Goal: Information Seeking & Learning: Learn about a topic

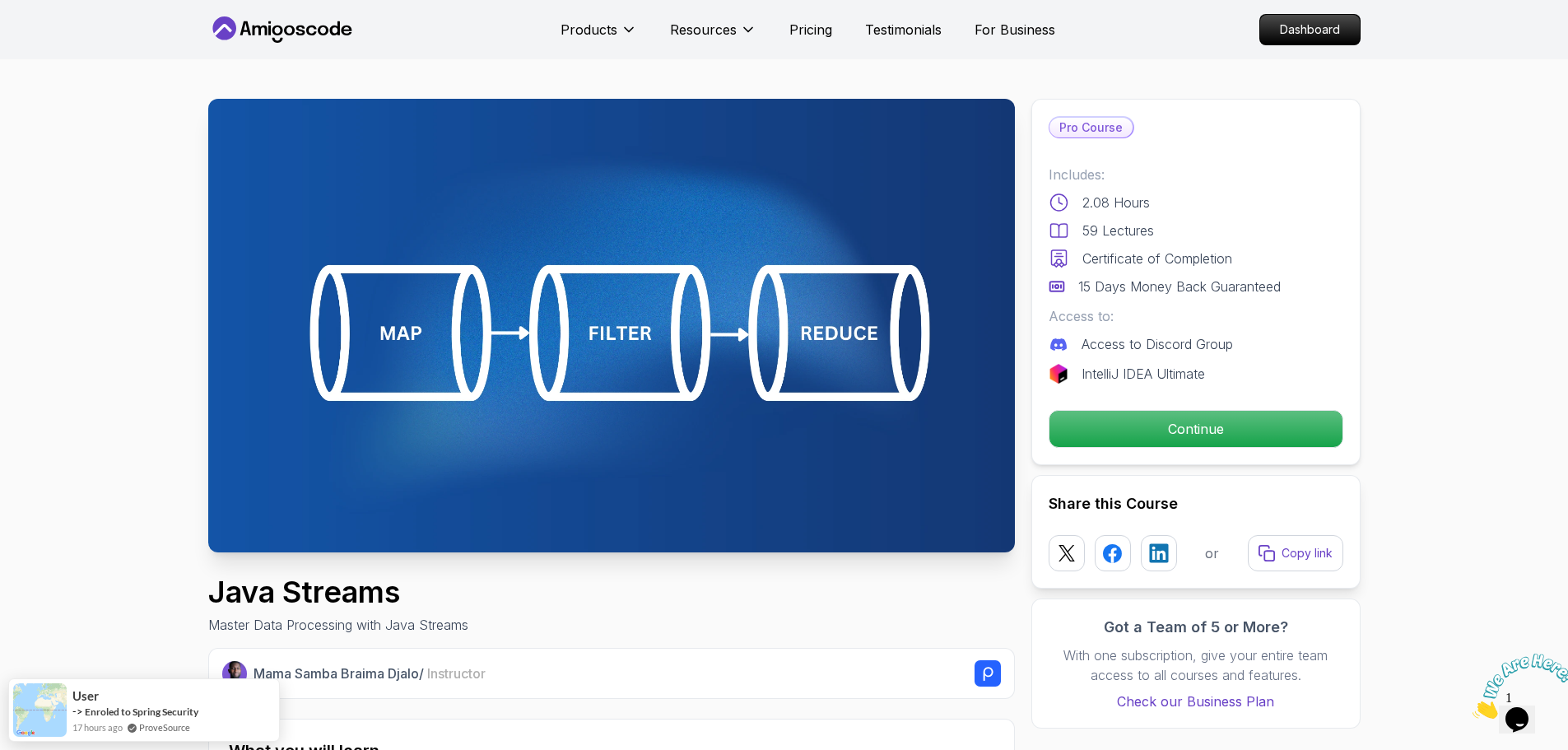
drag, startPoint x: 713, startPoint y: 263, endPoint x: 68, endPoint y: 120, distance: 660.7
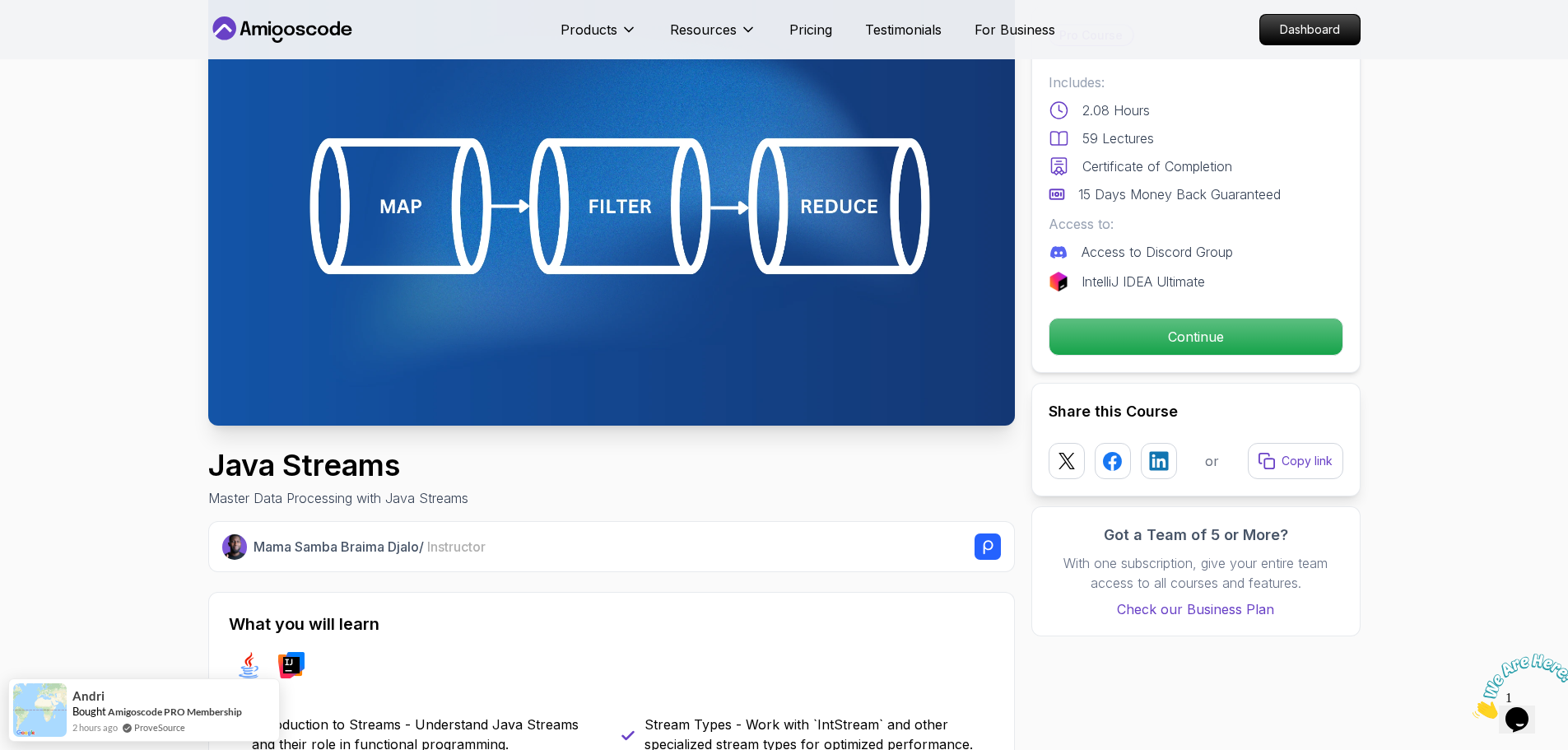
scroll to position [494, 0]
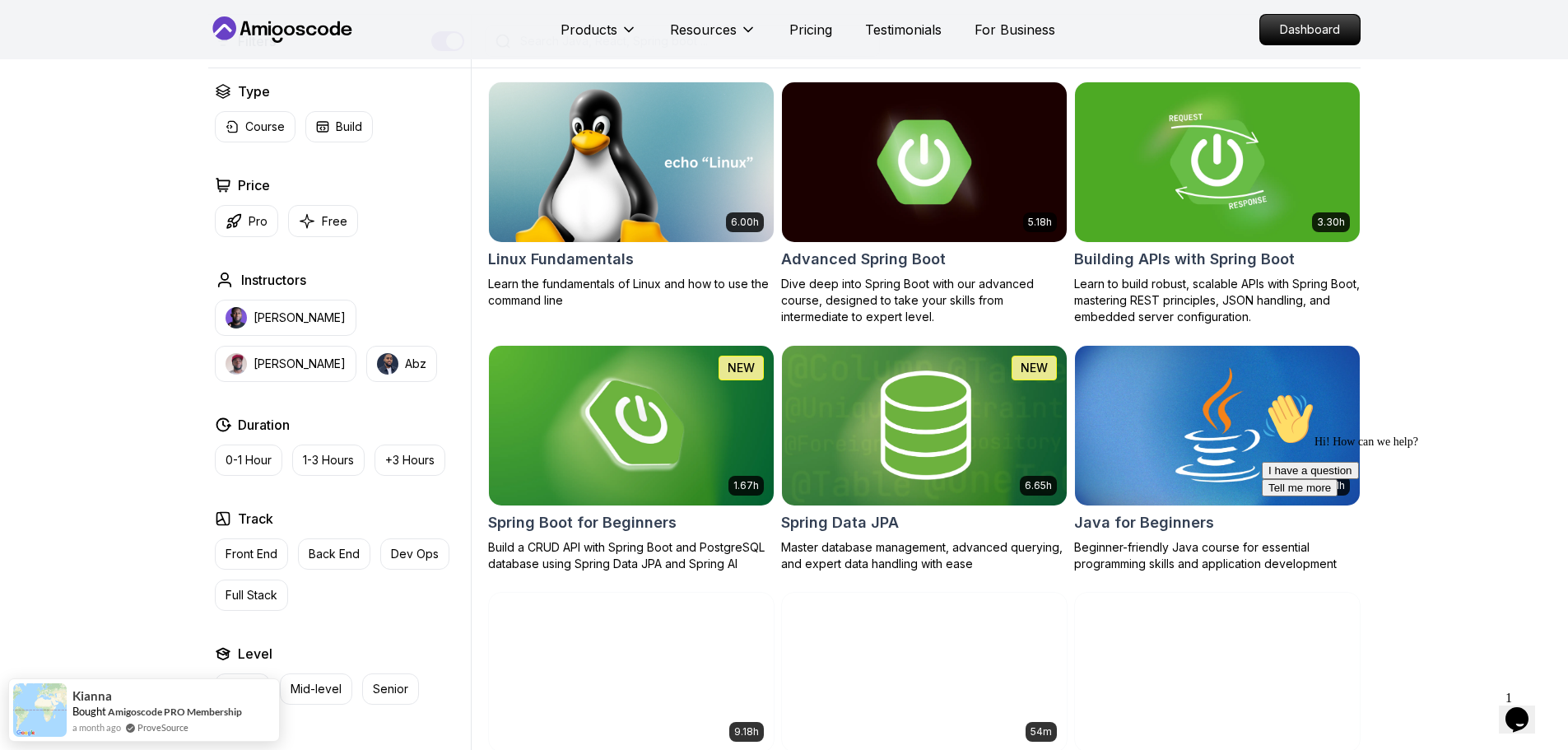
scroll to position [576, 0]
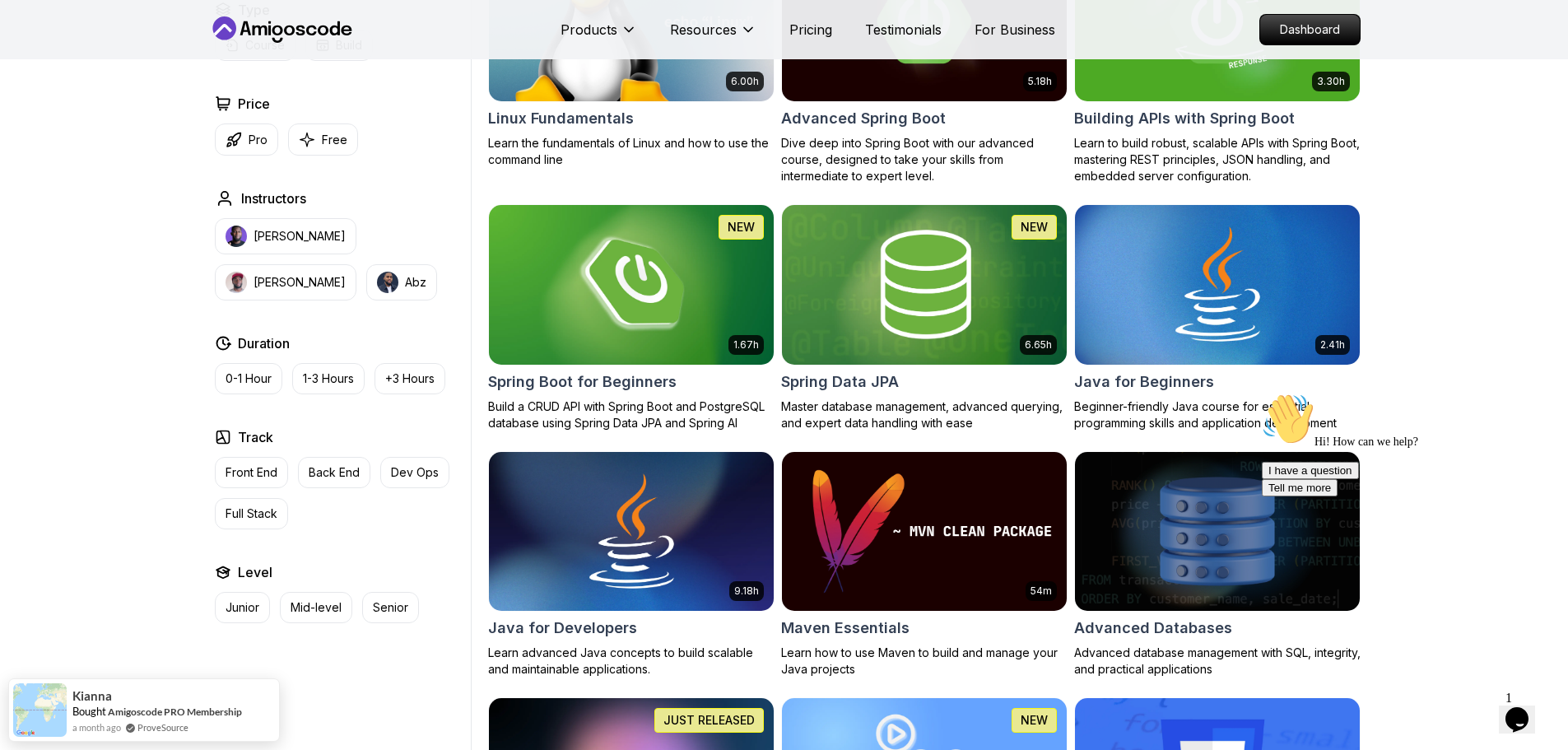
click at [1262, 393] on icon "Chat attention grabber" at bounding box center [1262, 393] width 0 height 0
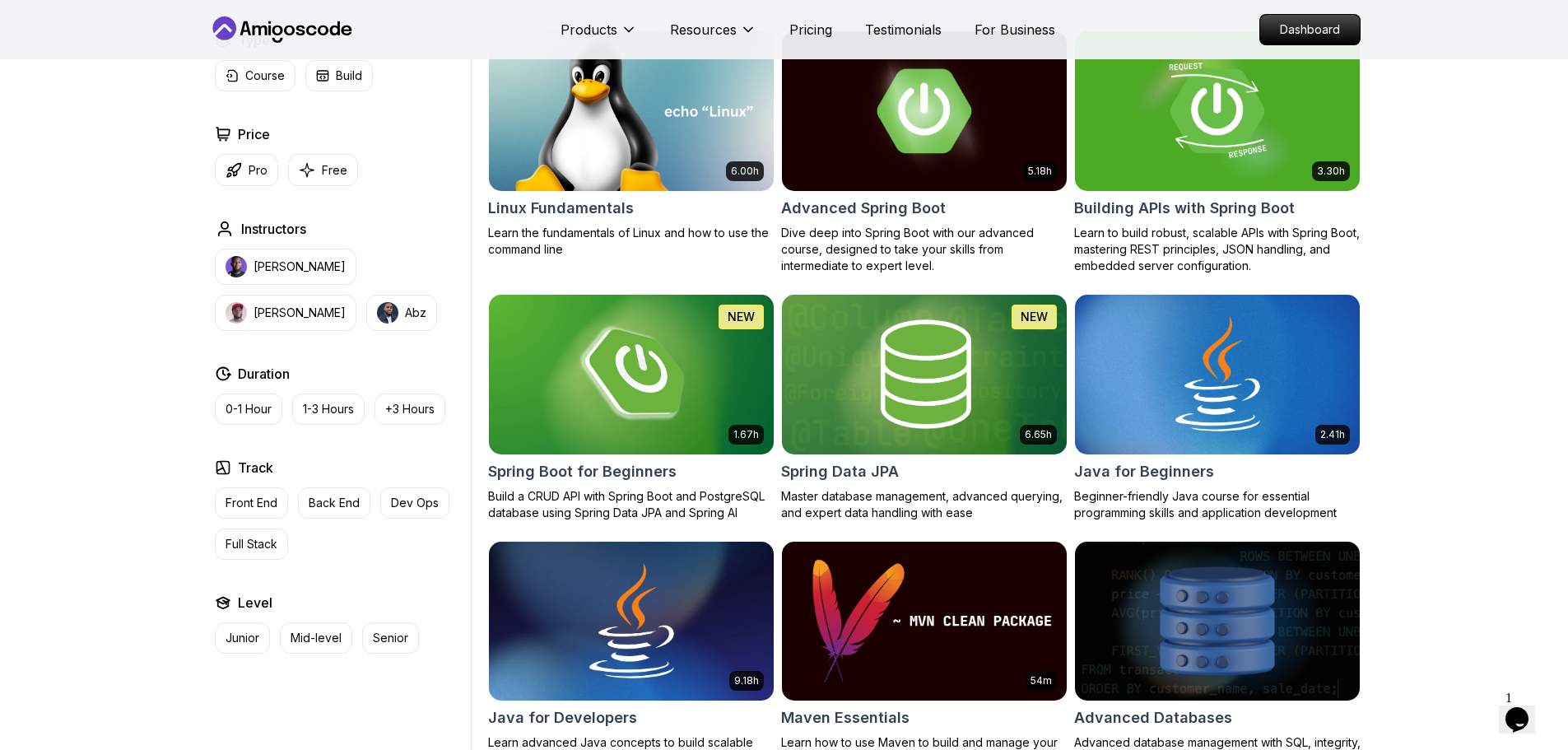
scroll to position [411, 0]
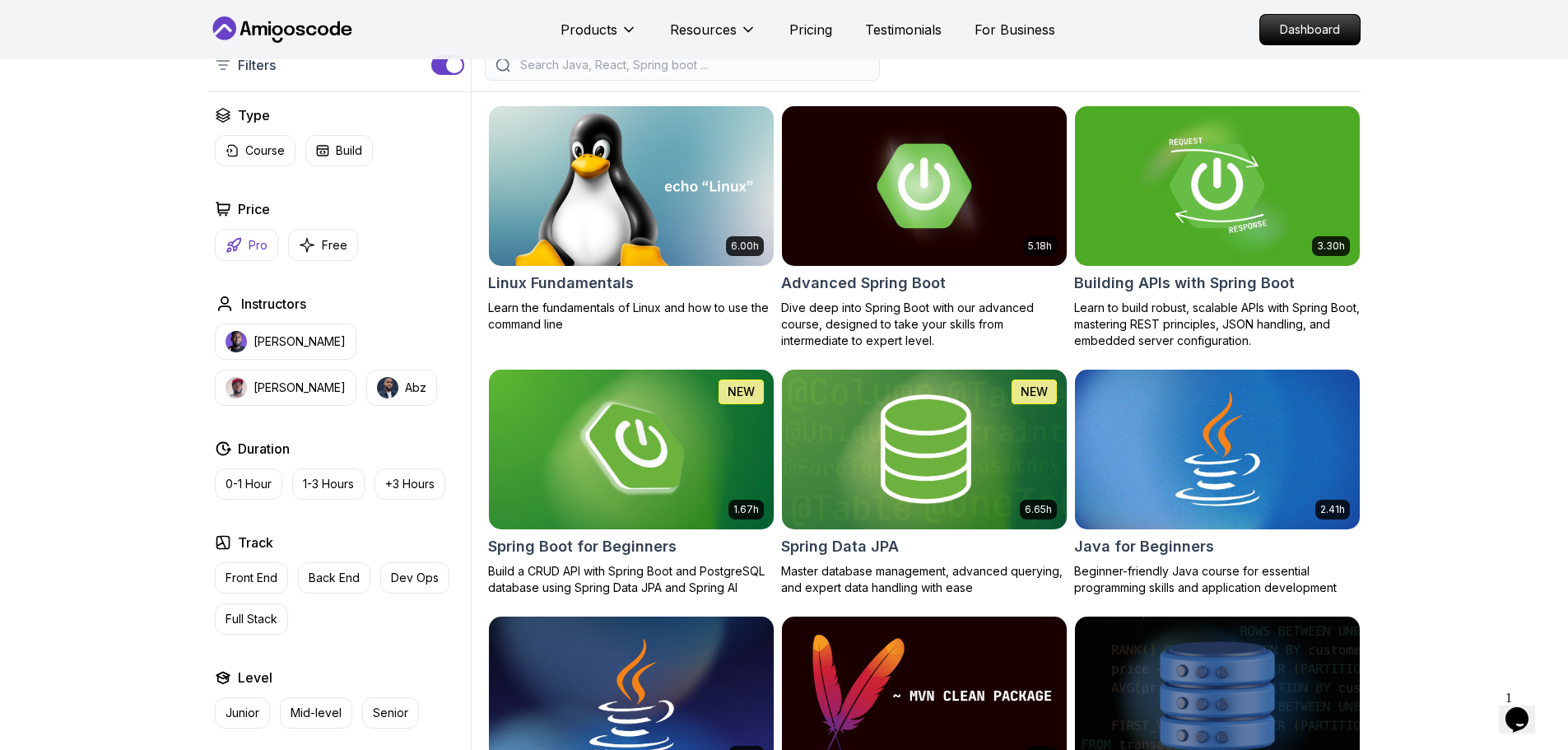
click at [241, 239] on icon "button" at bounding box center [234, 245] width 17 height 17
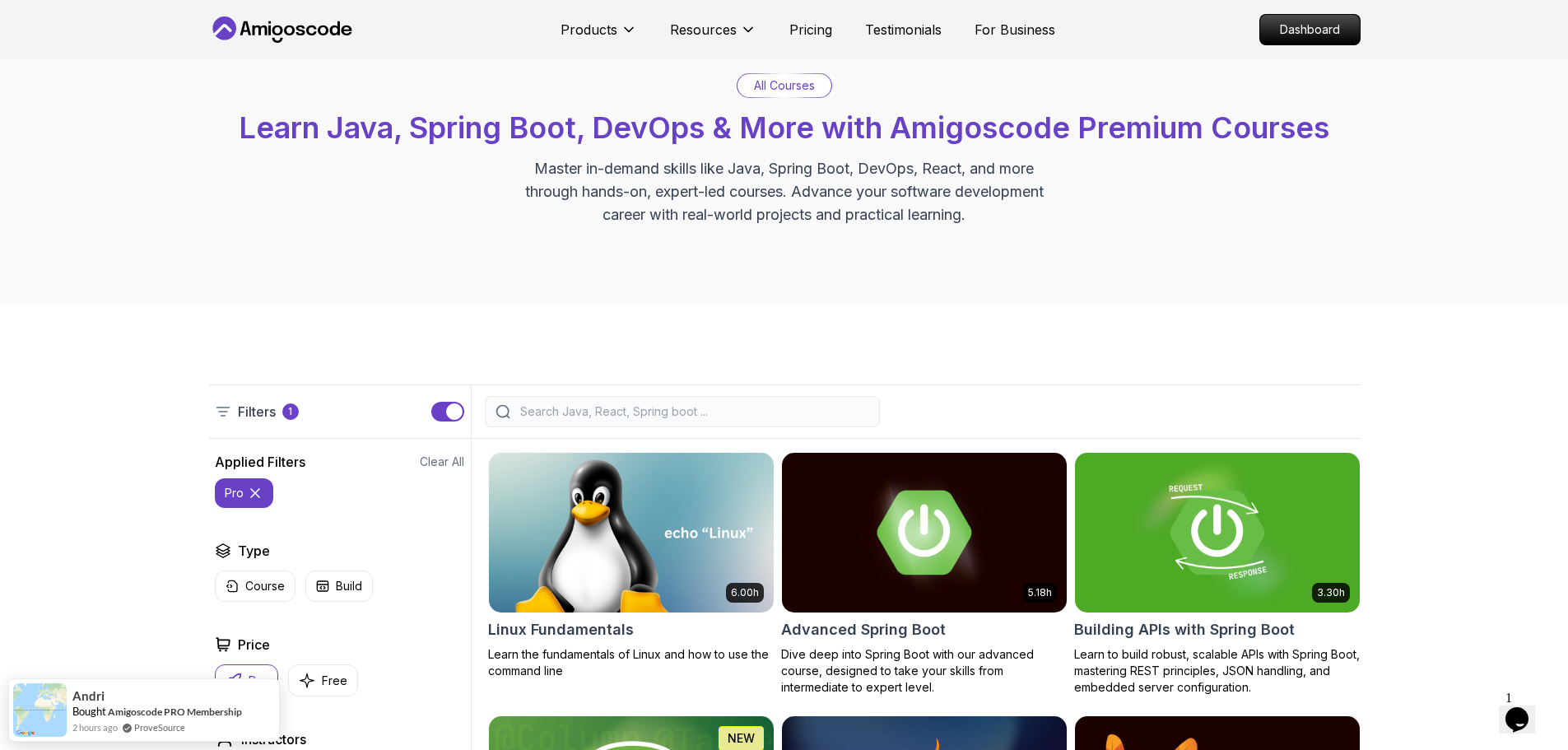
scroll to position [165, 0]
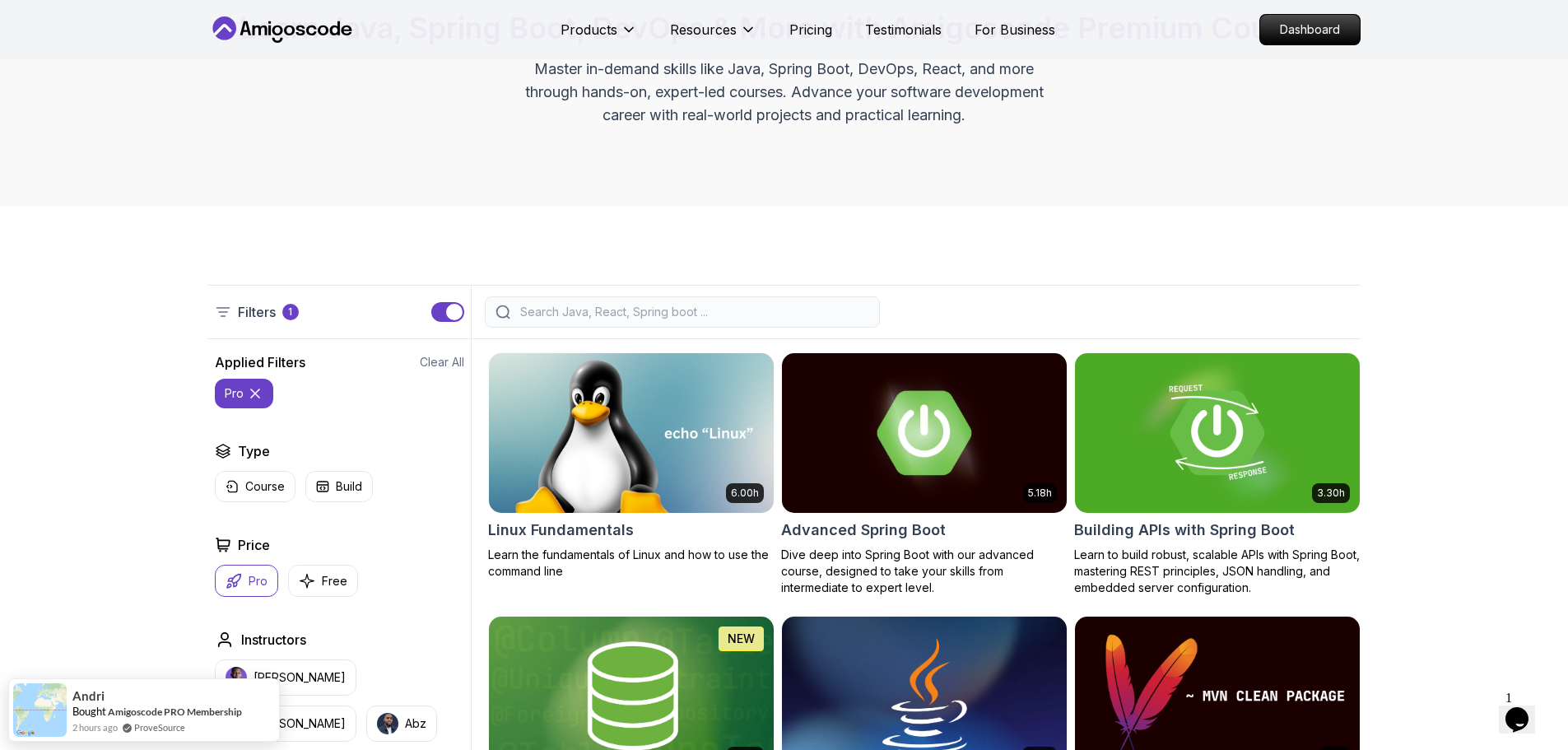
click at [699, 311] on input "search" at bounding box center [693, 312] width 352 height 17
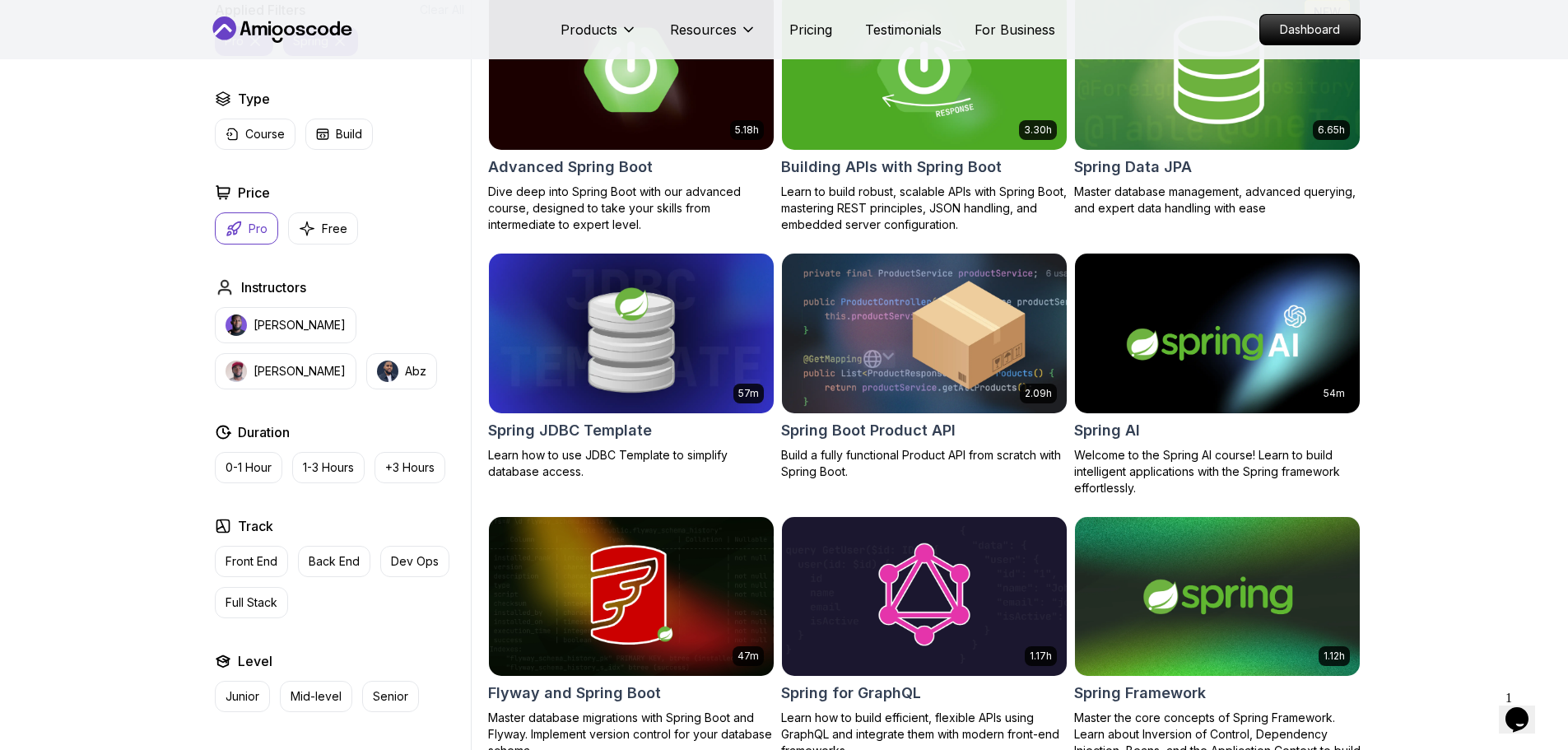
scroll to position [576, 0]
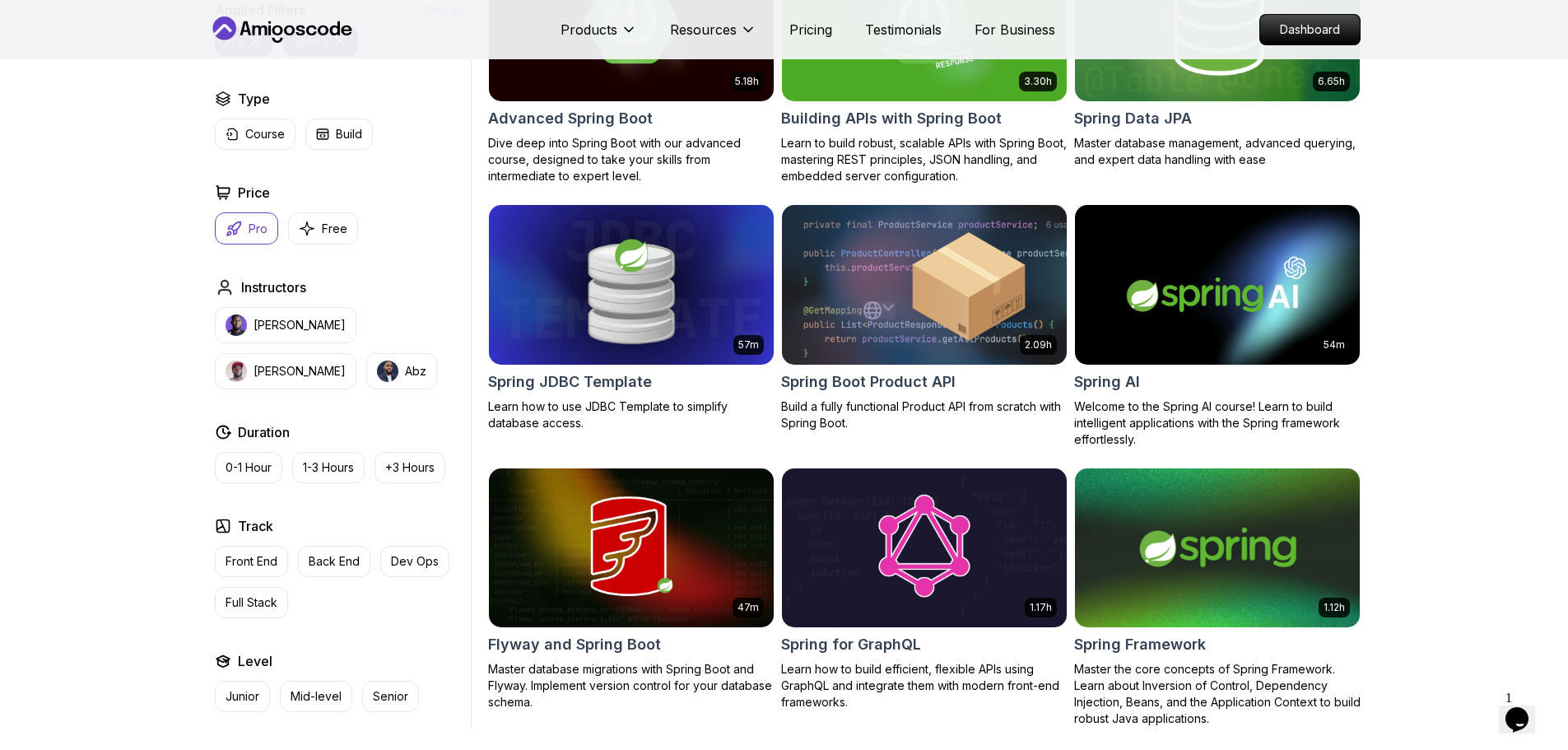
type input "spring"
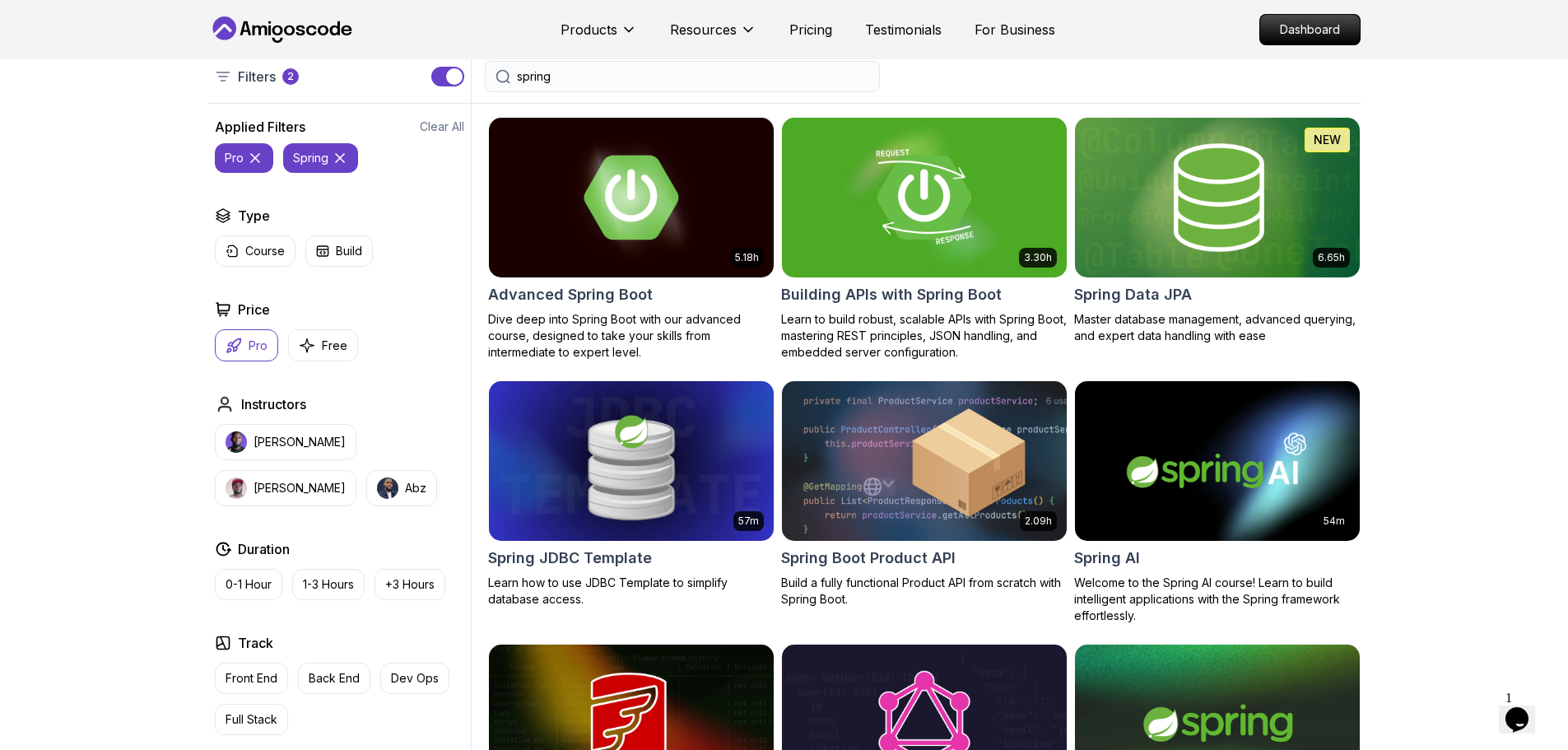
scroll to position [82, 0]
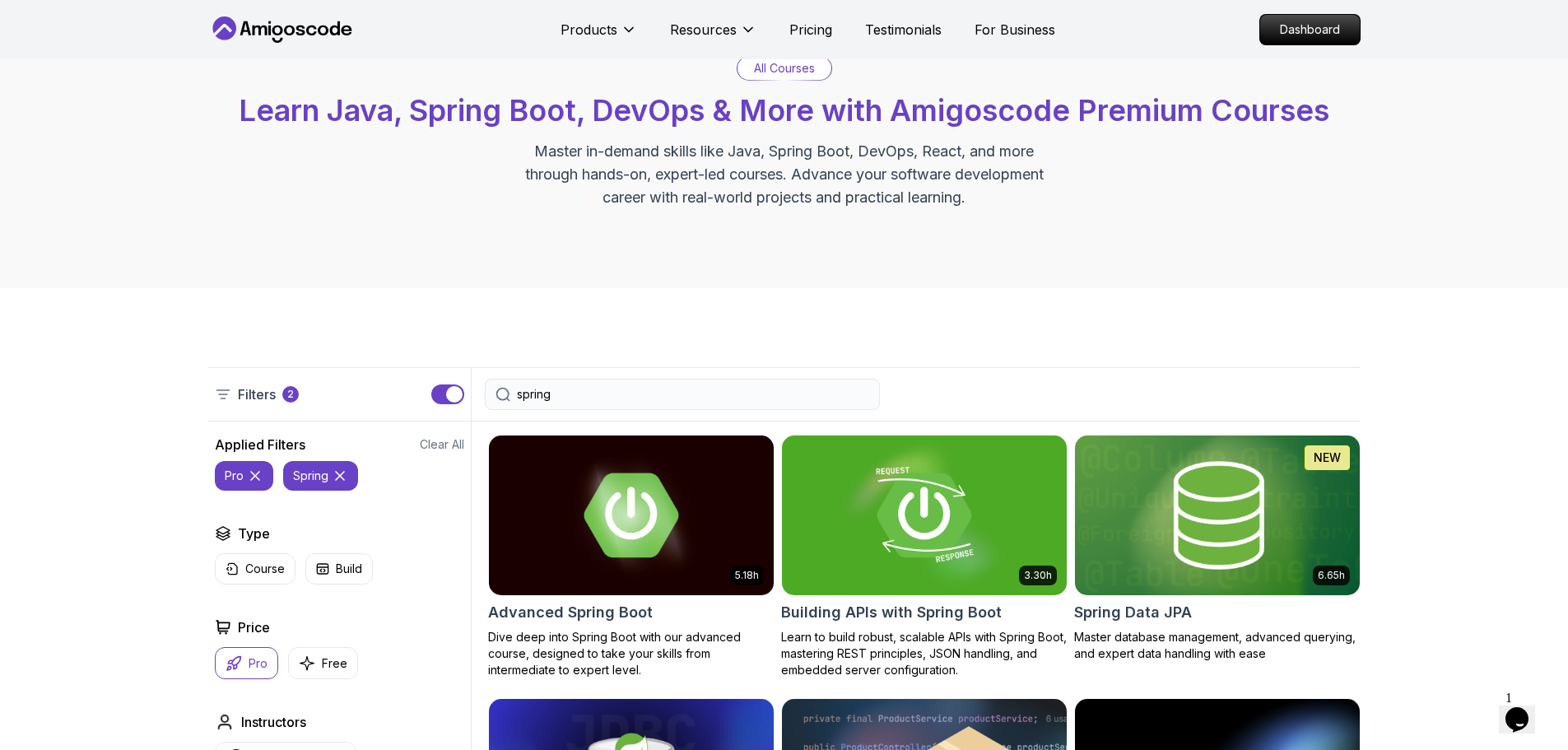
click at [336, 472] on icon at bounding box center [339, 475] width 8 height 8
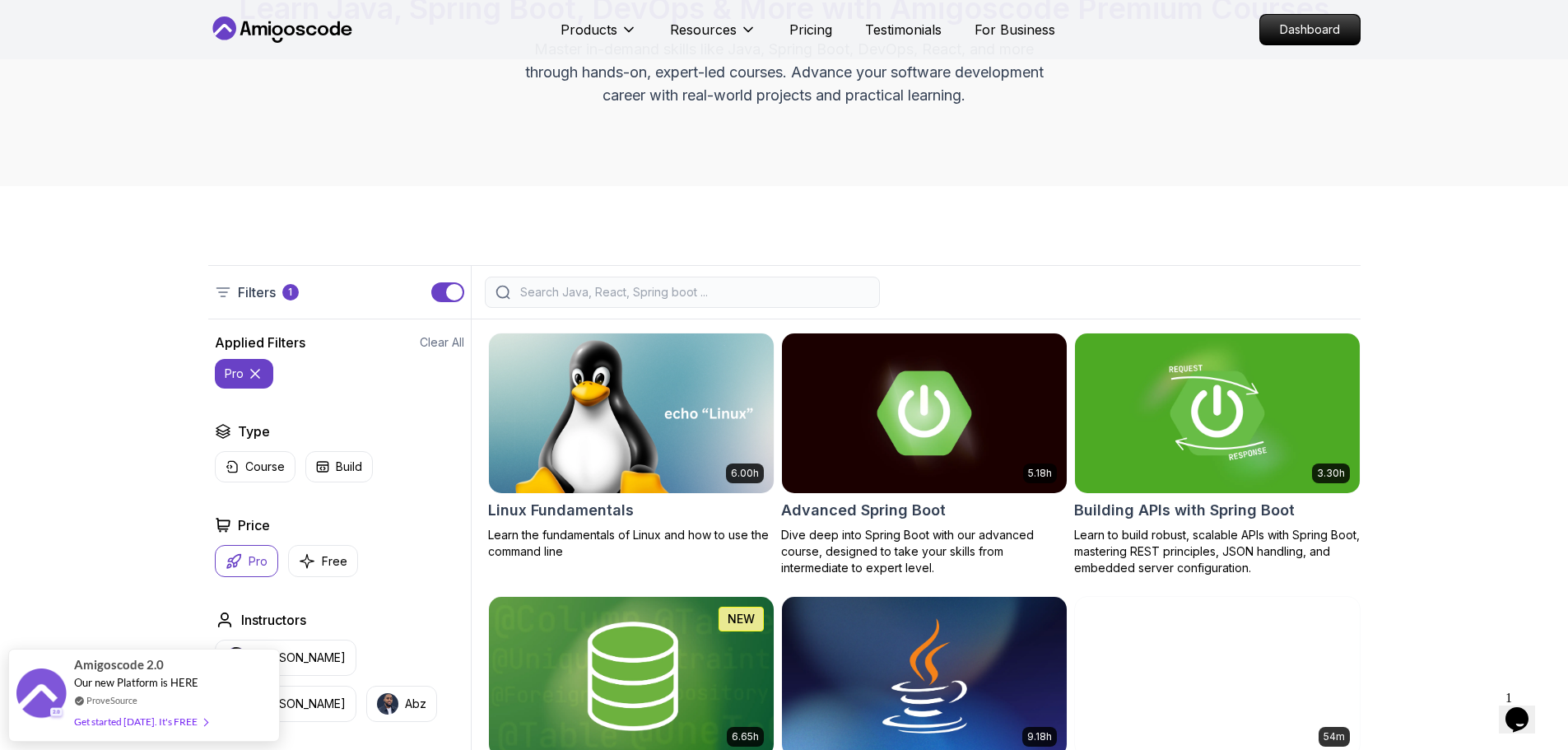
scroll to position [165, 0]
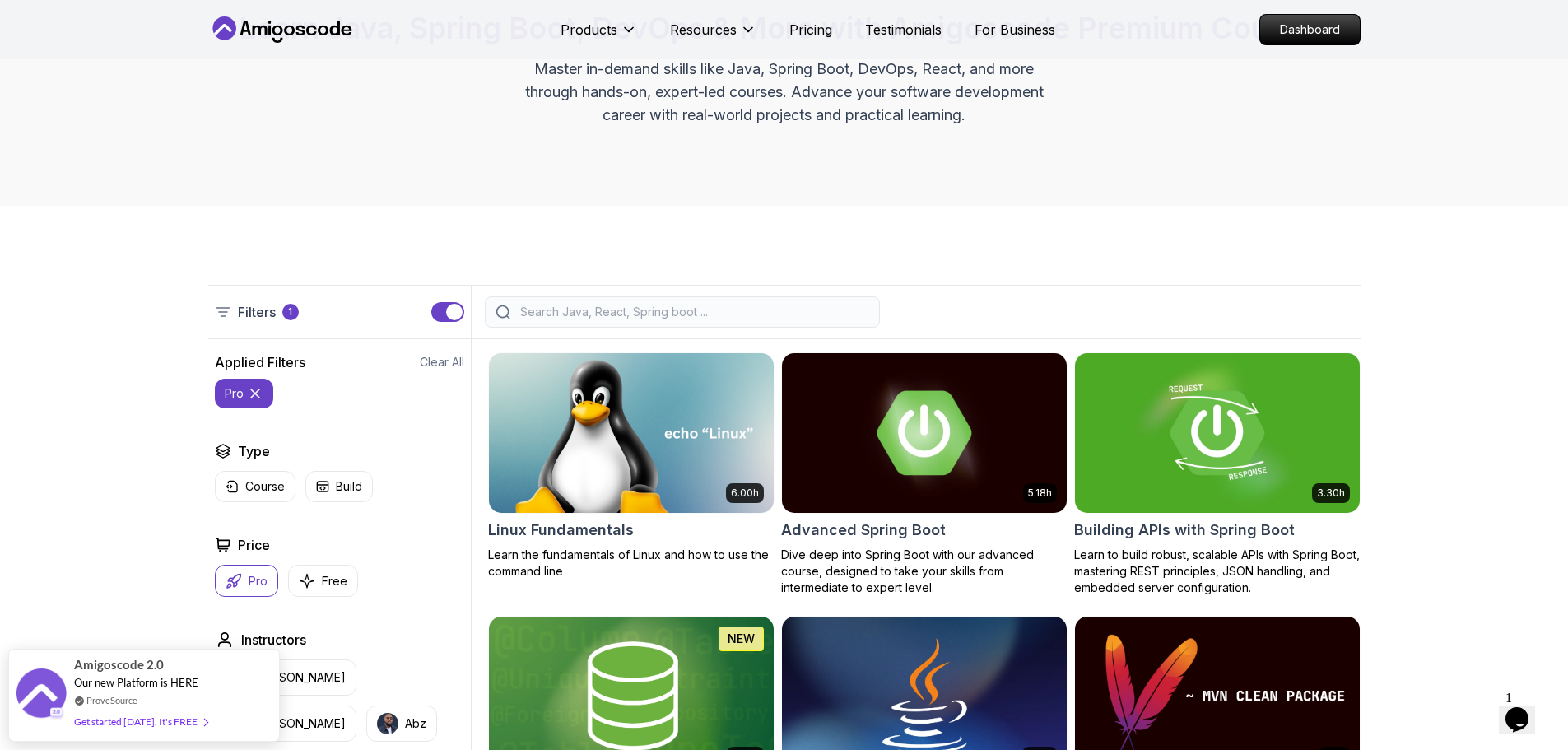
click at [702, 306] on input "search" at bounding box center [693, 312] width 352 height 17
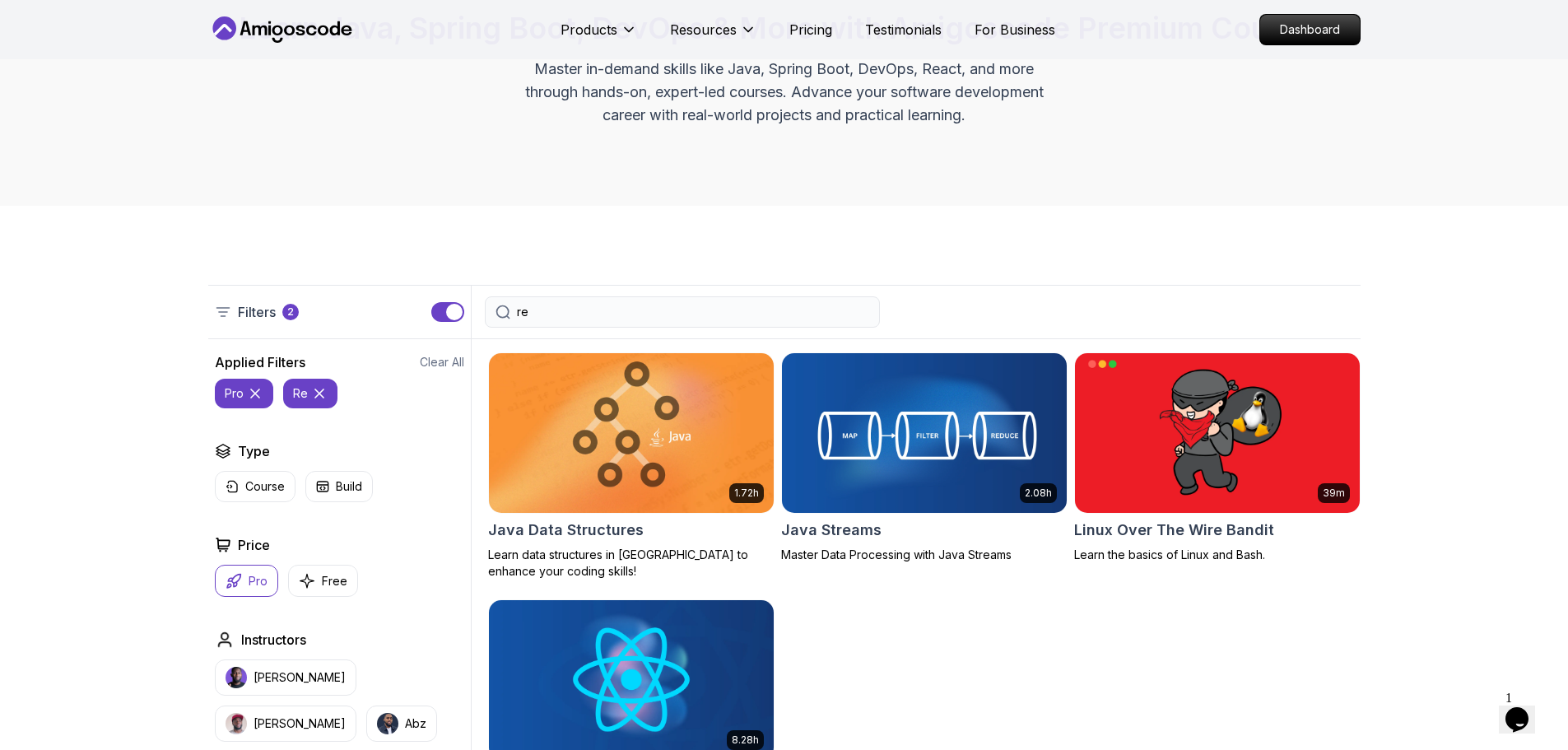
type input "r"
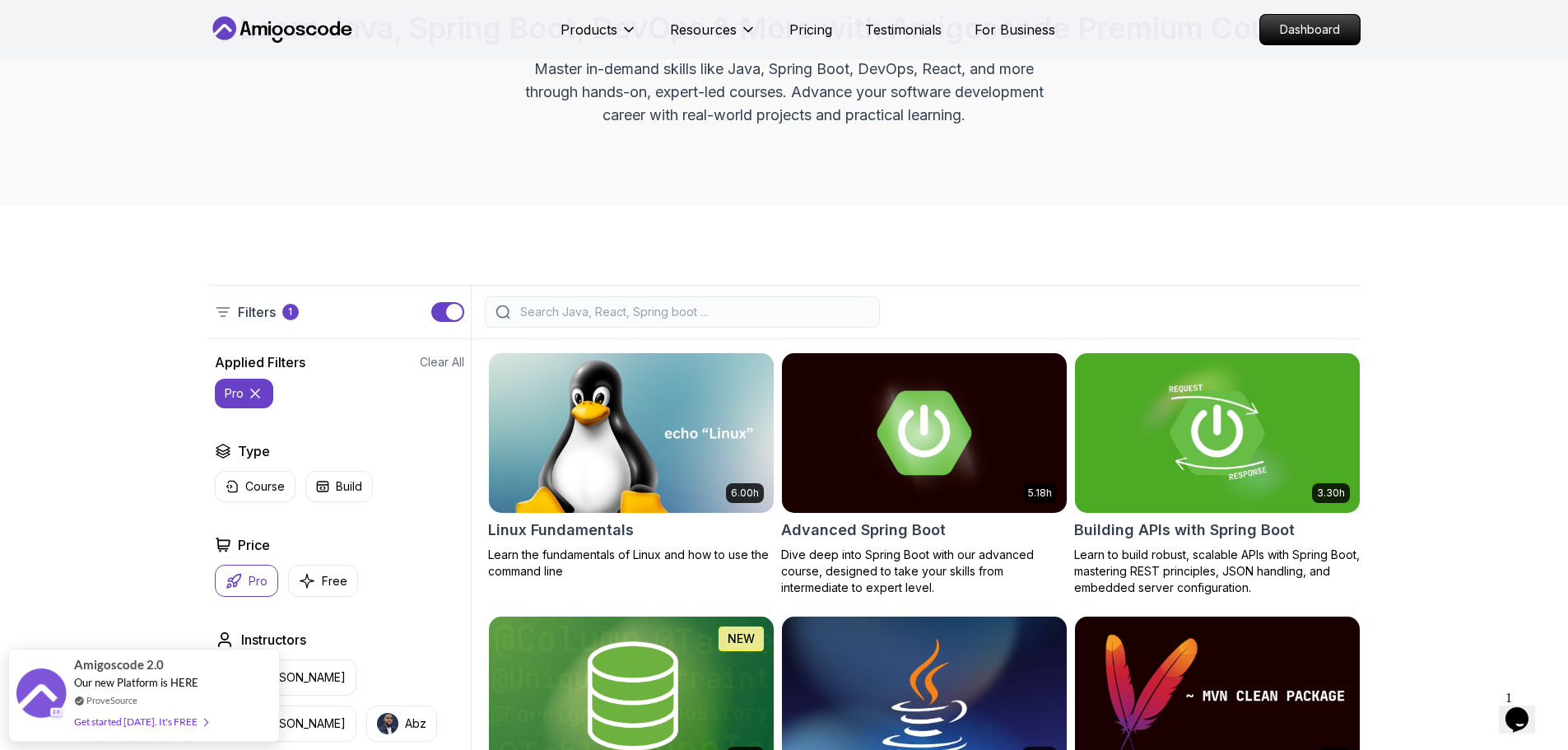
click at [251, 395] on icon at bounding box center [255, 393] width 17 height 17
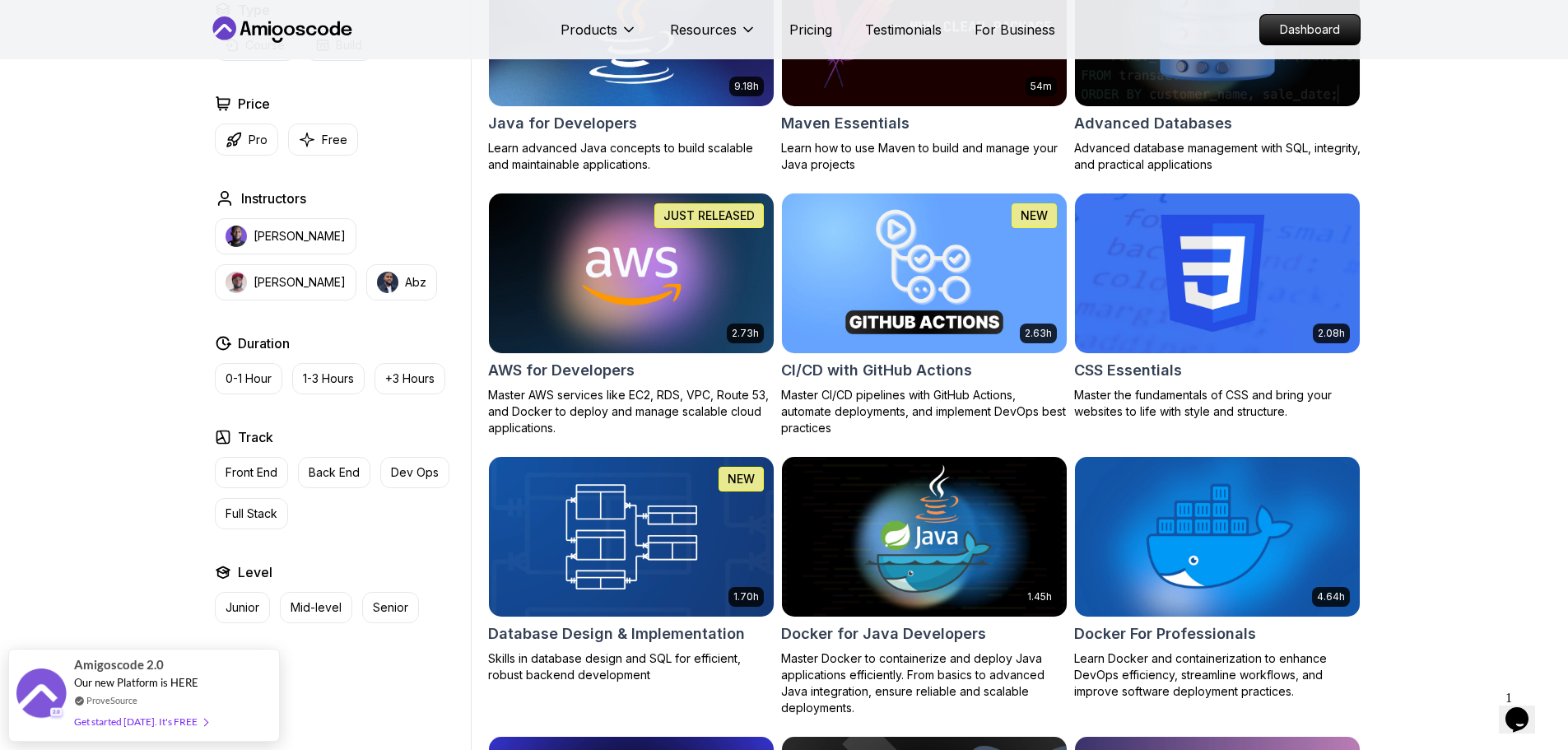
scroll to position [1234, 0]
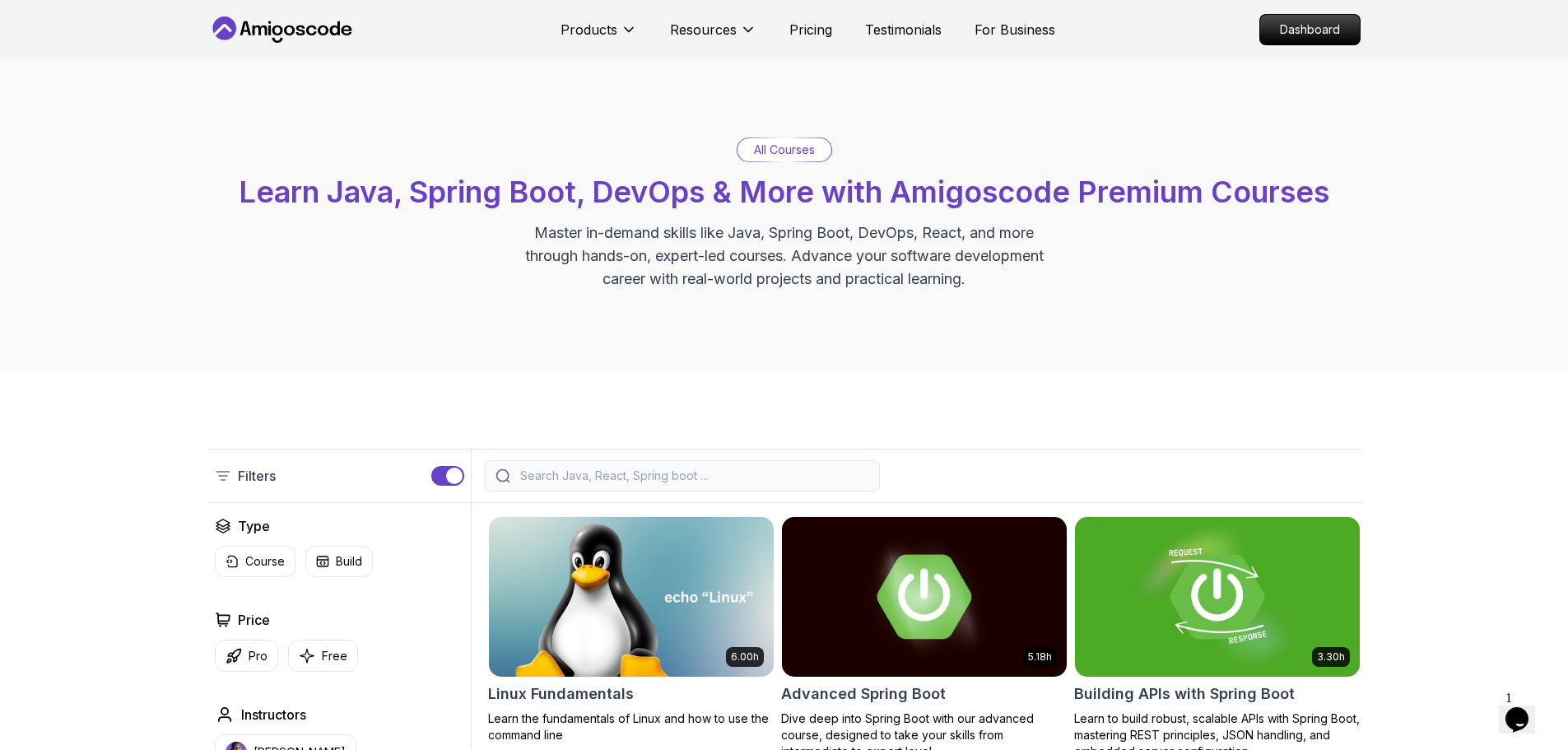
scroll to position [0, 0]
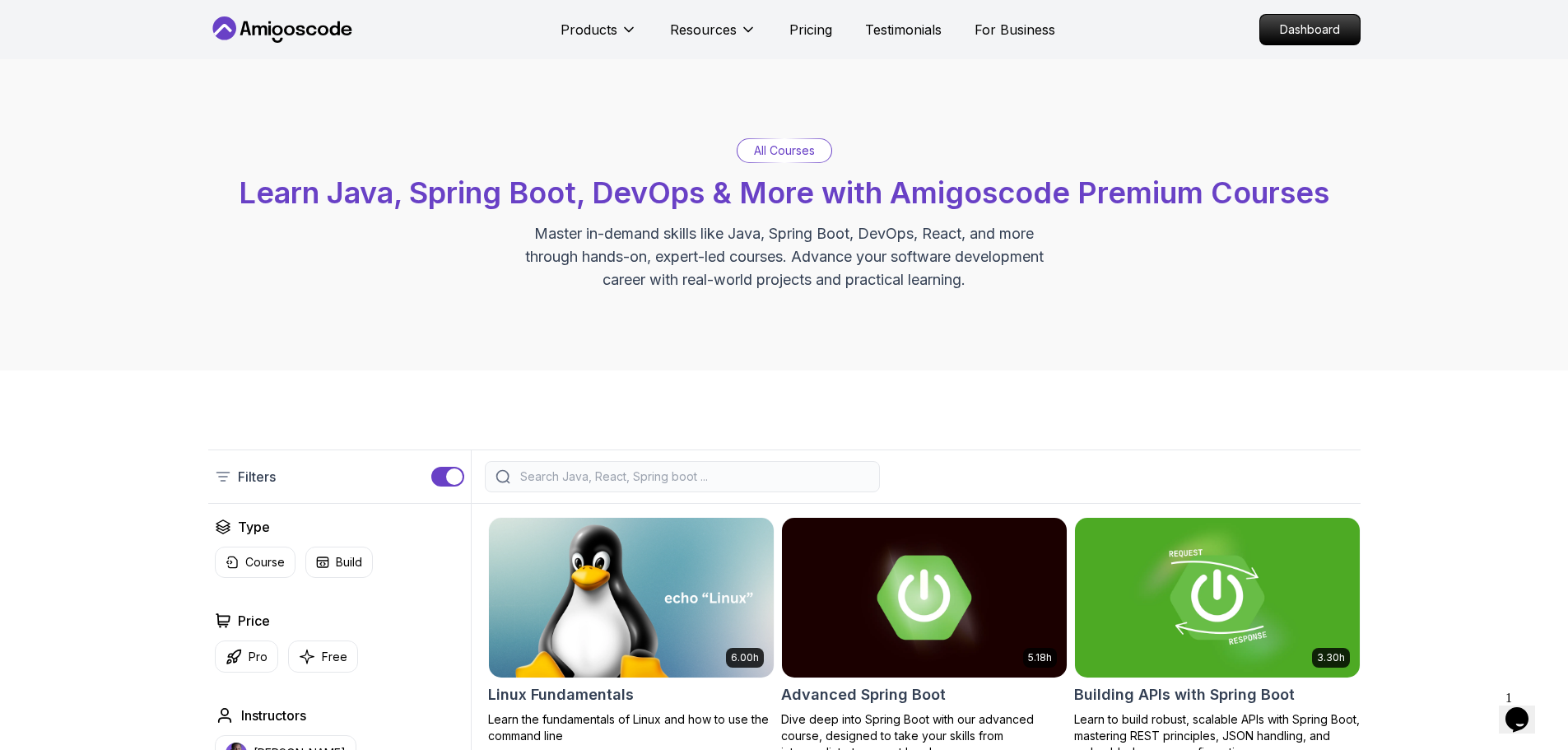
click at [646, 481] on input "search" at bounding box center [693, 476] width 352 height 17
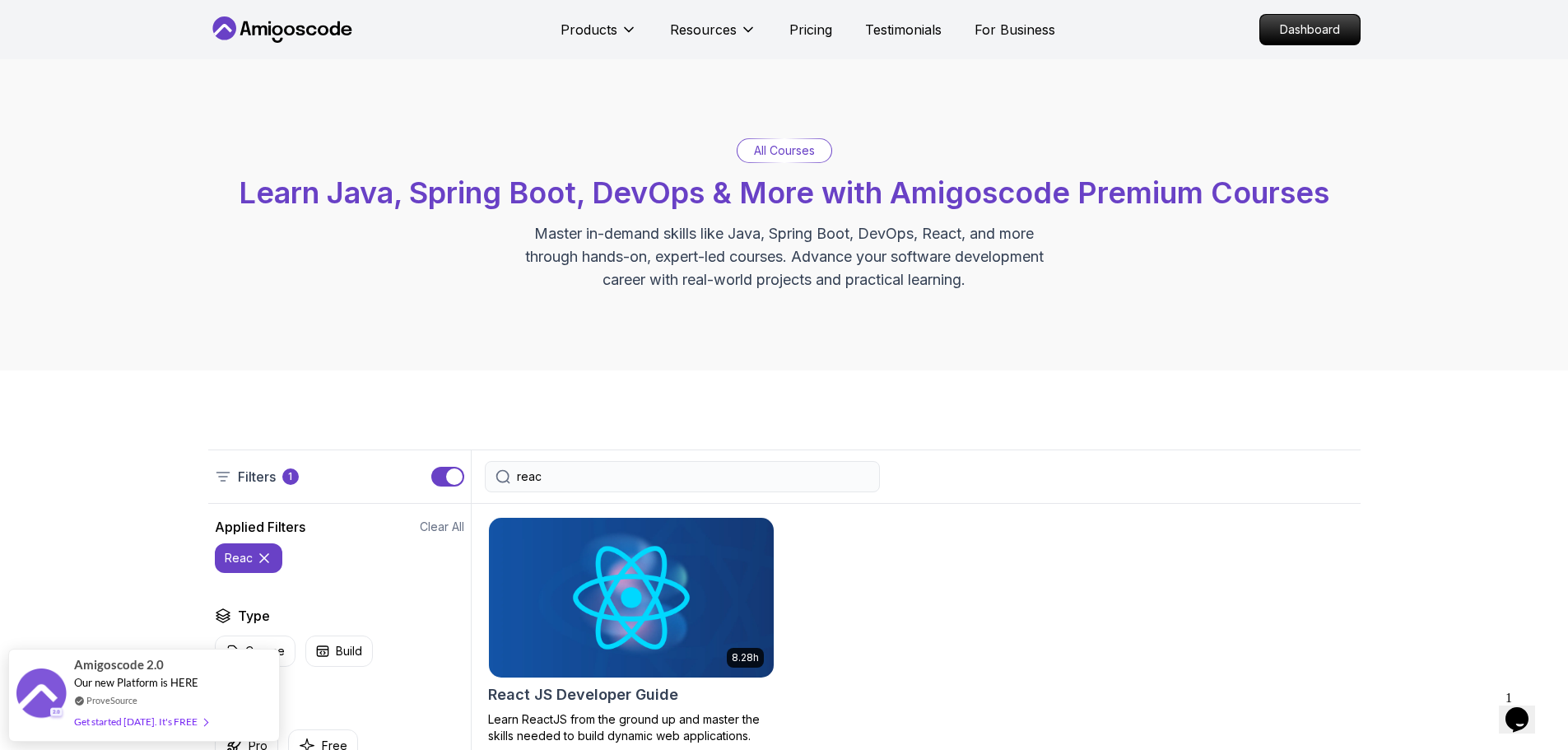
type input "reac"
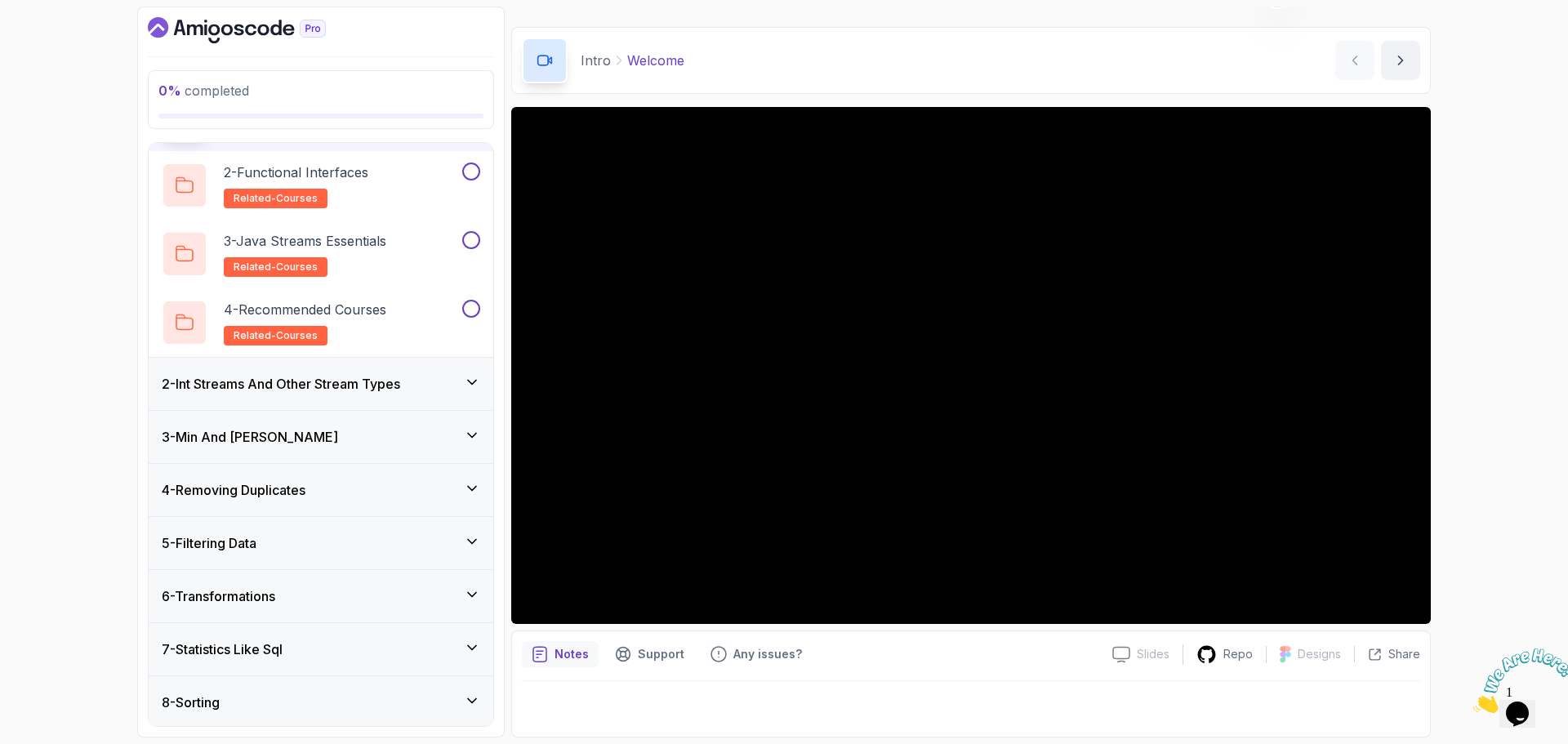
scroll to position [327, 0]
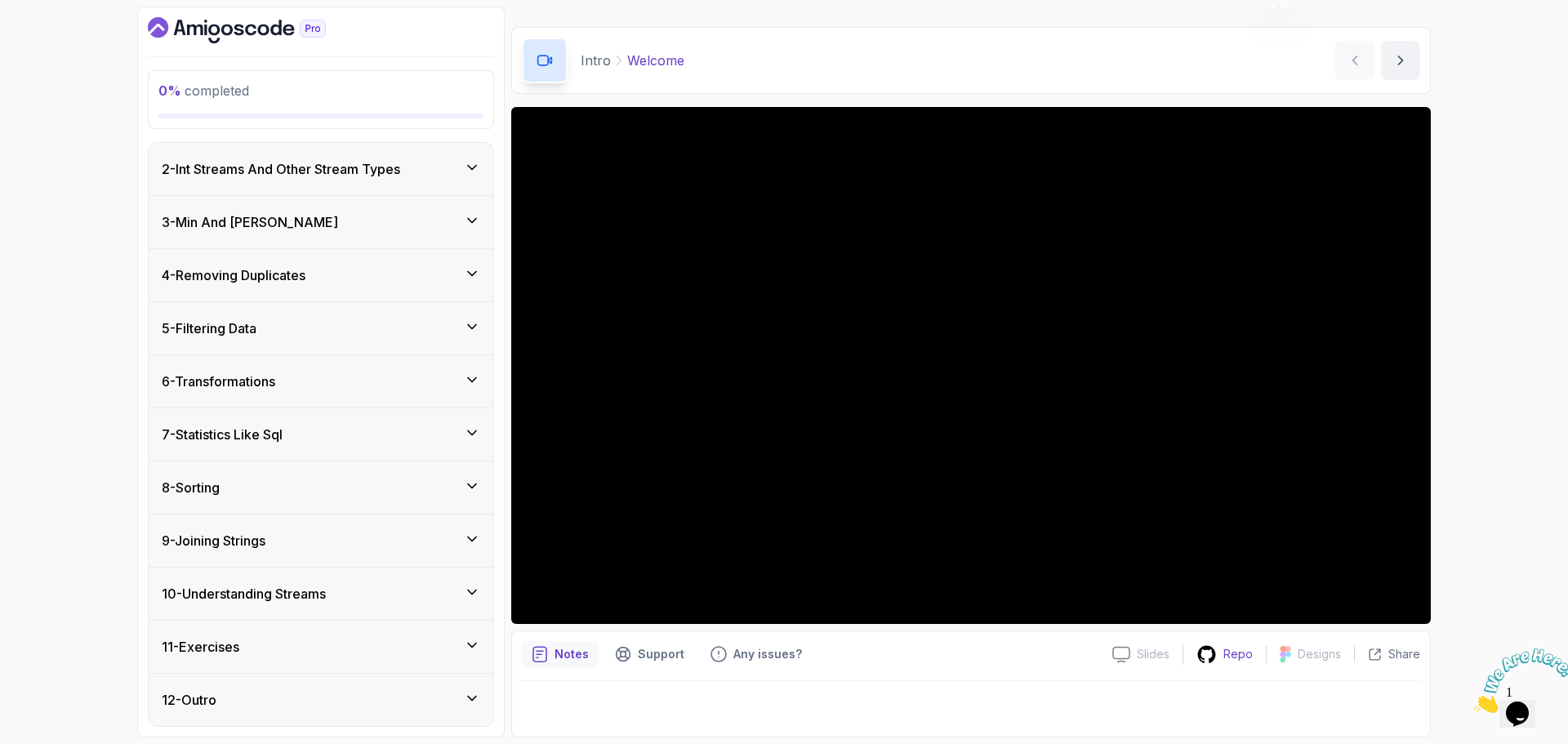
click at [1228, 652] on p "Repo" at bounding box center [1238, 653] width 29 height 16
click at [296, 537] on div "9 - Joining Strings" at bounding box center [321, 540] width 318 height 20
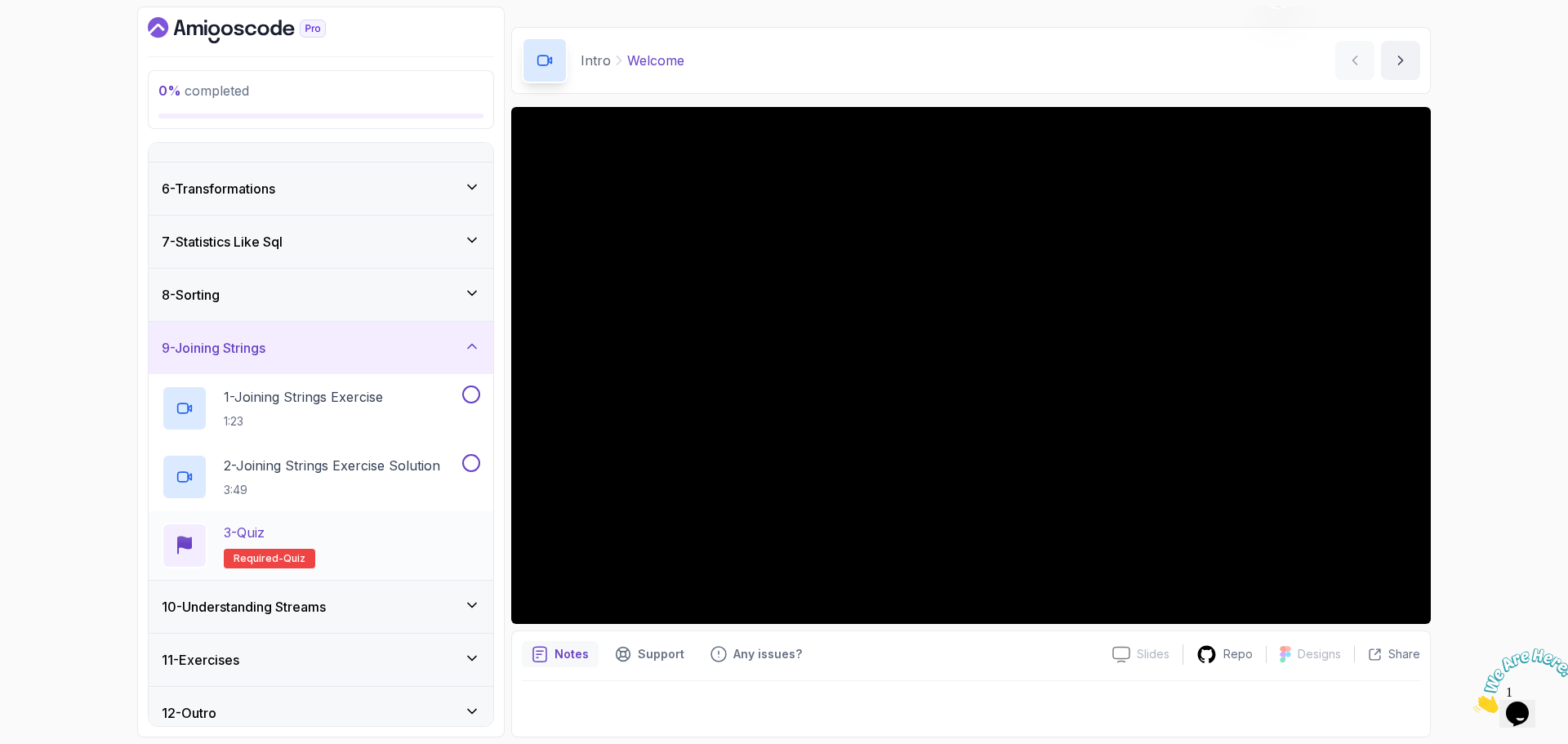
scroll to position [258, 0]
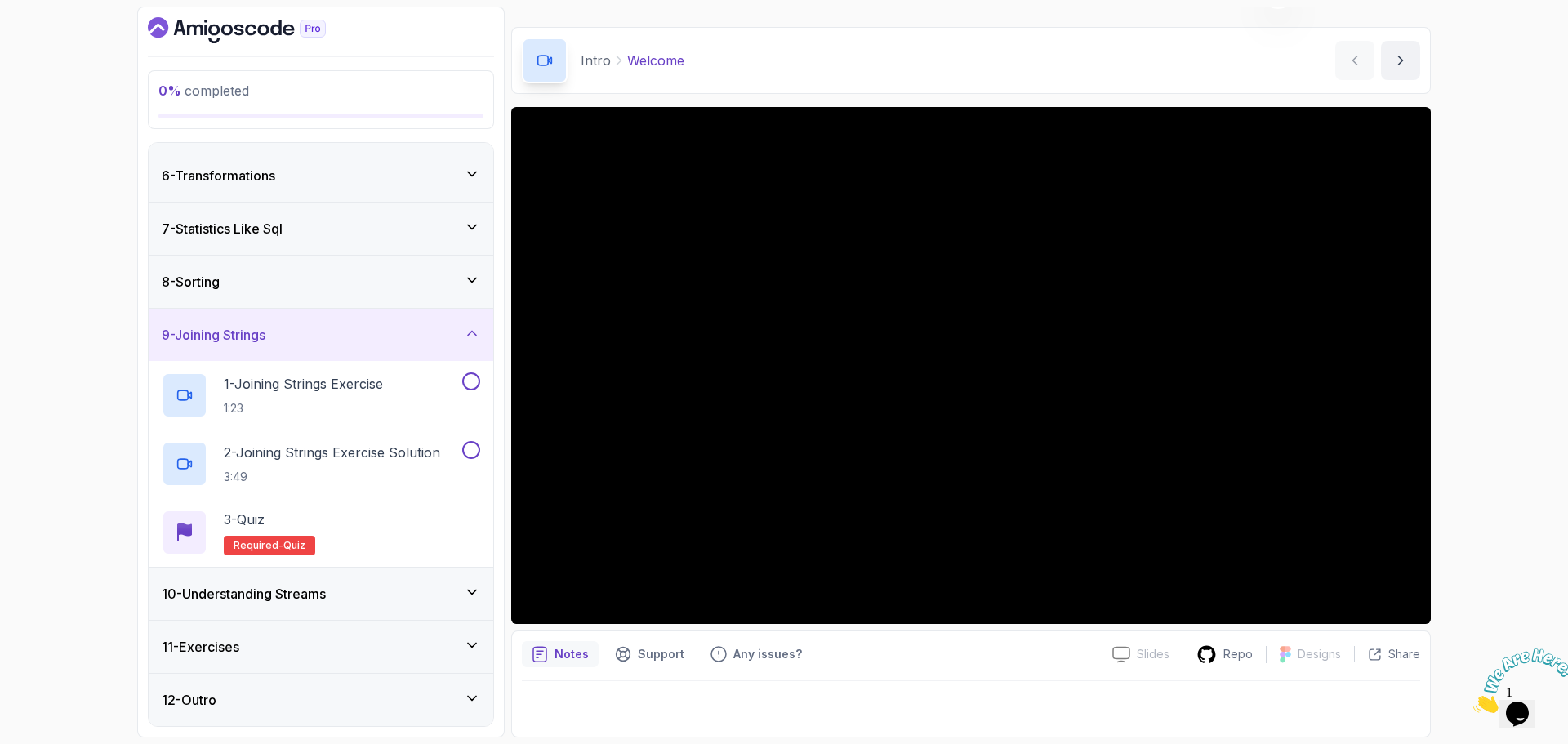
click at [298, 273] on div "8 - Sorting" at bounding box center [321, 282] width 318 height 20
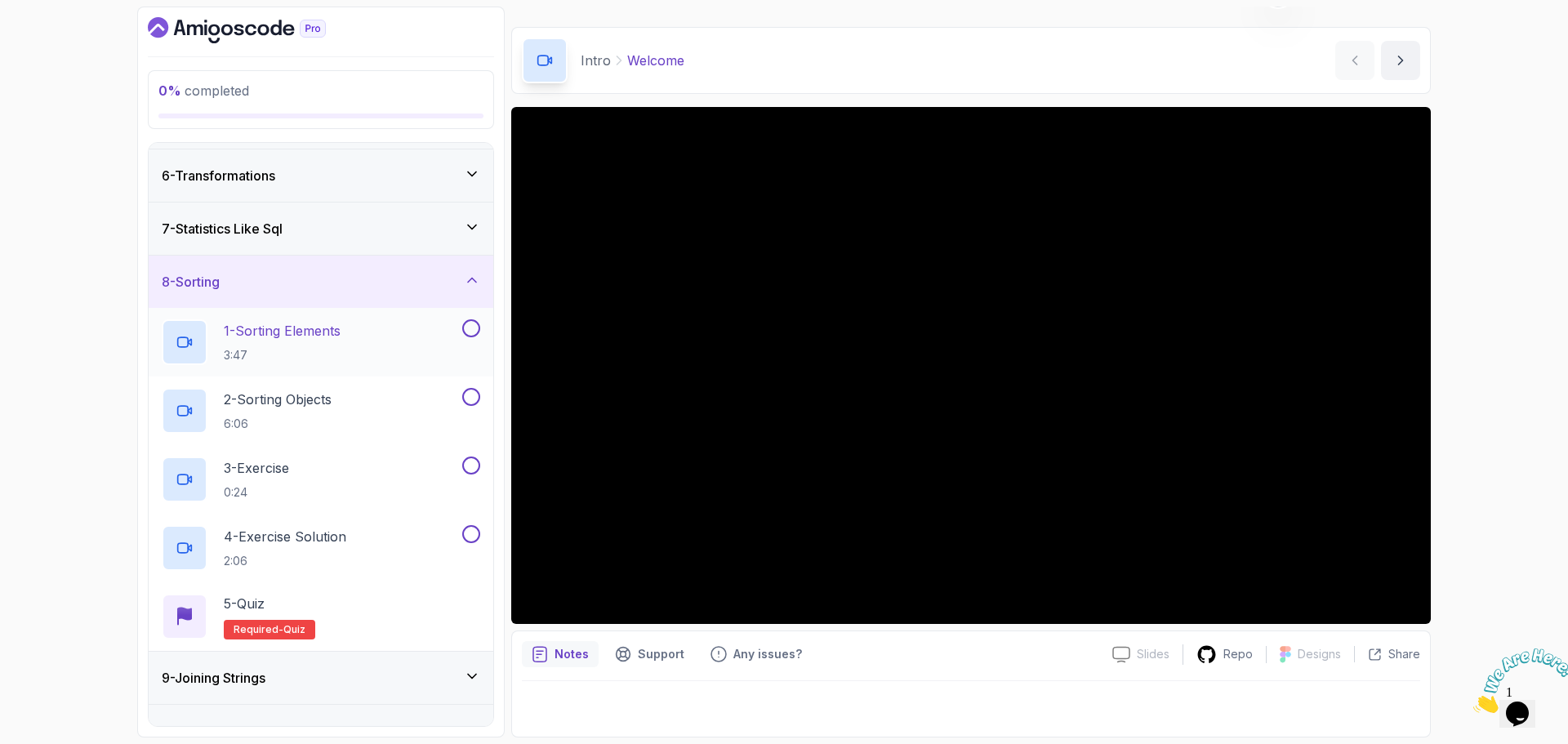
click at [301, 329] on p "1 - Sorting Elements" at bounding box center [282, 330] width 117 height 20
click at [1247, 656] on p "Repo" at bounding box center [1238, 653] width 29 height 16
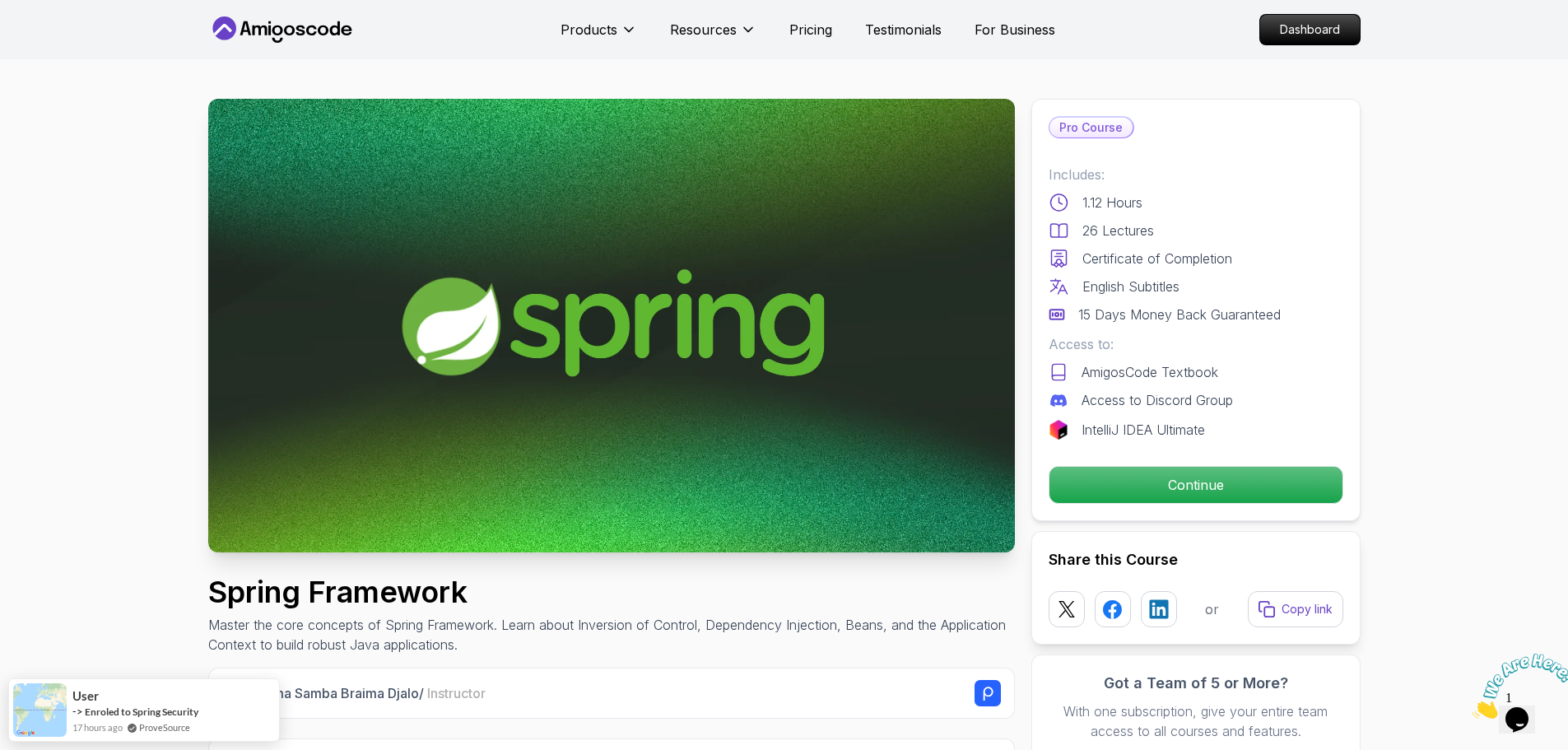
click at [1220, 486] on p "Continue" at bounding box center [1195, 485] width 278 height 35
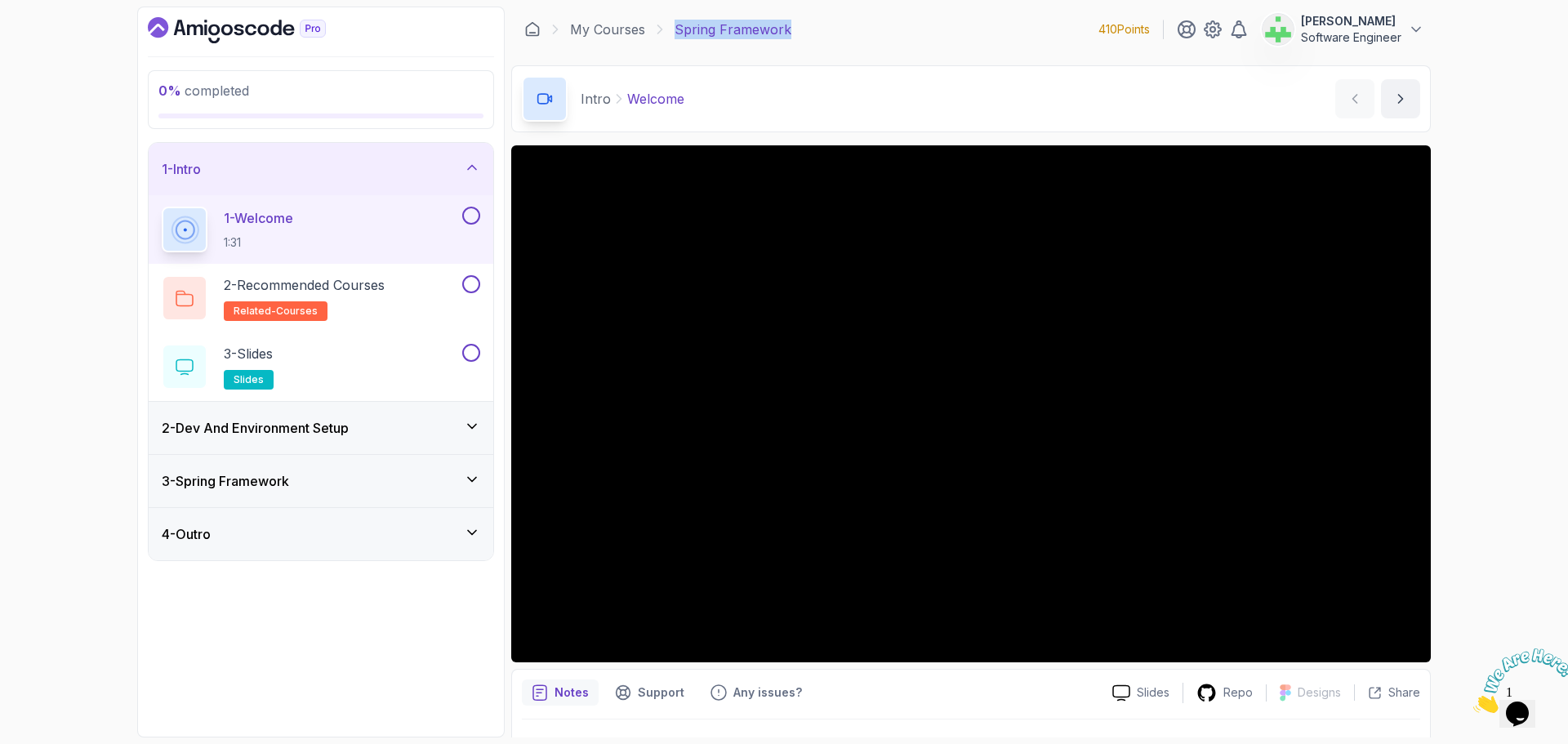
drag, startPoint x: 671, startPoint y: 26, endPoint x: 854, endPoint y: 28, distance: 183.0
click at [854, 28] on div "My Courses Spring Framework 410 Points [PERSON_NAME] Software Engineer" at bounding box center [971, 29] width 920 height 46
copy p "Spring Framework"
click at [57, 474] on div "0 % completed 1 - Intro 1 - Welcome 1:31 2 - Recommended Courses related-course…" at bounding box center [784, 372] width 1568 height 744
click at [405, 161] on div "1 - Intro" at bounding box center [321, 169] width 318 height 20
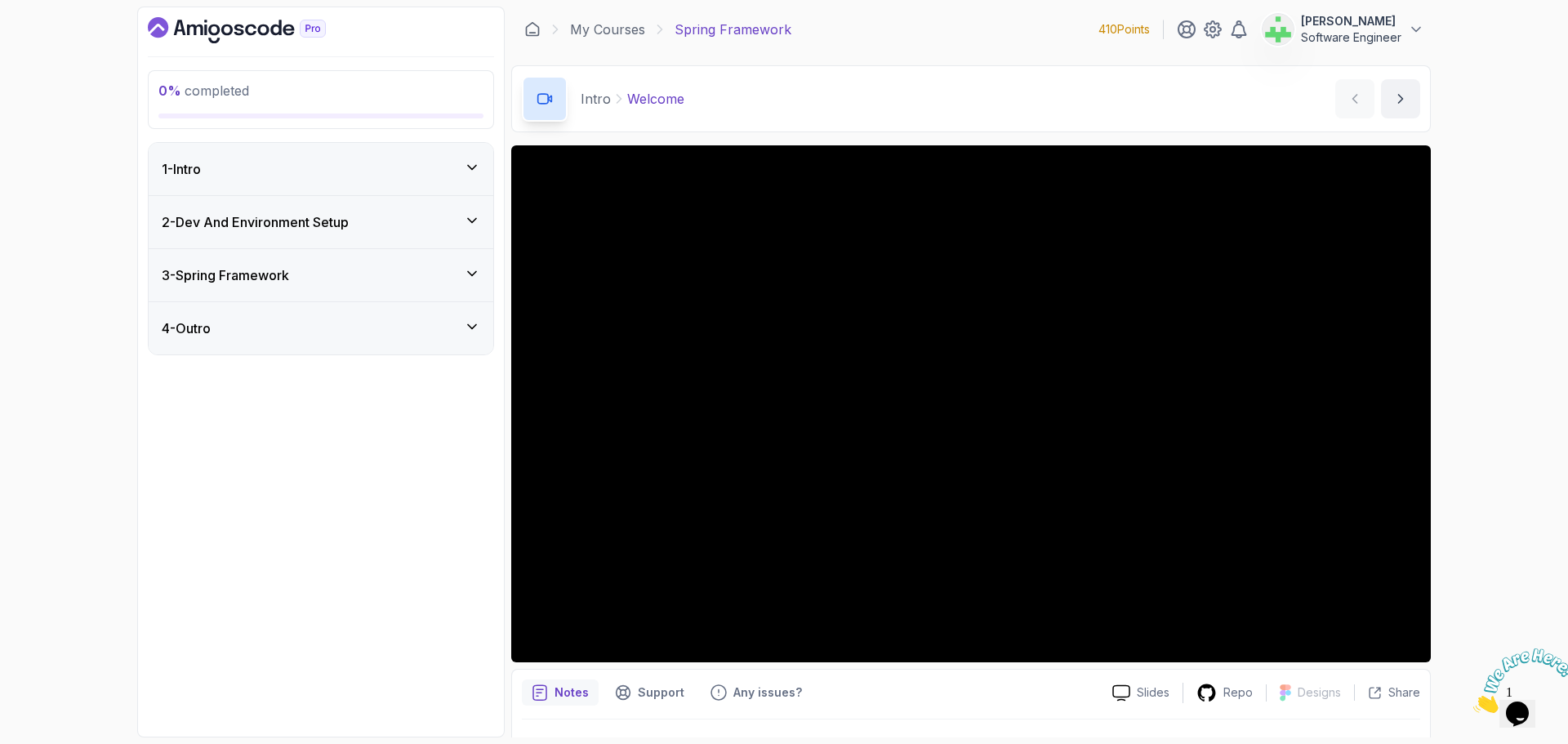
click at [24, 419] on div "0 % completed 1 - Intro 2 - Dev And Environment Setup 3 - Spring Framework 4 - …" at bounding box center [784, 372] width 1568 height 744
click at [347, 170] on div "1 - Intro" at bounding box center [321, 169] width 318 height 20
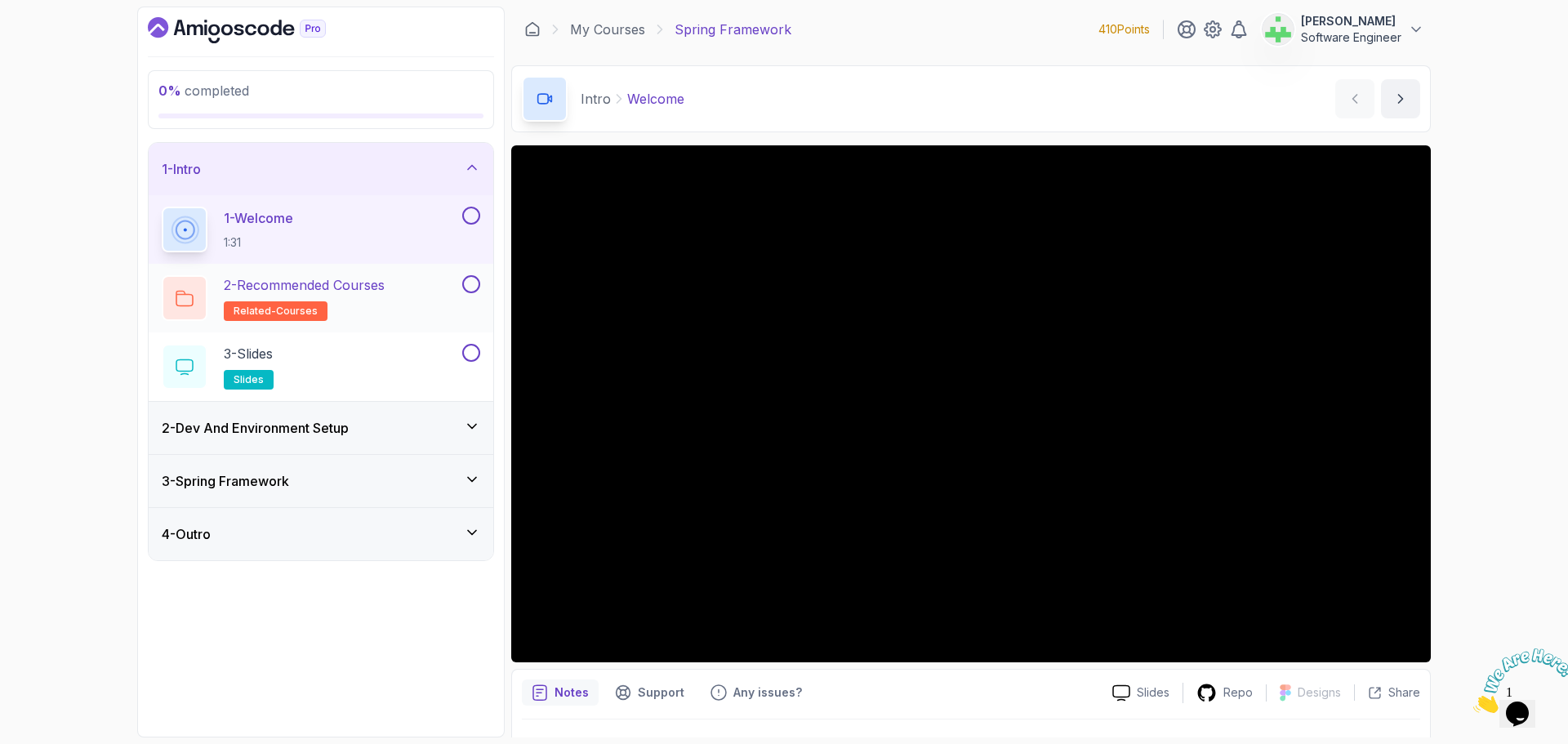
click at [369, 286] on p "2 - Recommended Courses" at bounding box center [304, 284] width 161 height 20
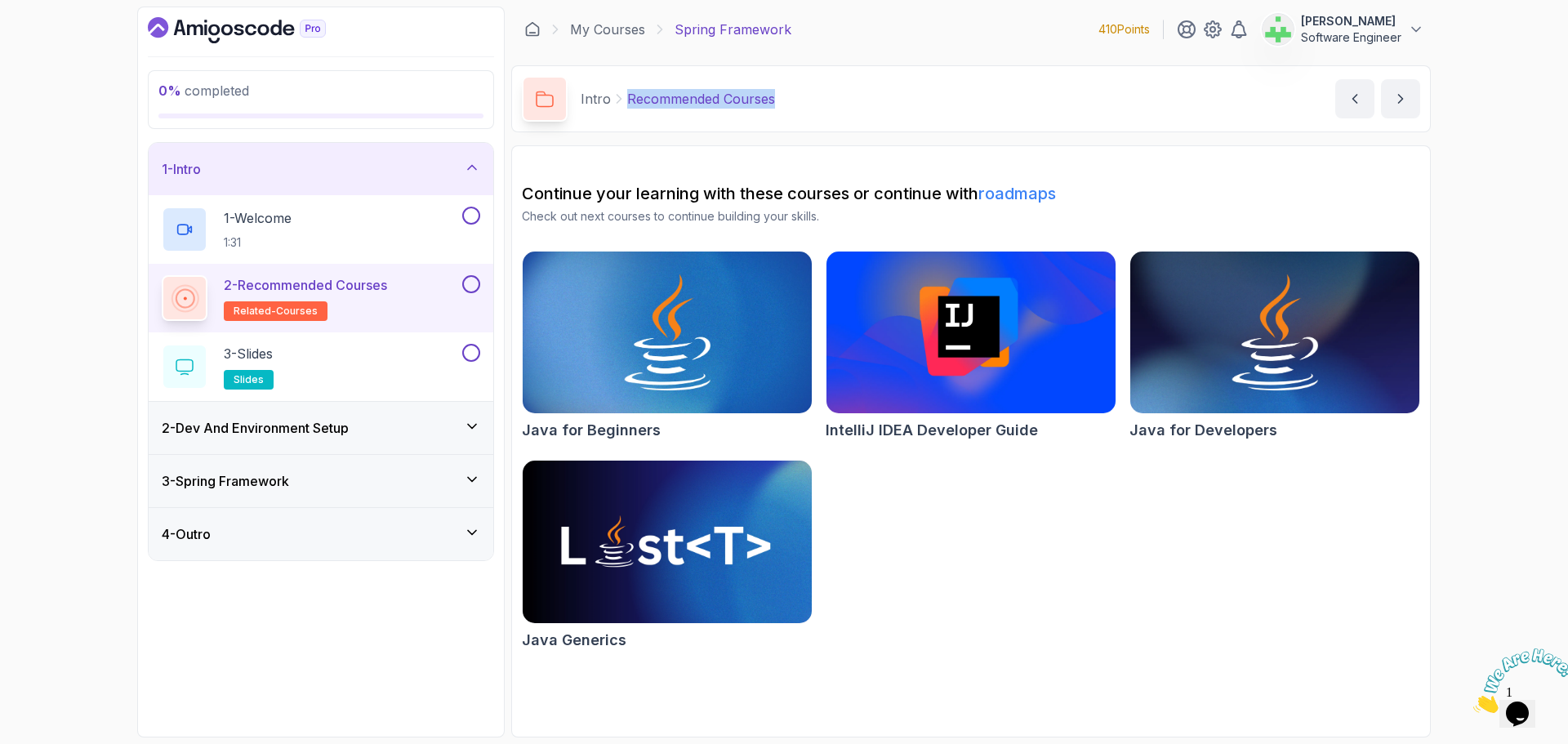
drag, startPoint x: 625, startPoint y: 97, endPoint x: 947, endPoint y: 101, distance: 322.0
click at [947, 101] on div "Intro Recommended Courses Recommended Courses by nelson" at bounding box center [971, 99] width 920 height 67
copy p "Recommended Courses"
click at [947, 102] on div "Intro Recommended Courses Recommended Courses by nelson" at bounding box center [971, 99] width 920 height 67
click at [398, 353] on div "3 - Slides slides" at bounding box center [310, 366] width 297 height 46
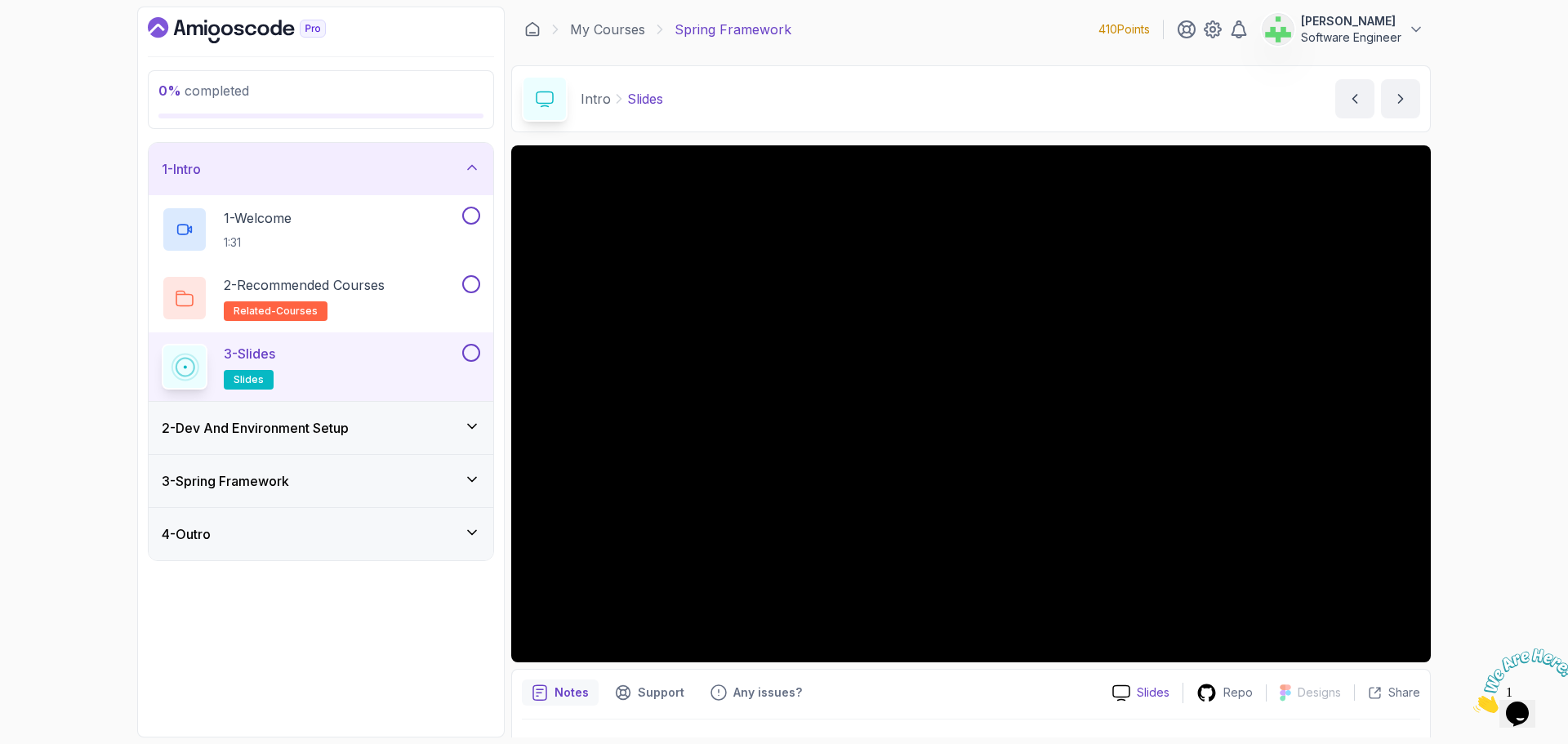
click at [1157, 688] on p "Slides" at bounding box center [1153, 692] width 33 height 16
click at [403, 156] on div "1 - Intro" at bounding box center [321, 169] width 345 height 52
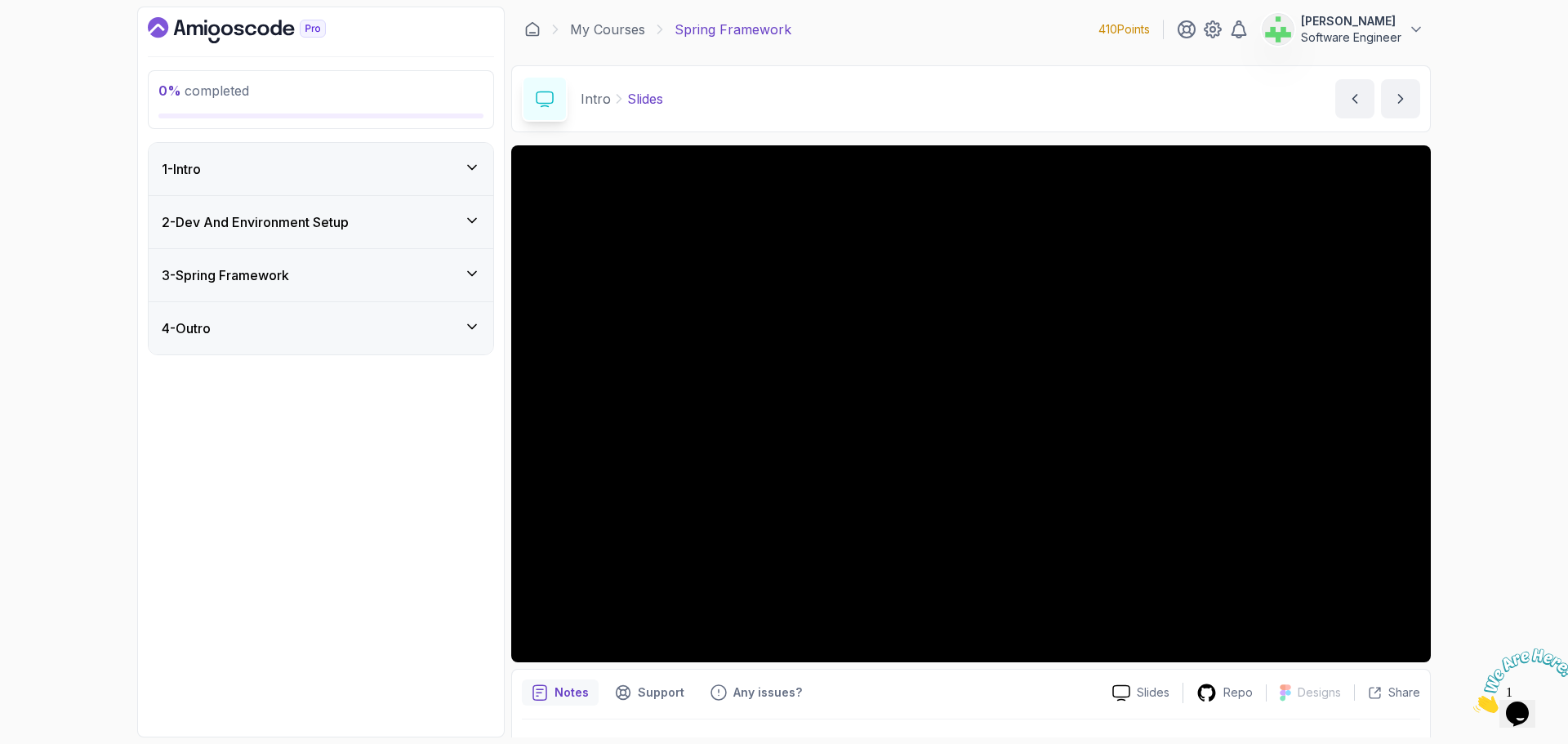
click at [387, 221] on div "2 - Dev And Environment Setup" at bounding box center [321, 222] width 318 height 20
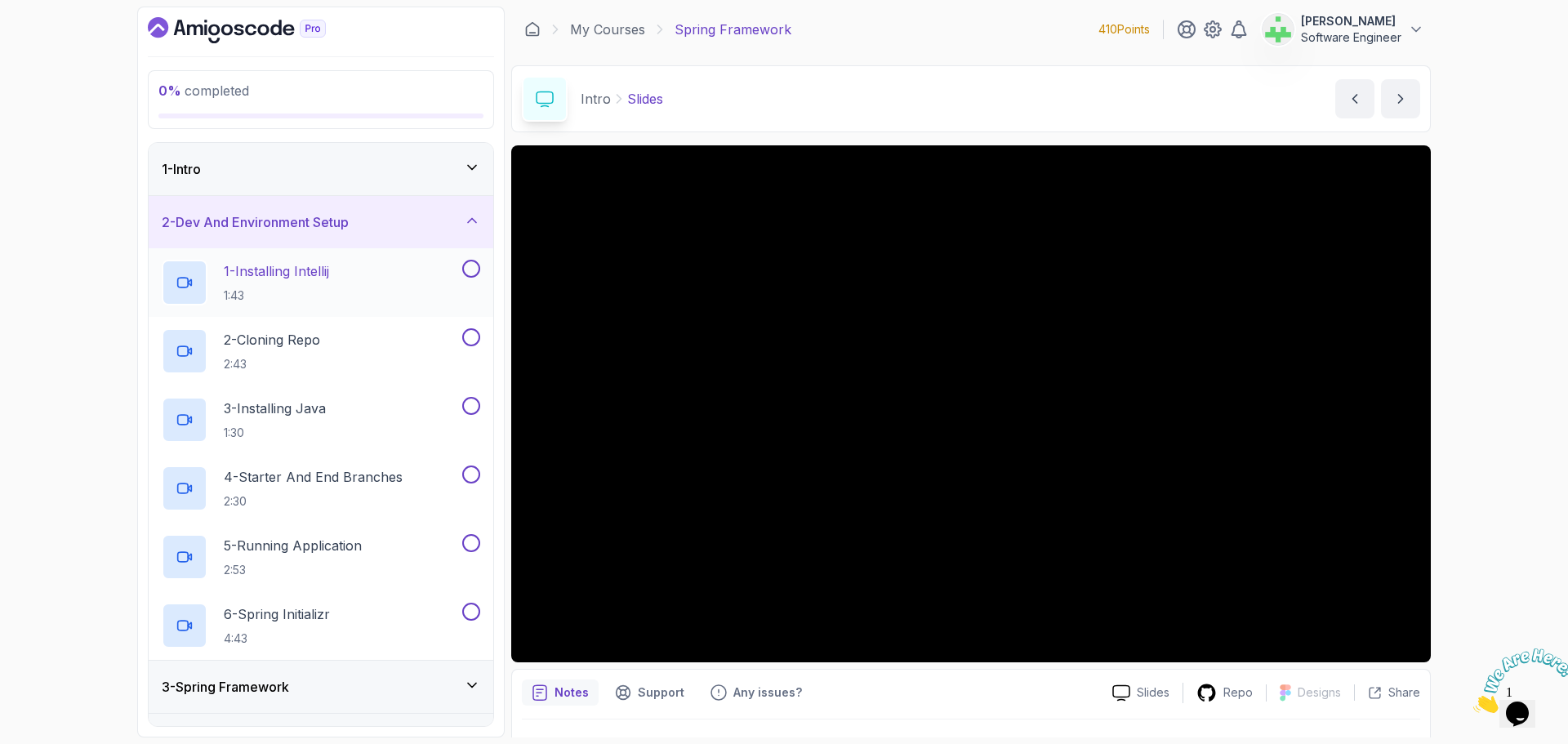
click at [353, 276] on div "1 - Installing Intellij 1:43" at bounding box center [310, 282] width 297 height 46
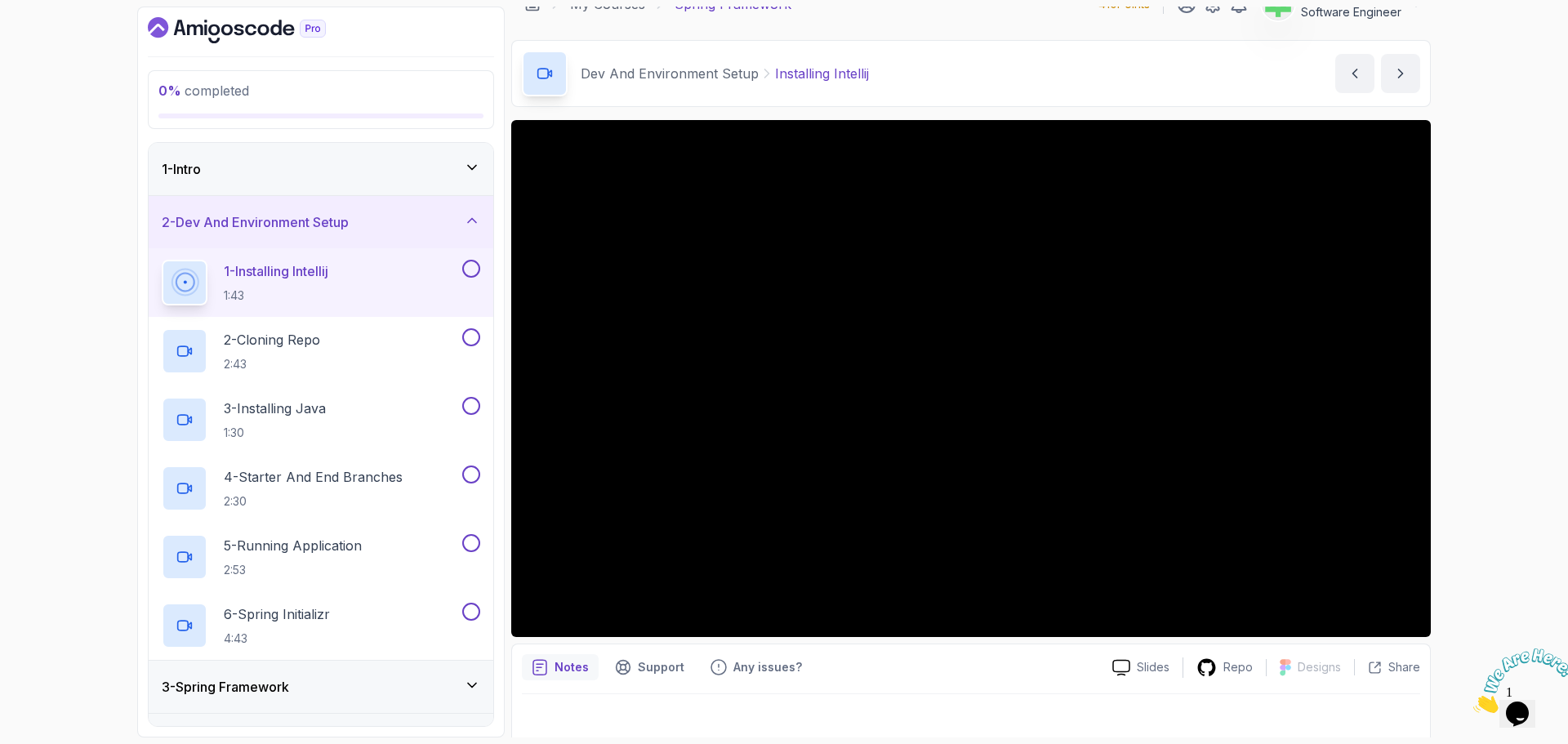
scroll to position [38, 0]
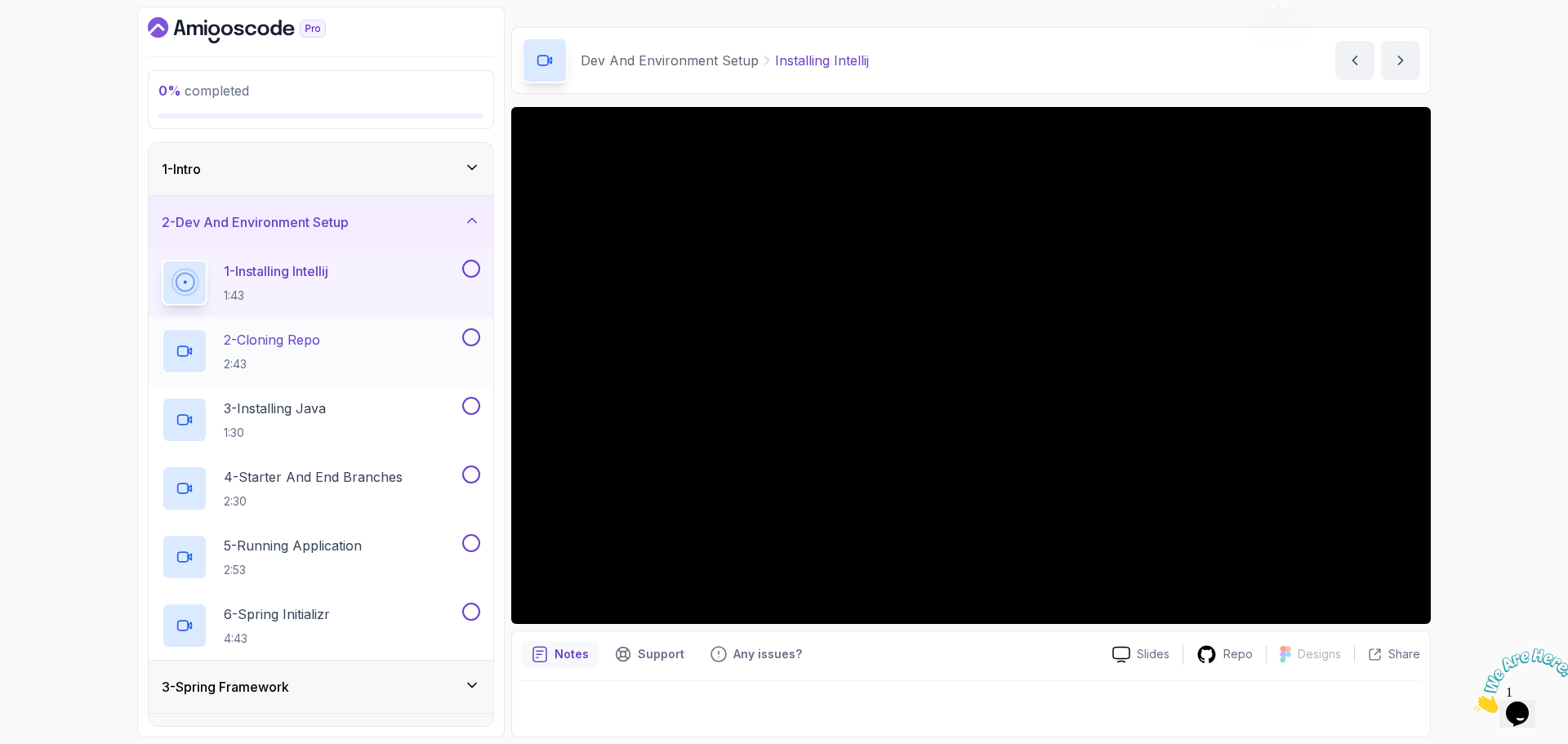
click at [277, 341] on p "2 - Cloning Repo" at bounding box center [271, 340] width 96 height 20
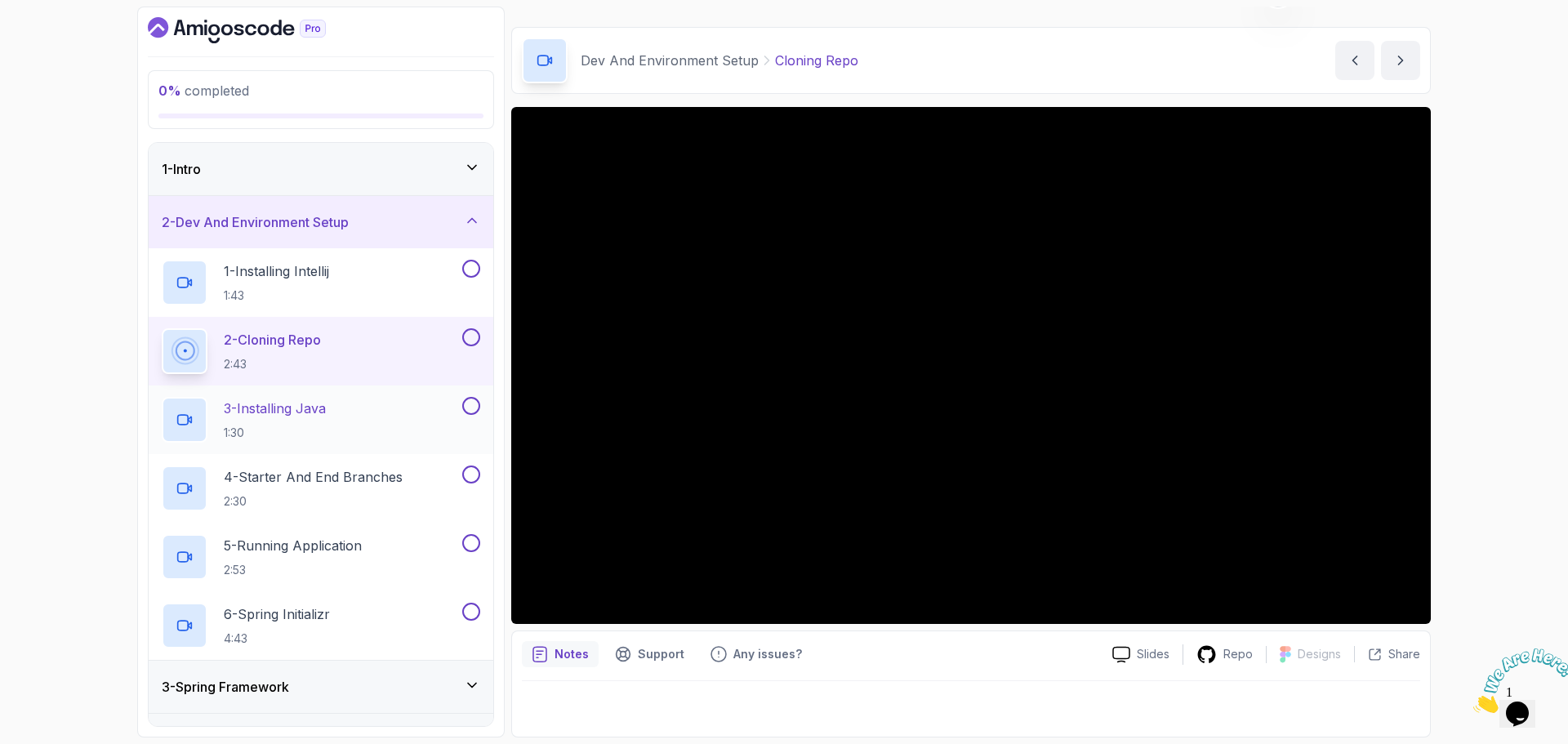
click at [316, 413] on p "3 - Installing Java" at bounding box center [275, 408] width 102 height 20
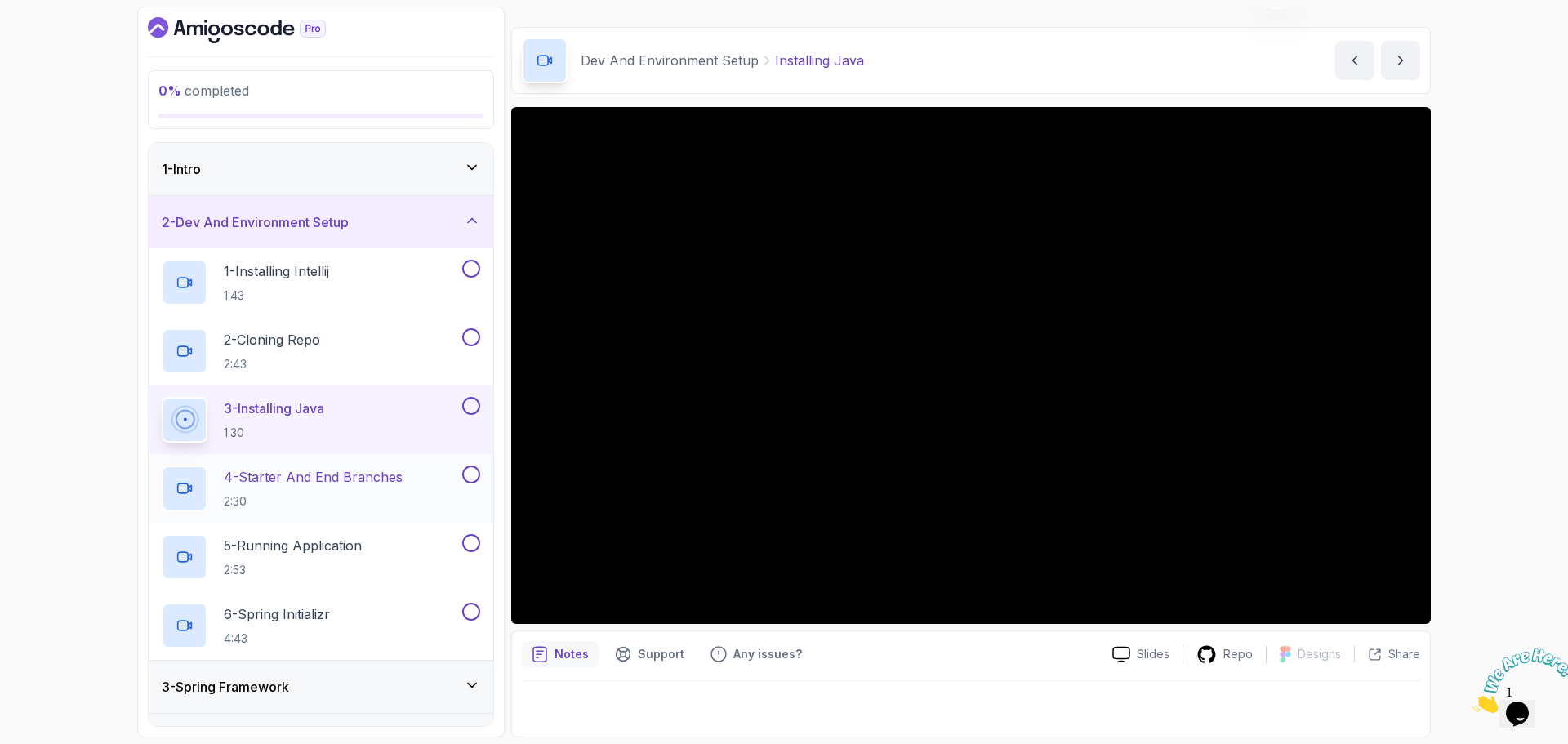
click at [344, 473] on p "4 - Starter And End Branches" at bounding box center [313, 476] width 179 height 20
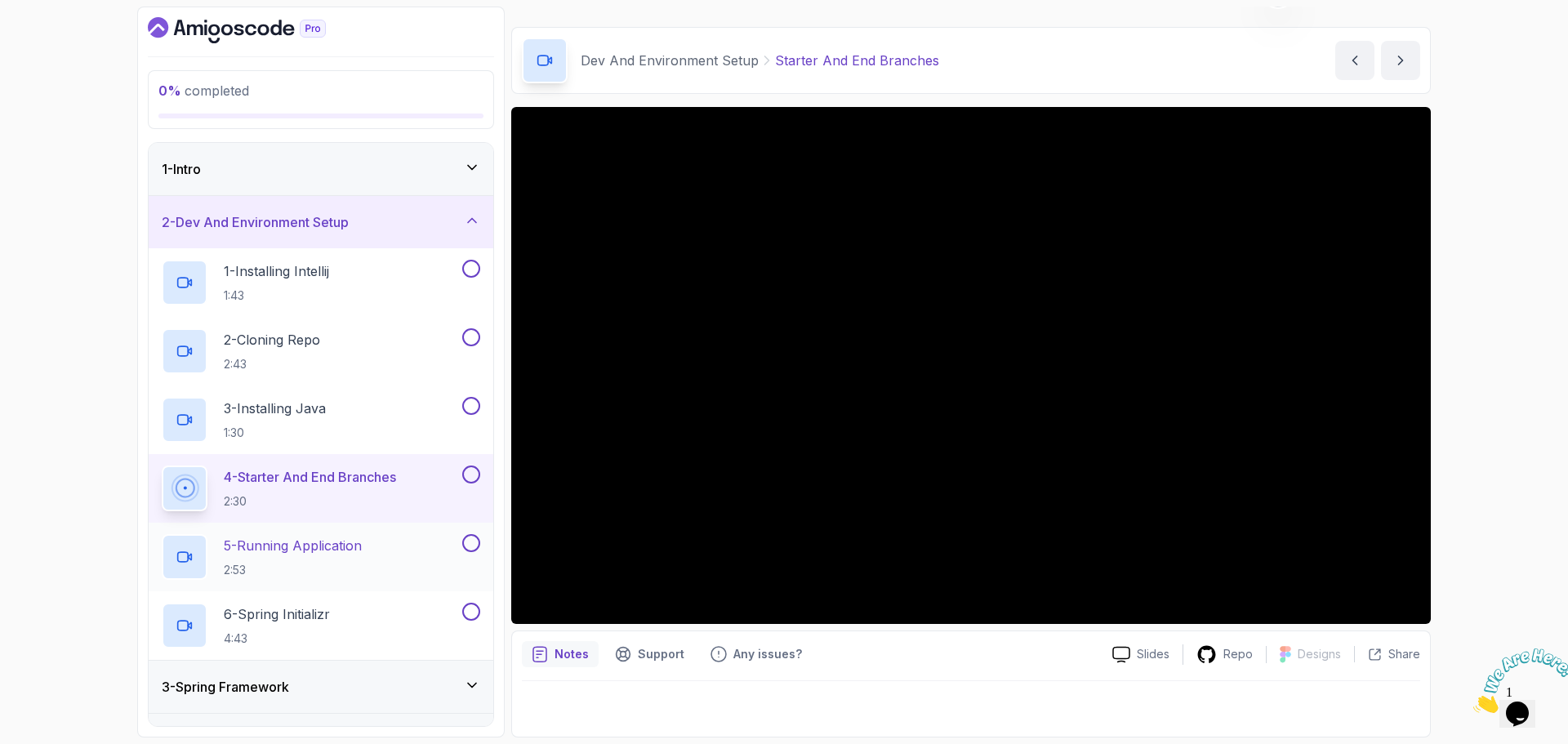
click at [389, 544] on div "5 - Running Application 2:53" at bounding box center [310, 556] width 297 height 46
drag, startPoint x: 380, startPoint y: 547, endPoint x: 373, endPoint y: 544, distance: 7.6
click at [380, 549] on div "5 - Running Application 2:53" at bounding box center [310, 556] width 297 height 46
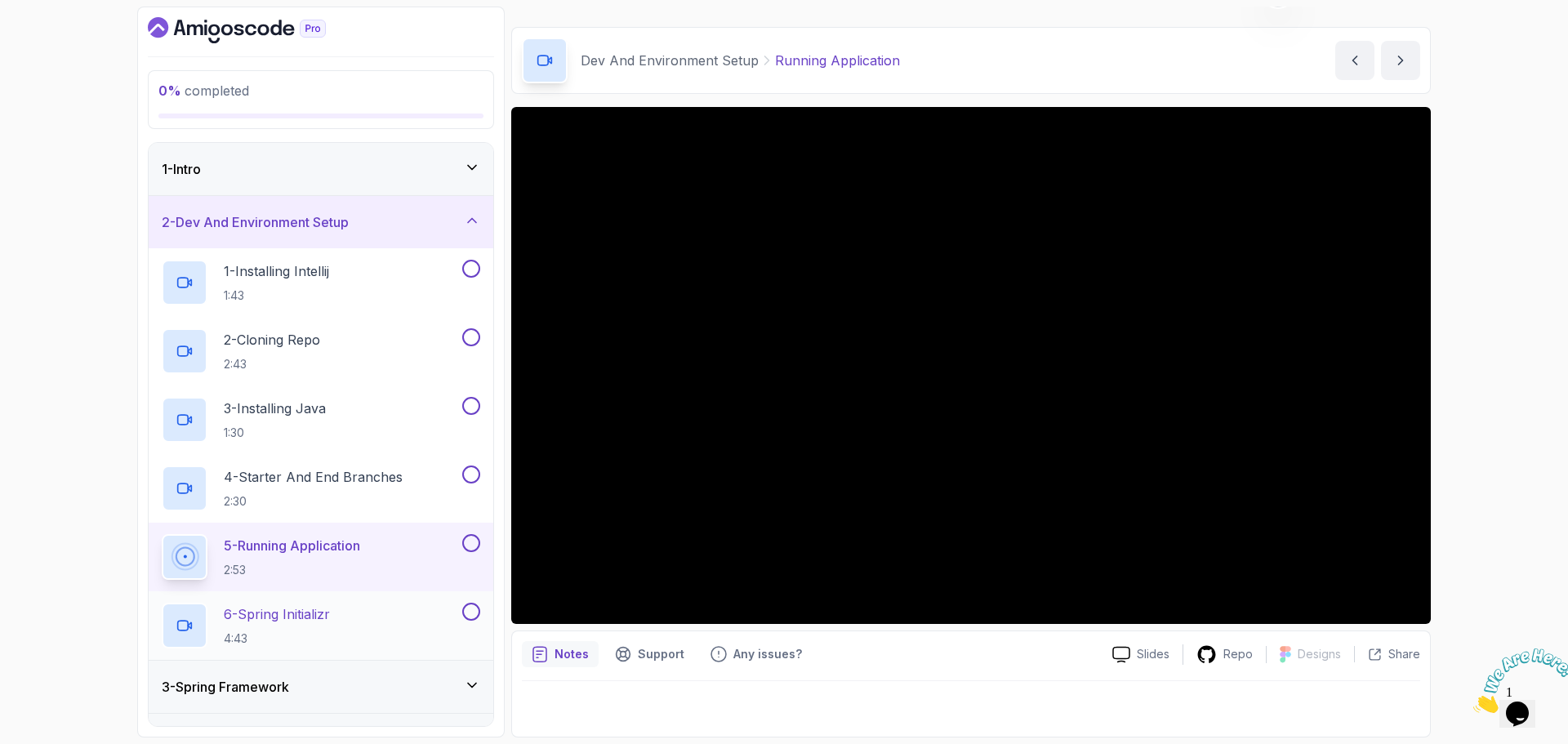
click at [324, 617] on p "6 - Spring Initializr" at bounding box center [277, 614] width 106 height 20
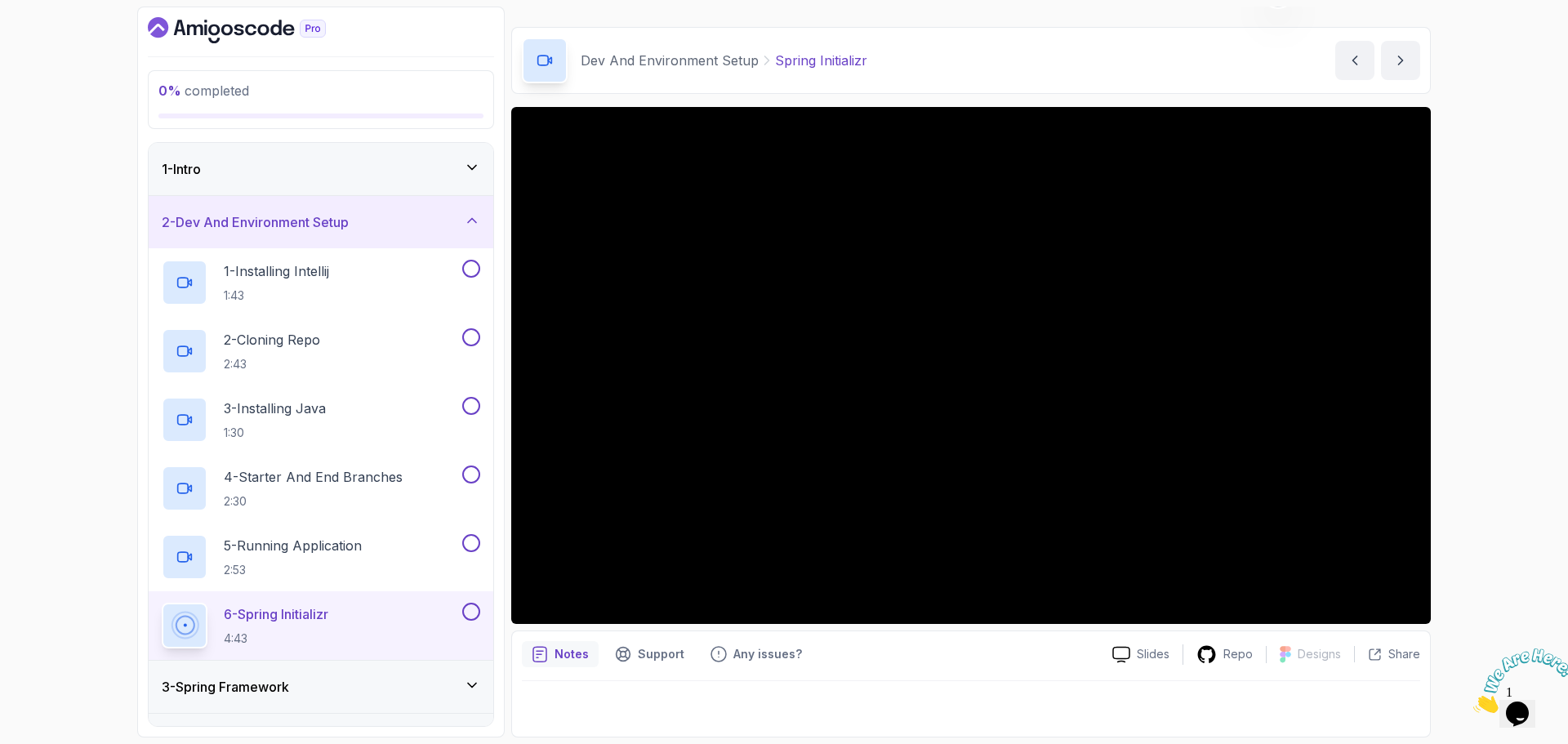
click at [405, 154] on div "1 - Intro" at bounding box center [321, 169] width 345 height 52
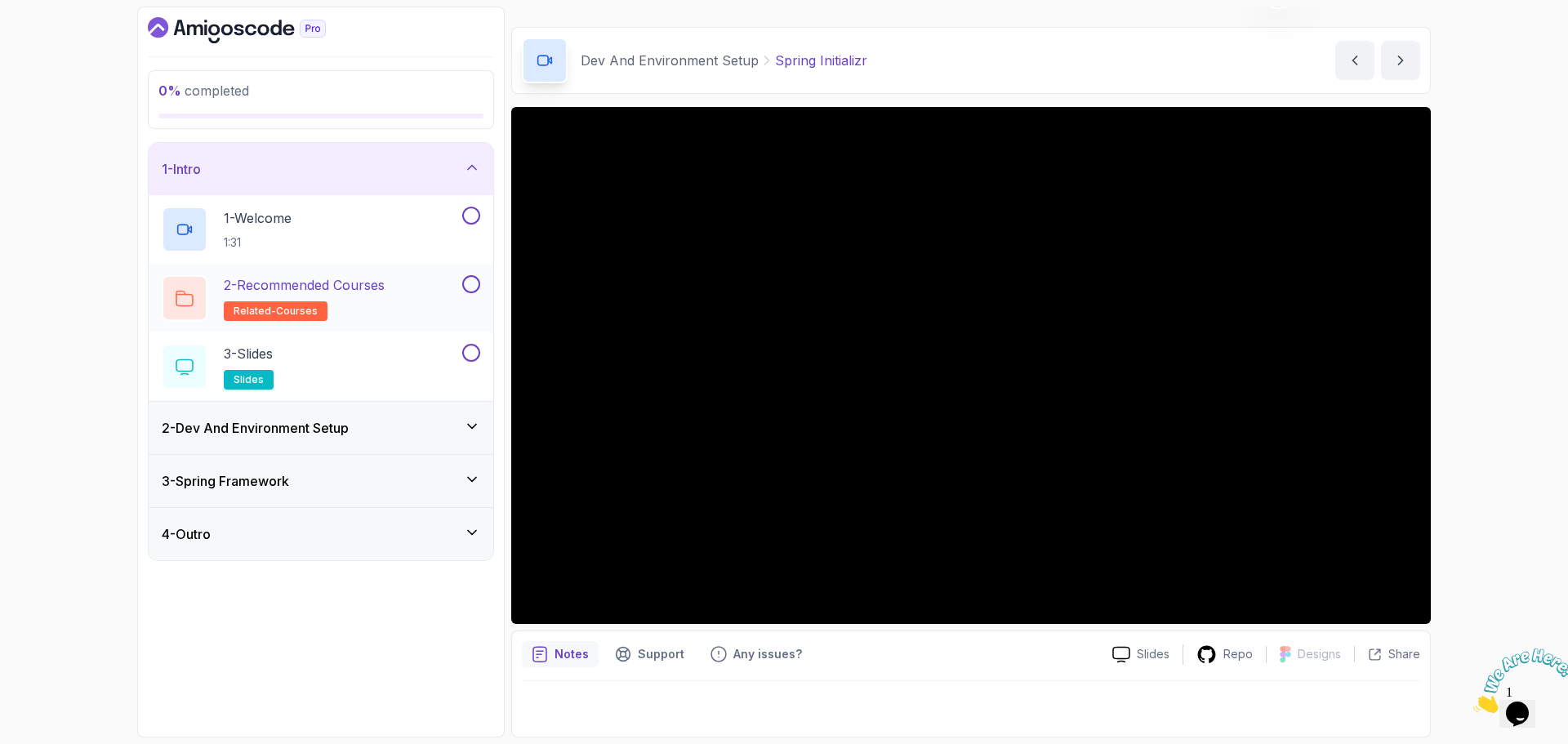
click at [363, 285] on p "2 - Recommended Courses" at bounding box center [304, 284] width 161 height 20
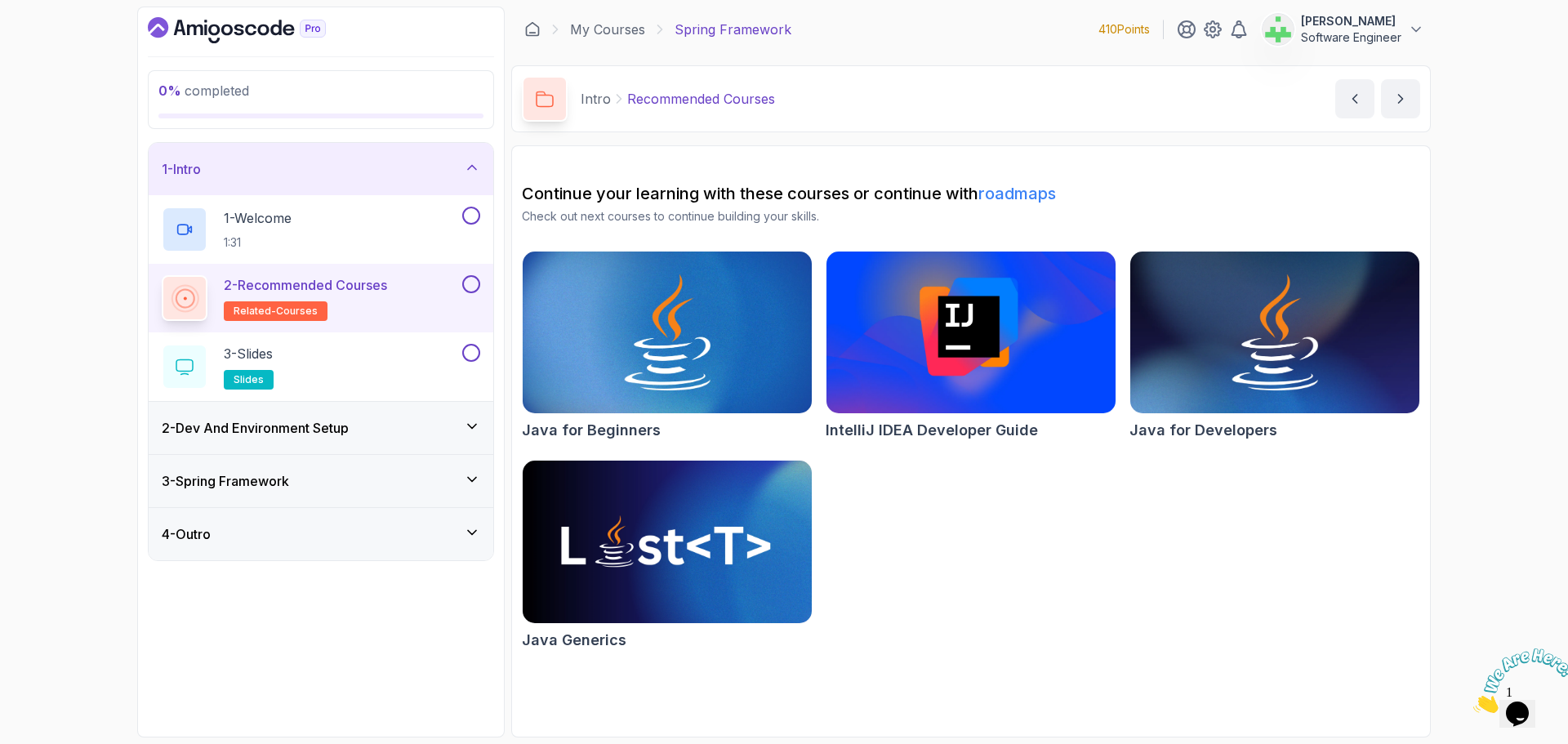
click at [399, 162] on div "1 - Intro" at bounding box center [321, 169] width 318 height 20
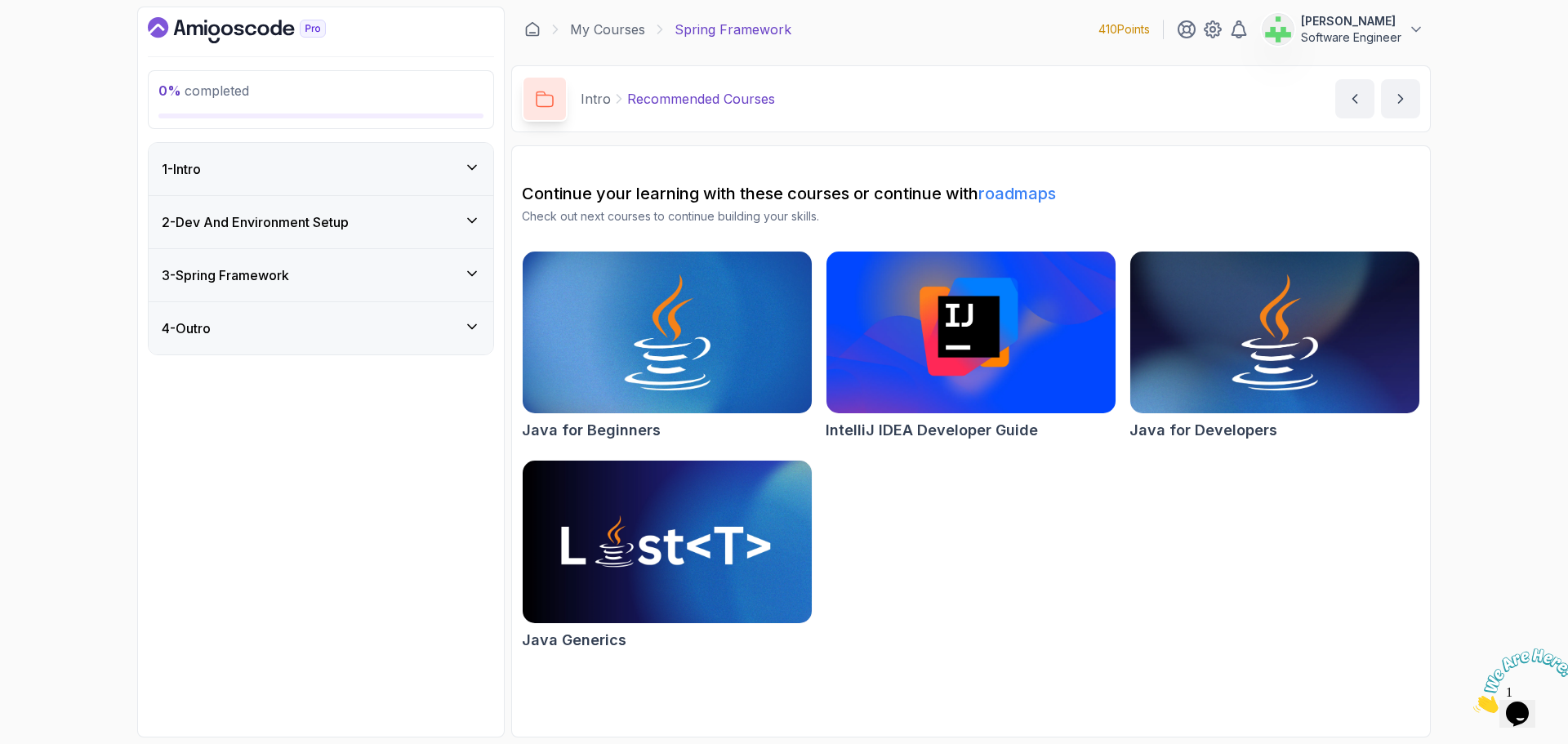
click at [392, 223] on div "2 - Dev And Environment Setup" at bounding box center [321, 222] width 318 height 20
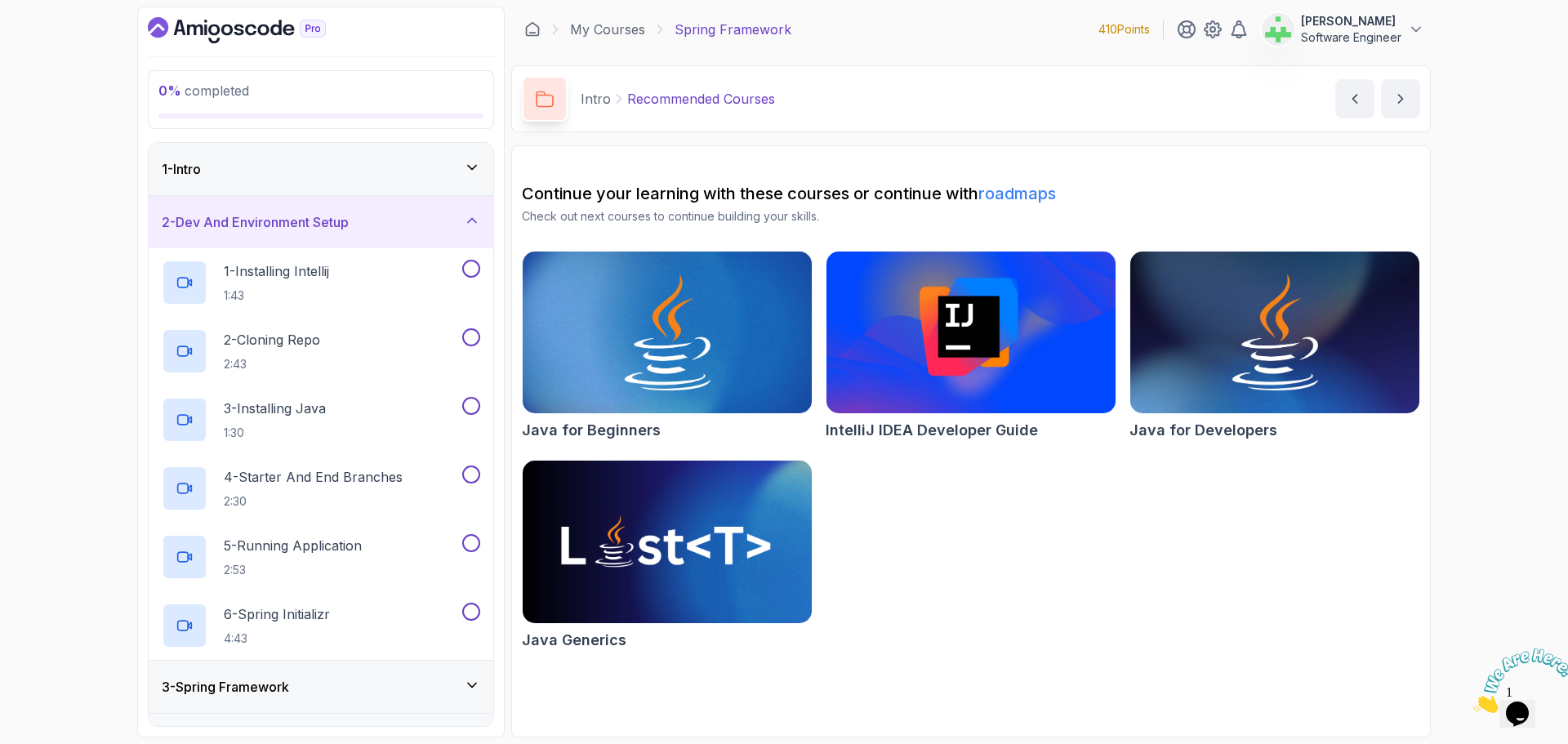
click at [471, 219] on icon at bounding box center [471, 219] width 8 height 4
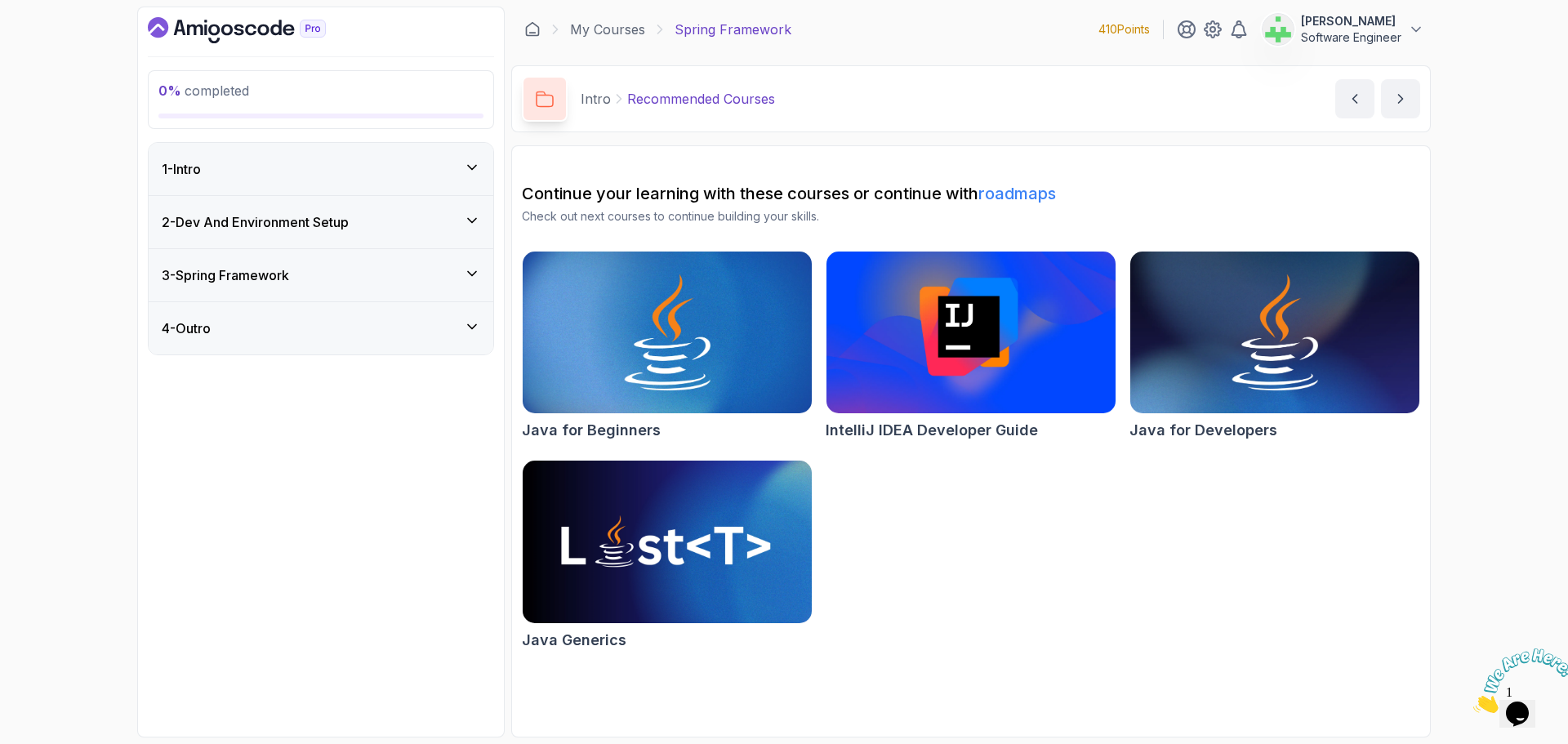
click at [448, 272] on div "3 - Spring Framework" at bounding box center [321, 275] width 318 height 20
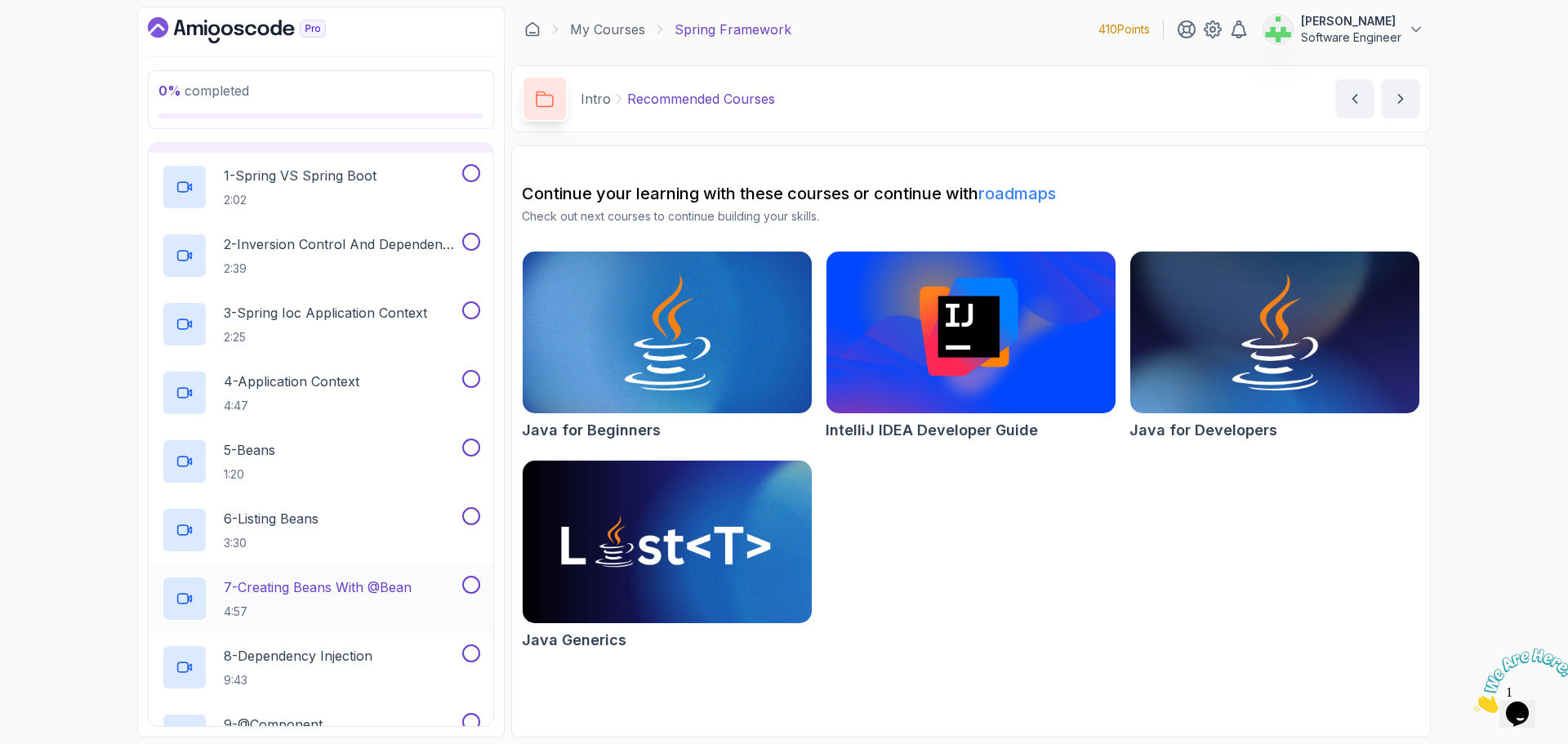
scroll to position [81, 0]
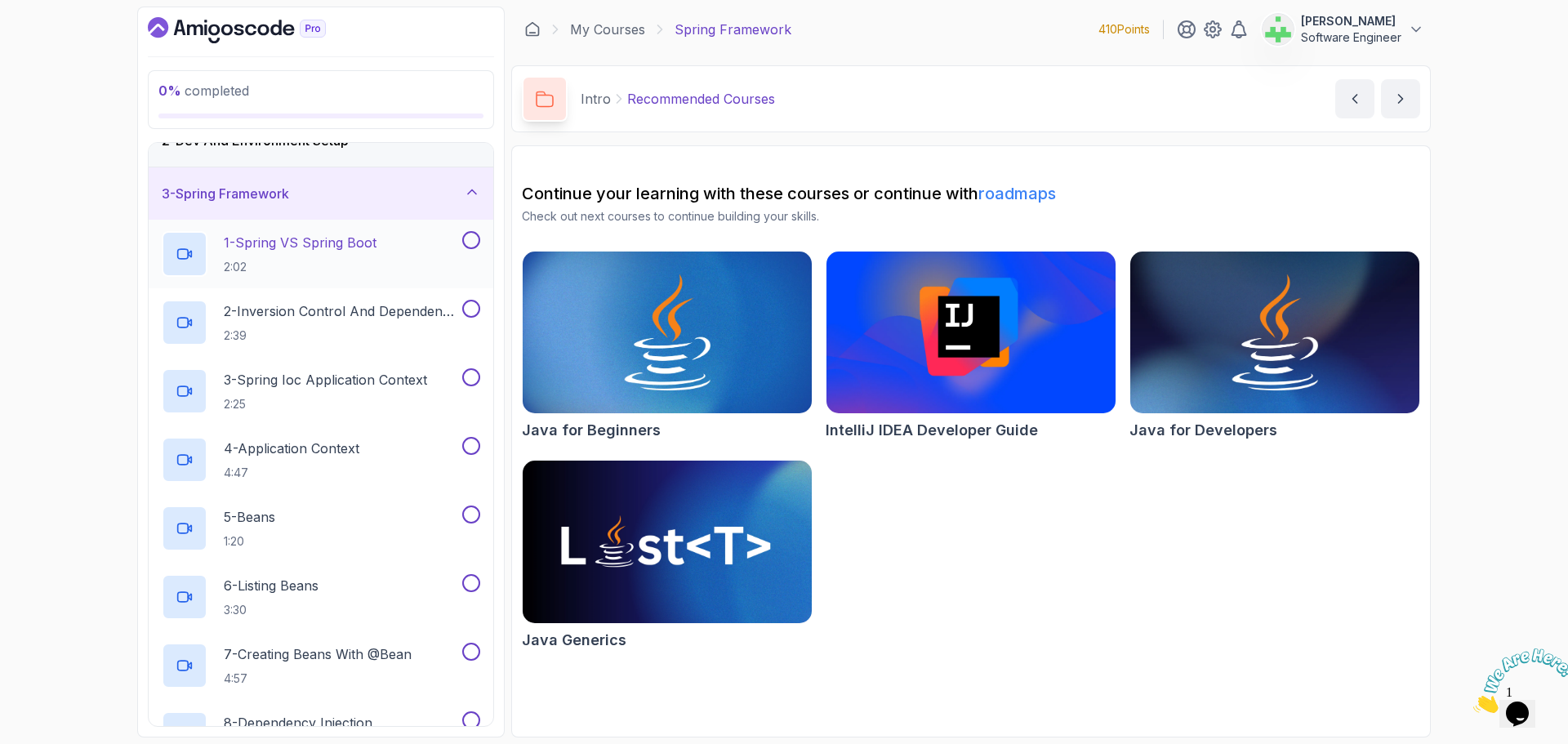
click at [344, 245] on p "1 - Spring VS Spring Boot" at bounding box center [300, 242] width 153 height 20
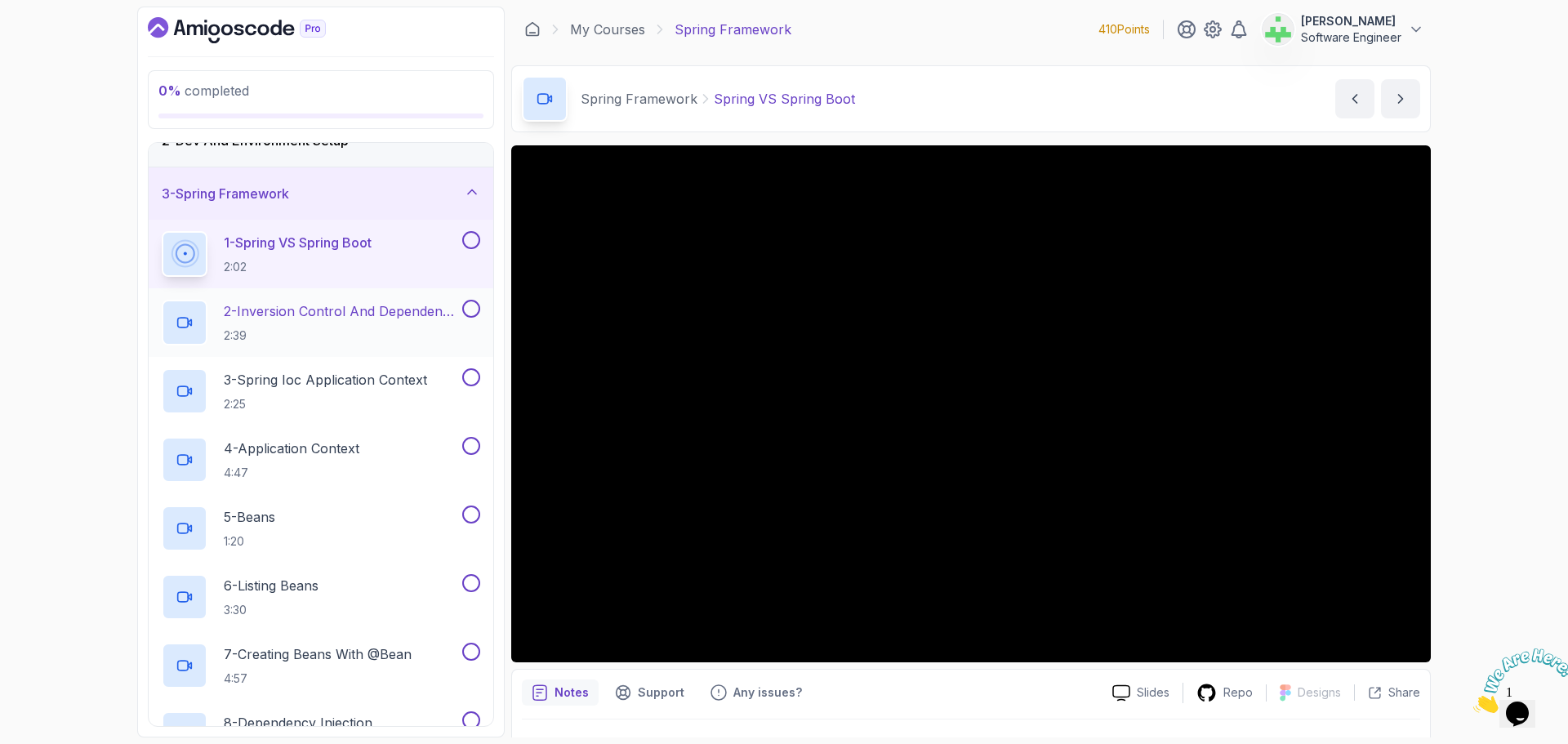
click at [381, 308] on p "2 - Inversion Control And Dependency Injection" at bounding box center [341, 311] width 235 height 20
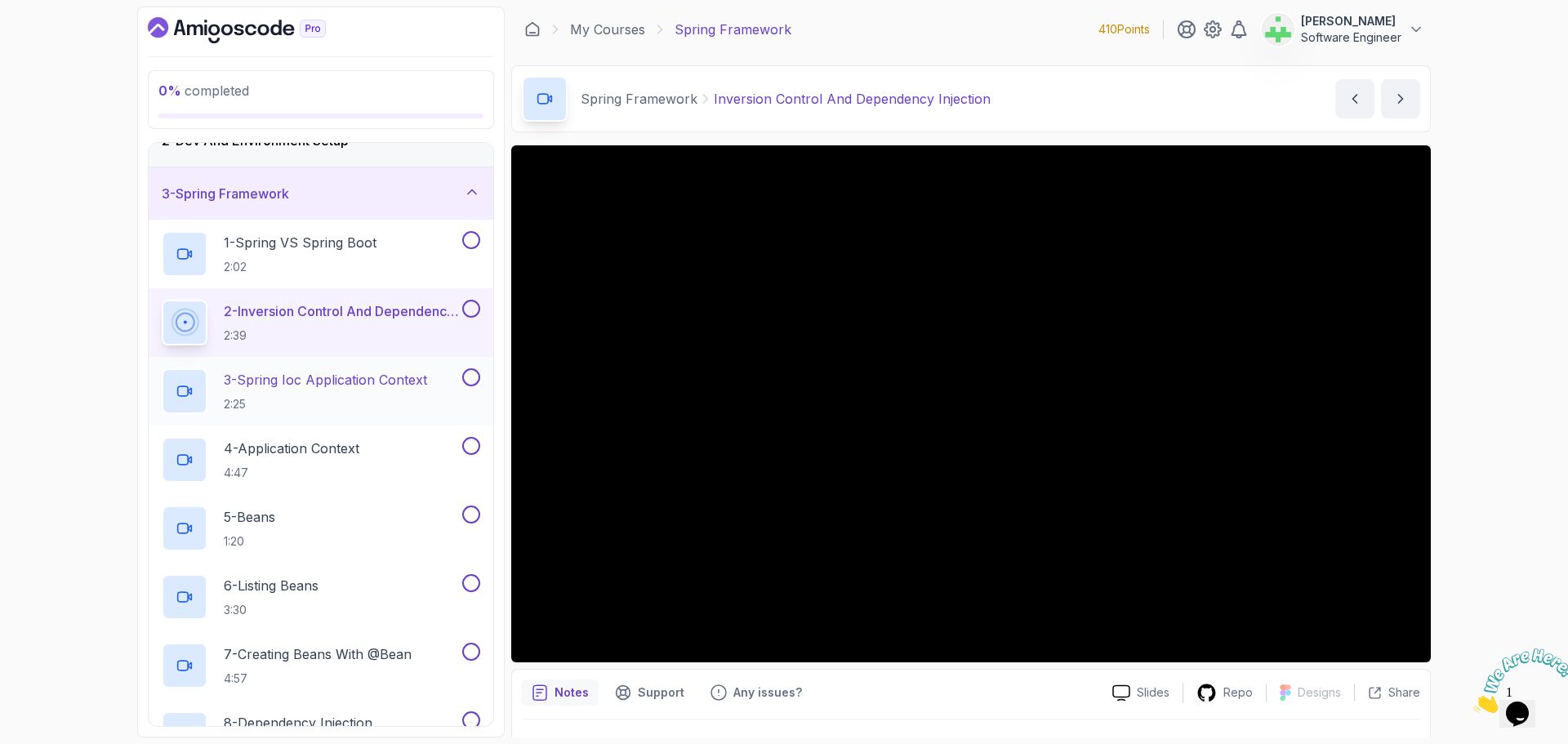
click at [398, 374] on p "3 - Spring Ioc Application Context" at bounding box center [325, 379] width 203 height 20
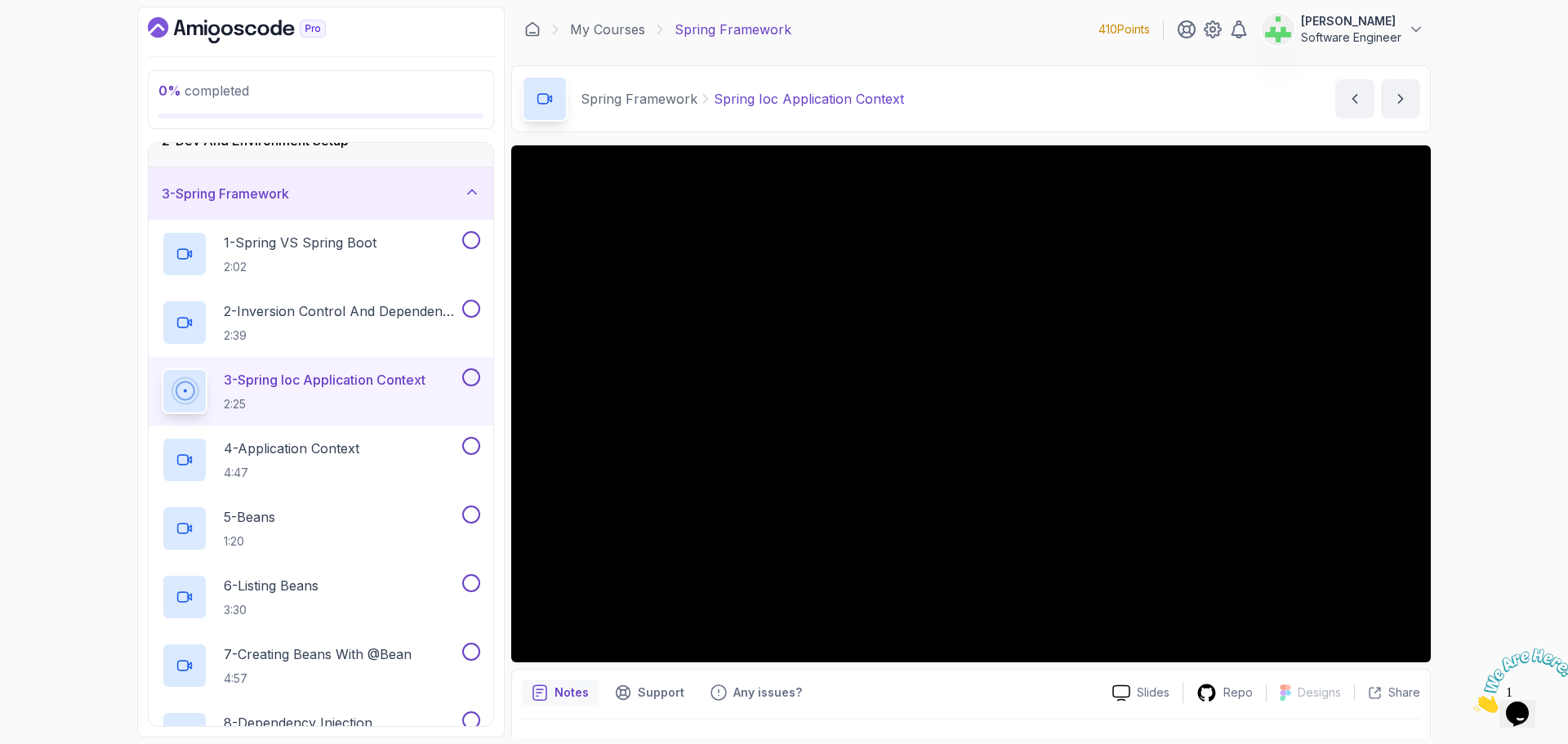
click at [29, 410] on div "0 % completed 1 - Intro 2 - Dev And Environment Setup 3 - Spring Framework 1 - …" at bounding box center [784, 372] width 1568 height 744
click at [37, 499] on div "0 % completed 1 - Intro 2 - Dev And Environment Setup 3 - Spring Framework 1 - …" at bounding box center [784, 372] width 1568 height 744
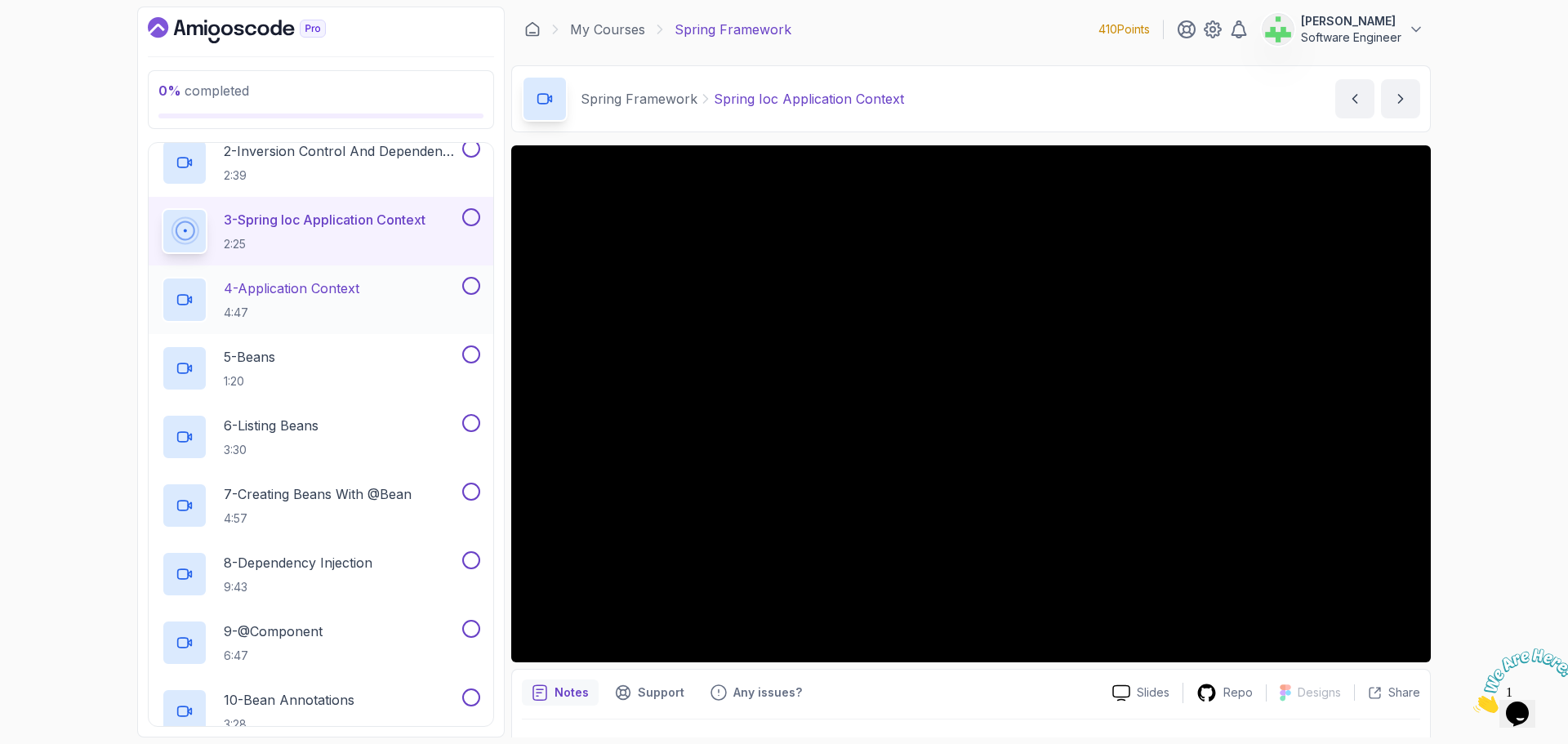
scroll to position [245, 0]
click at [335, 281] on p "4 - Application Context" at bounding box center [291, 284] width 136 height 20
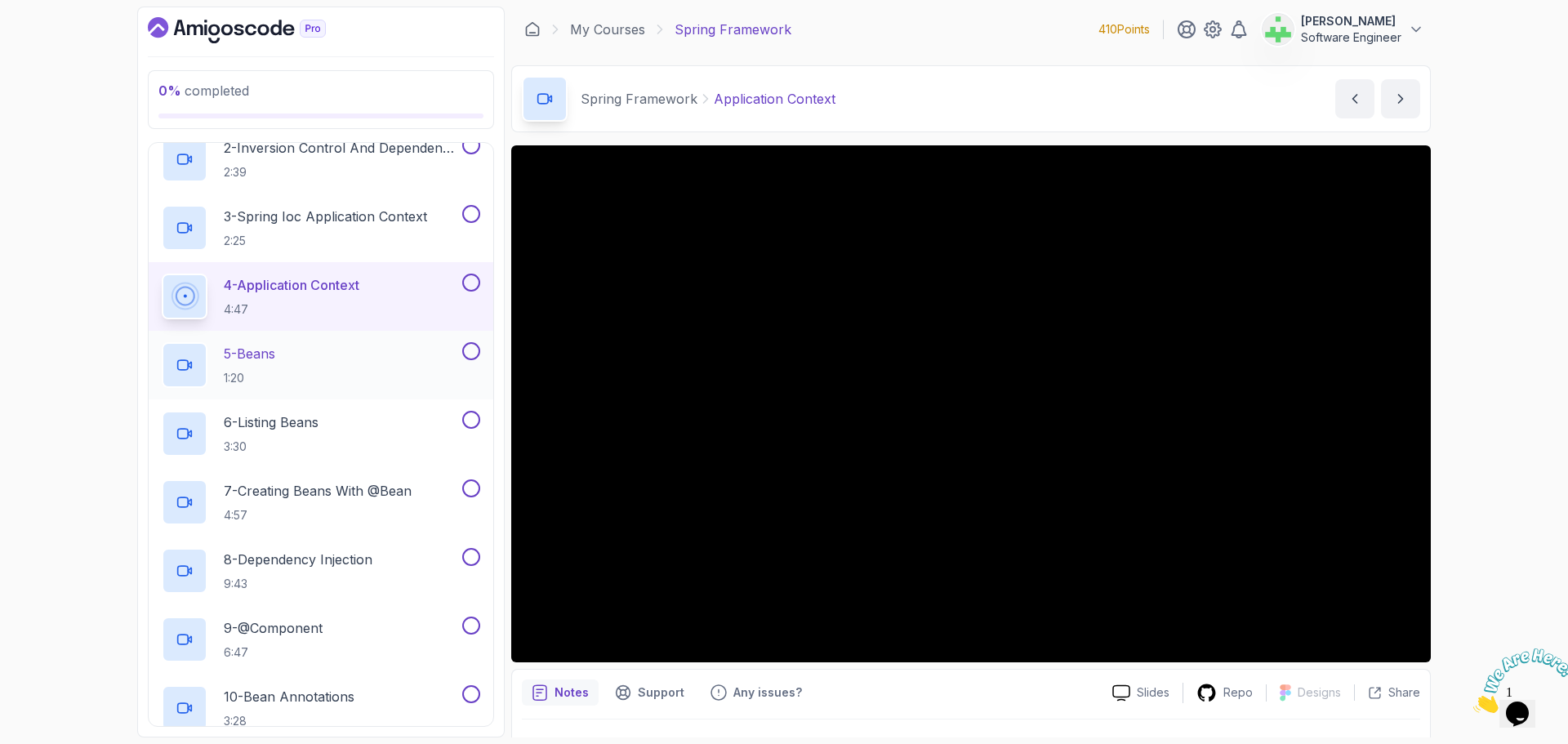
click at [347, 357] on div "5 - Beans 1:20" at bounding box center [310, 365] width 297 height 46
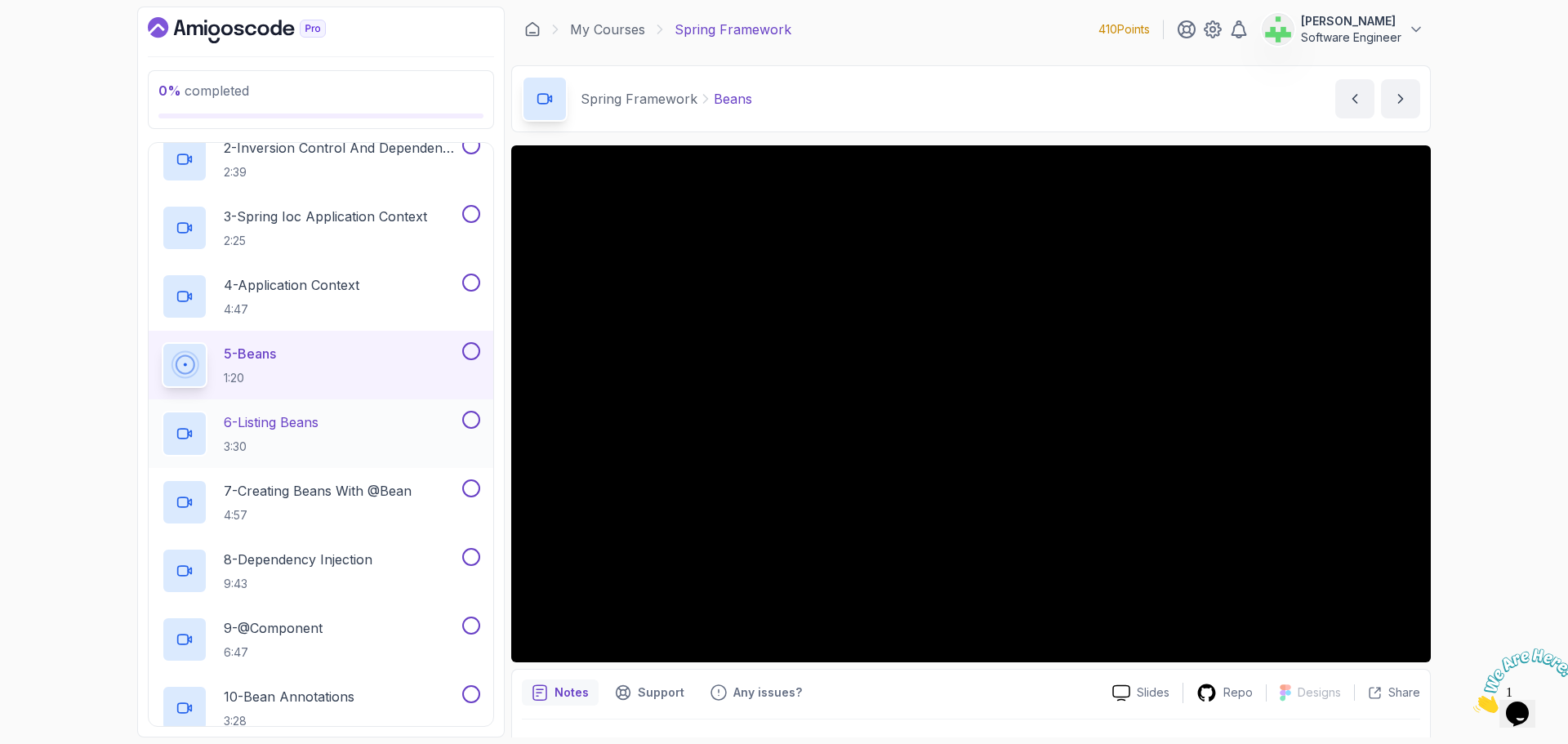
scroll to position [327, 0]
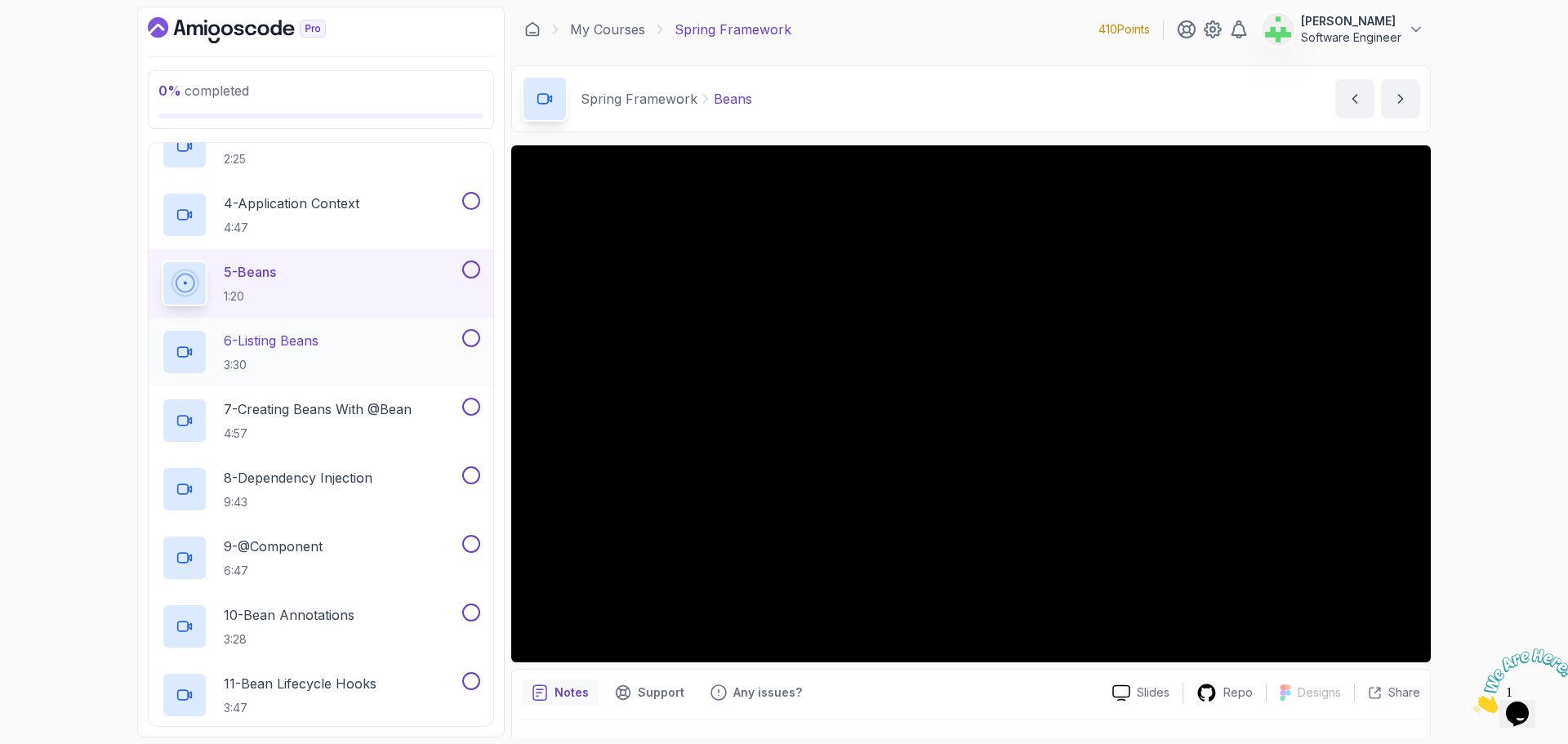
click at [345, 337] on div "6 - Listing Beans 3:30" at bounding box center [310, 352] width 297 height 46
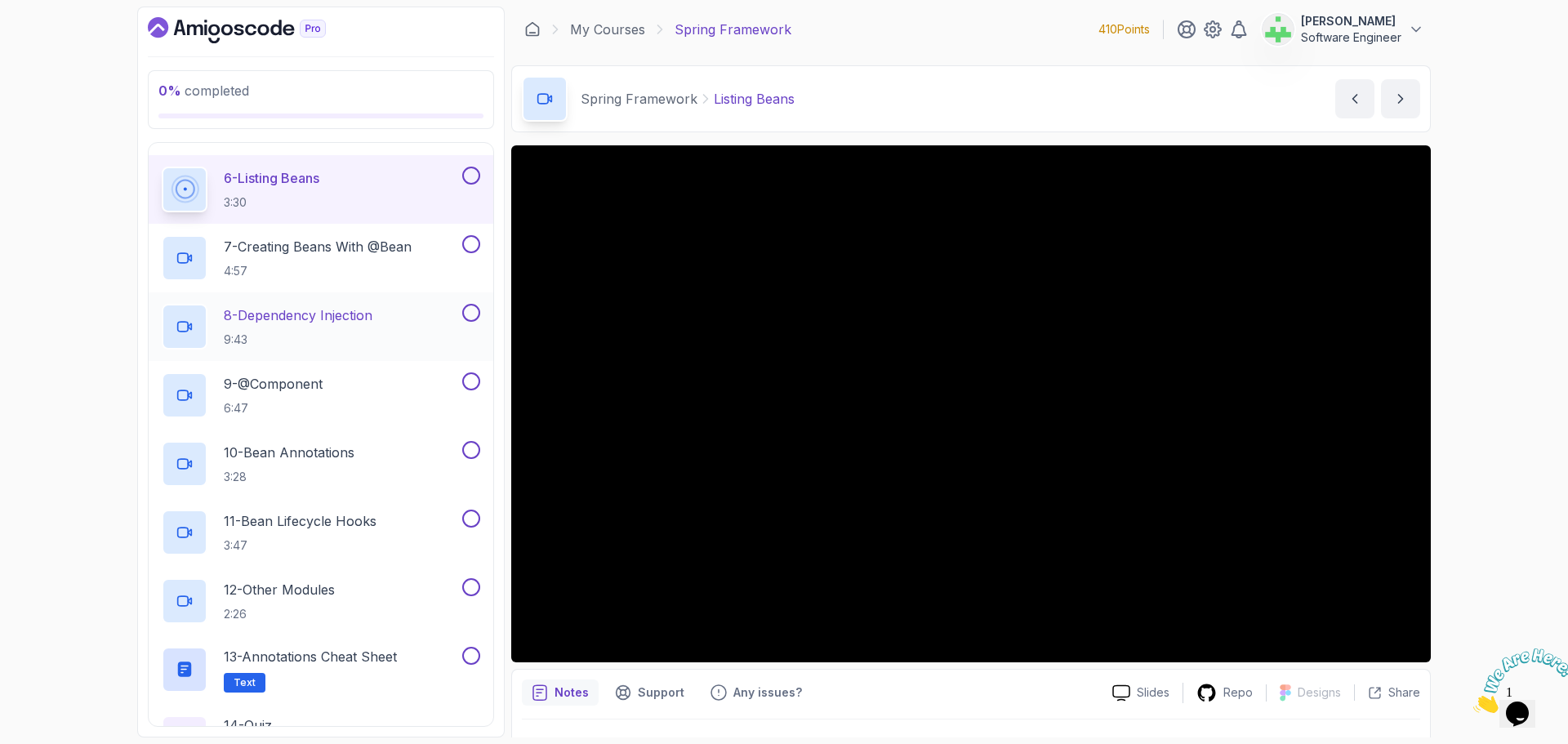
scroll to position [490, 0]
click at [391, 249] on p "7 - Creating Beans With @Bean" at bounding box center [317, 245] width 188 height 20
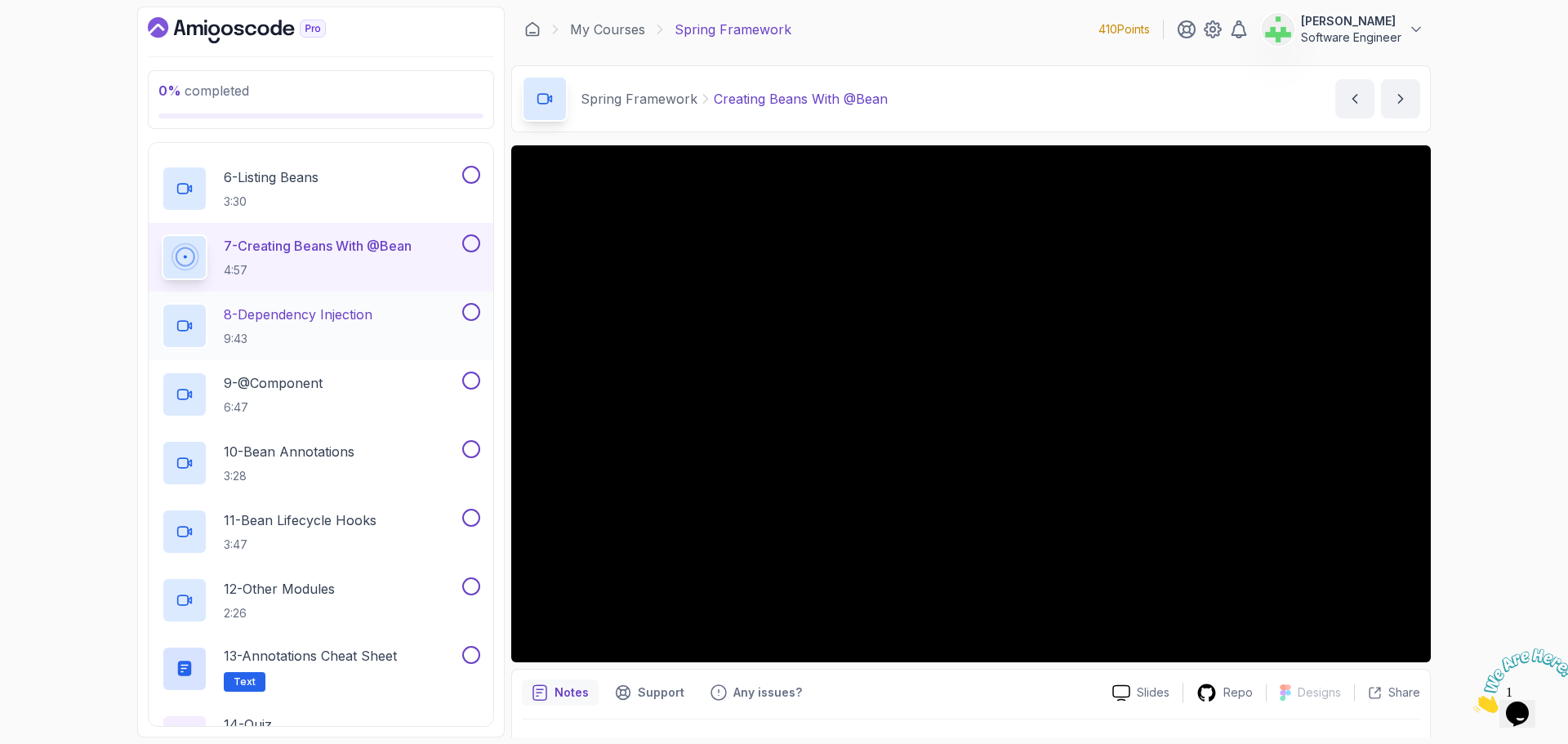
click at [339, 315] on p "8 - Dependency Injection" at bounding box center [298, 314] width 149 height 20
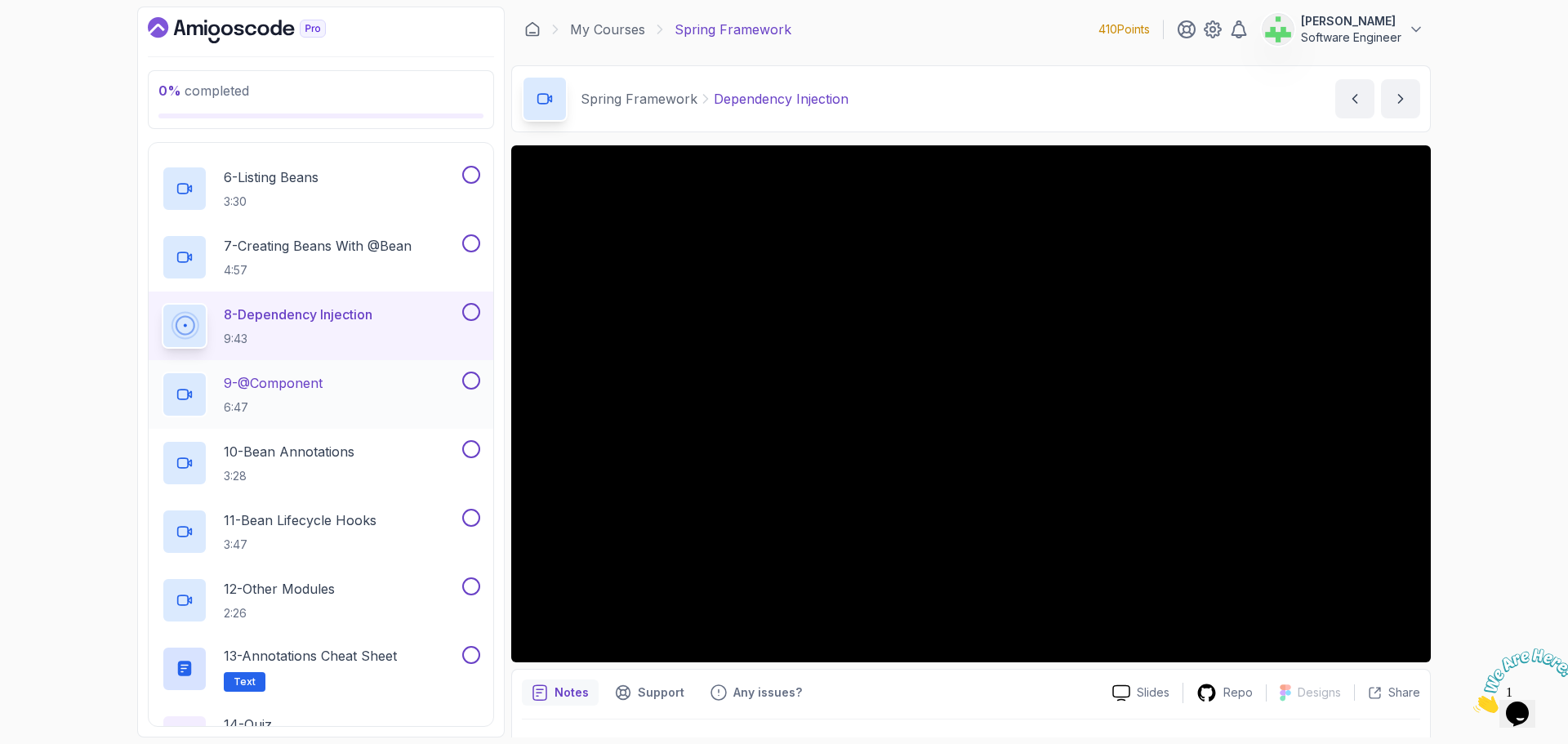
click at [335, 385] on div "9 - @Component 6:47" at bounding box center [310, 394] width 297 height 46
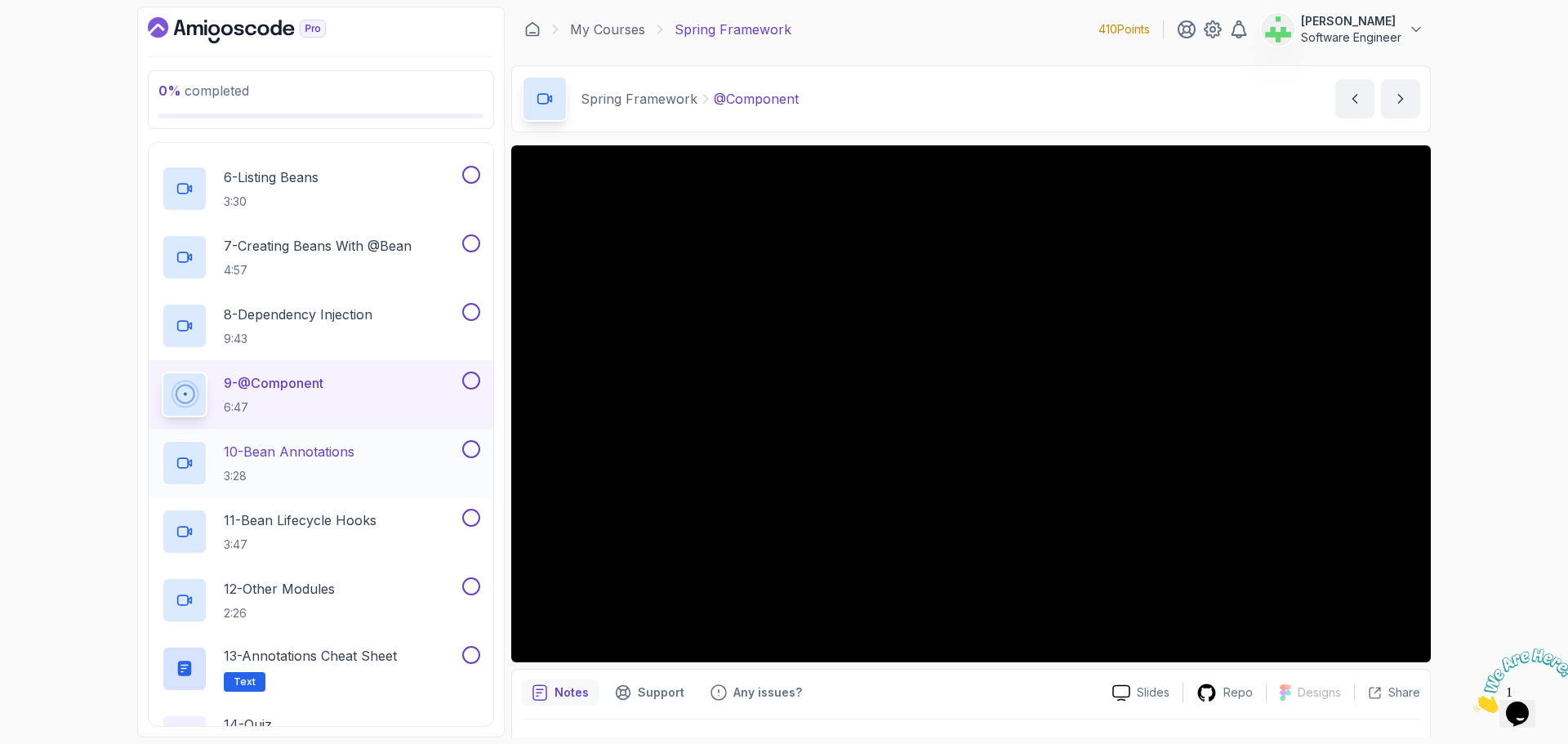
click at [354, 456] on p "10 - Bean Annotations" at bounding box center [289, 451] width 131 height 20
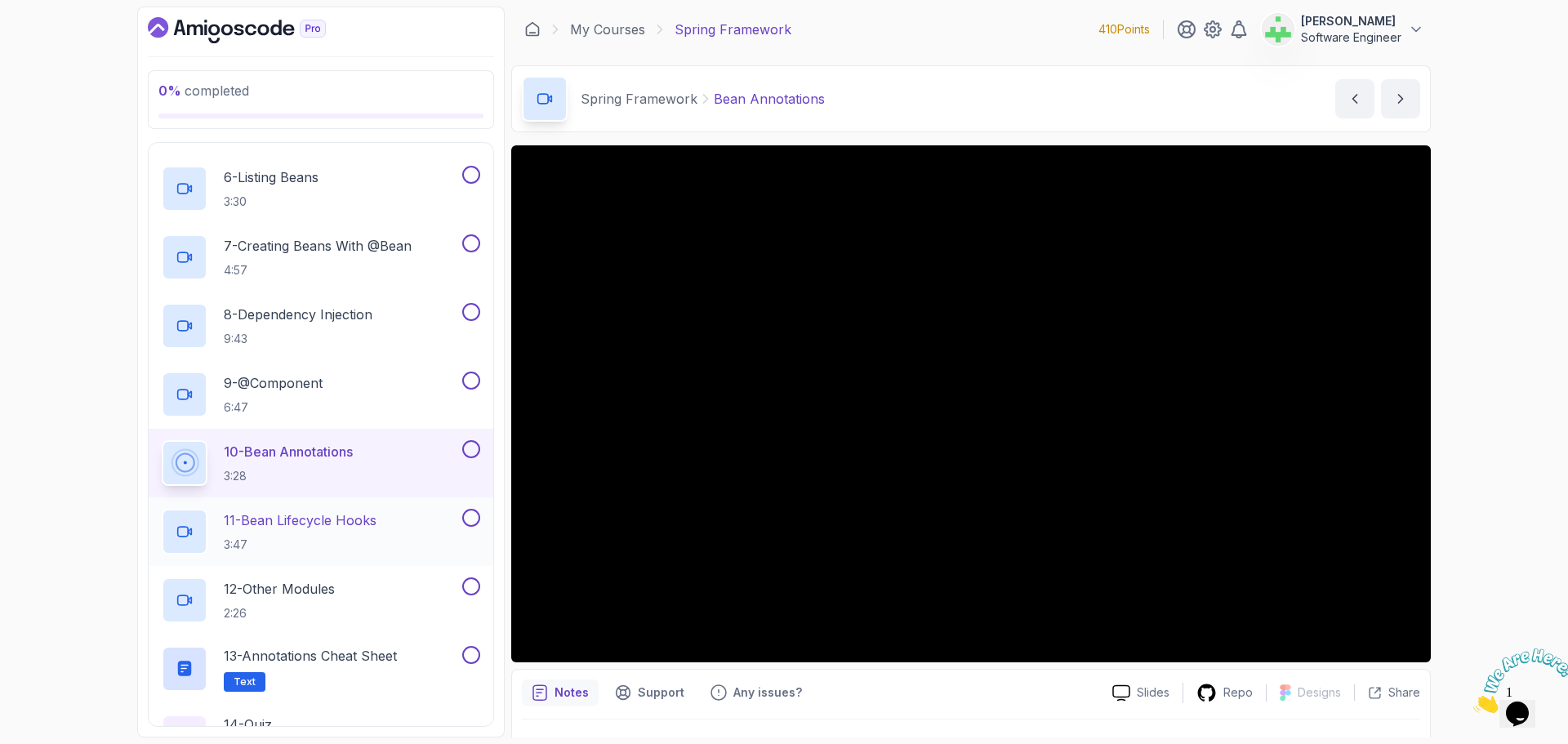
click at [393, 512] on div "11 - Bean Lifecycle Hooks 3:47" at bounding box center [310, 531] width 297 height 46
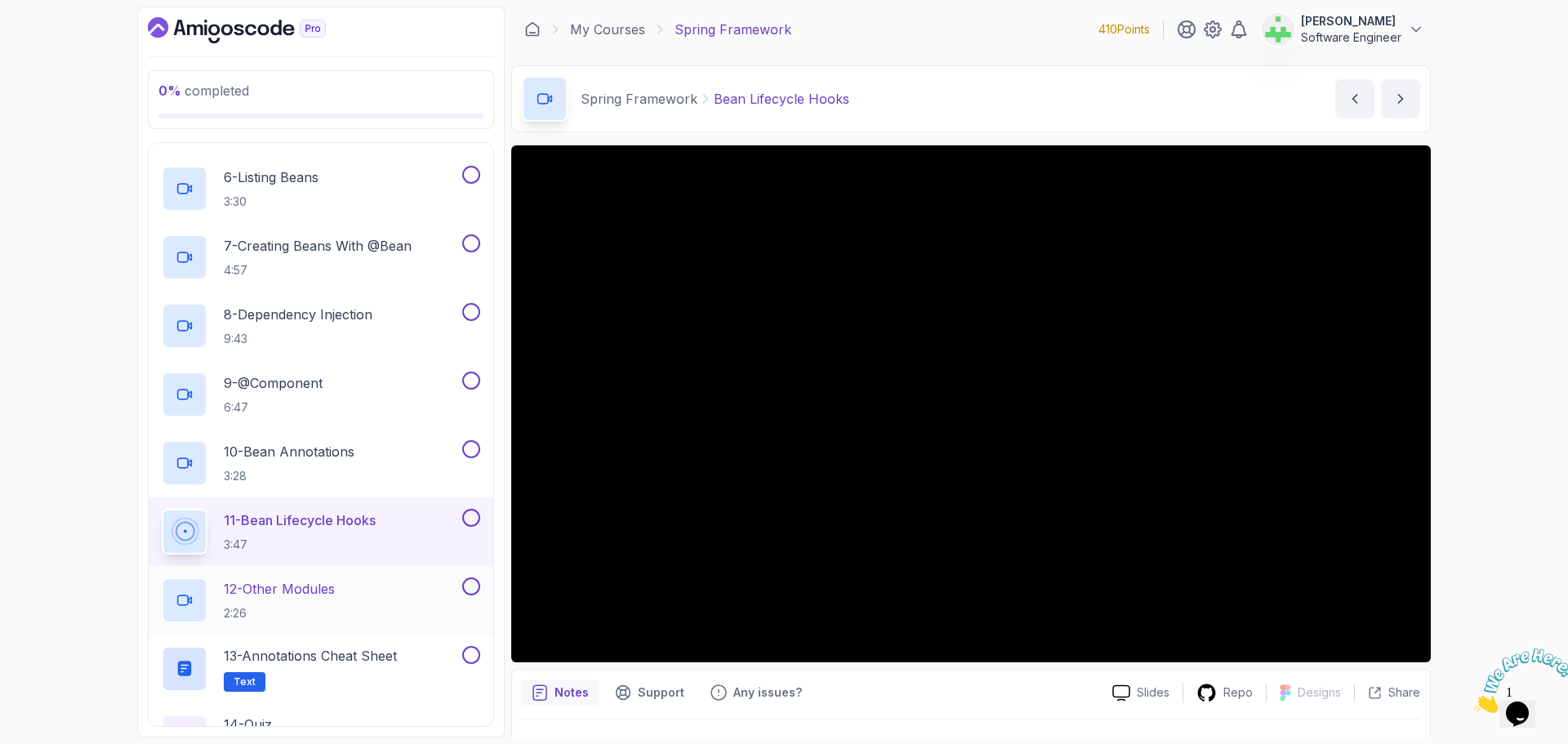
click at [359, 582] on div "12 - Other Modules 2:26" at bounding box center [310, 600] width 297 height 46
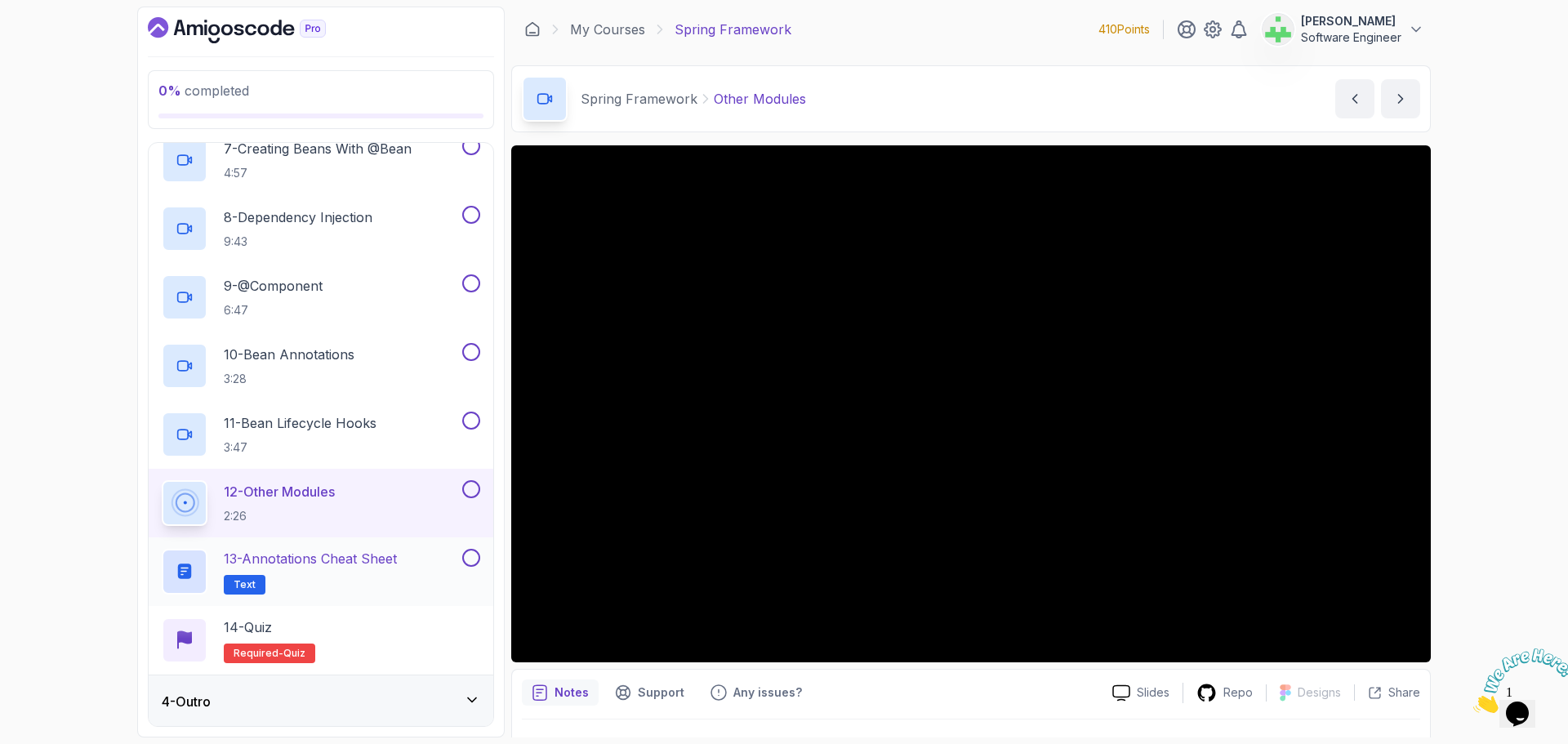
scroll to position [588, 0]
click at [389, 556] on p "13 - Annotations Cheat Sheet" at bounding box center [310, 557] width 173 height 20
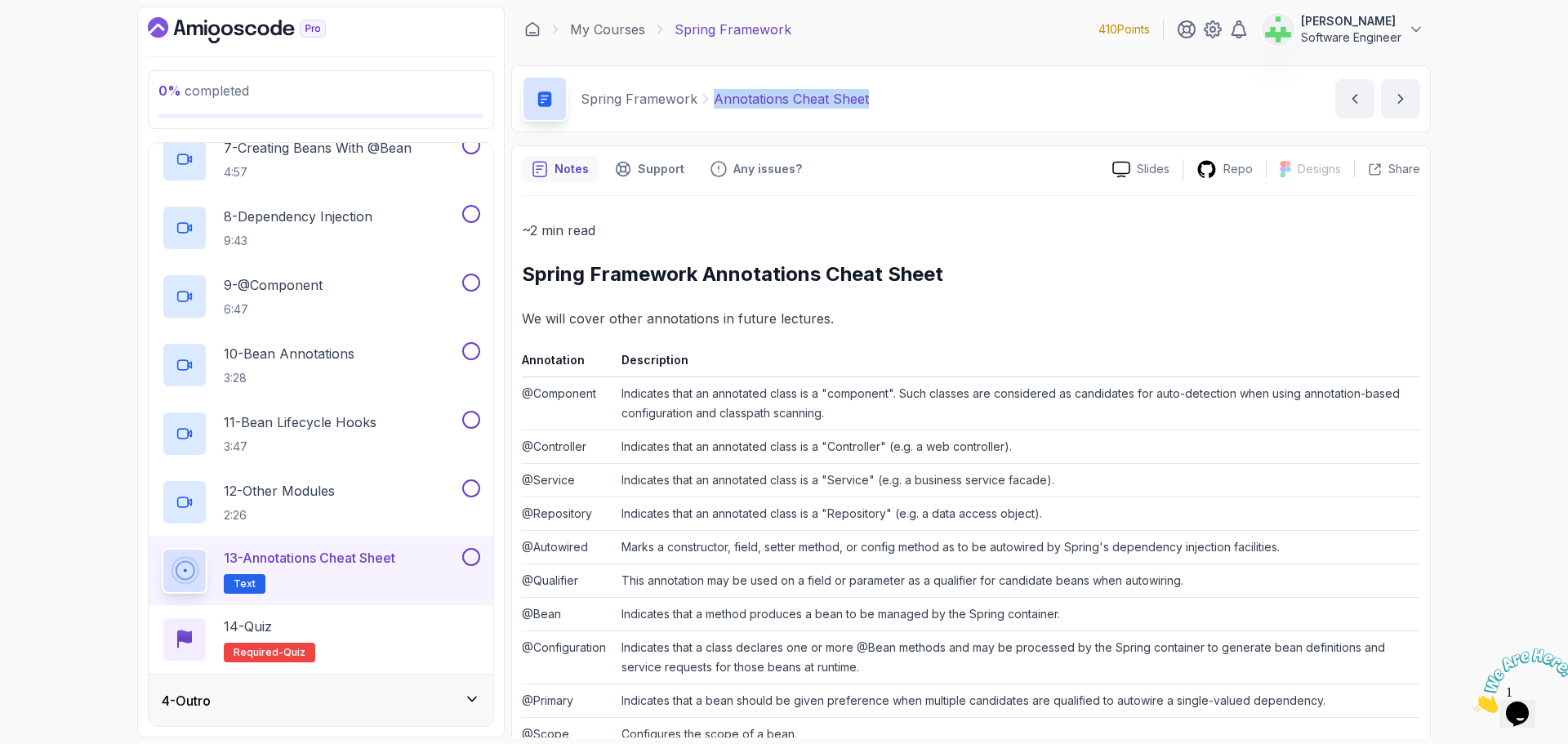
drag, startPoint x: 710, startPoint y: 101, endPoint x: 959, endPoint y: 99, distance: 249.0
click at [959, 99] on div "Spring Framework Annotations Cheat Sheet Annotations Cheat Sheet by nelson" at bounding box center [971, 99] width 920 height 67
copy p "Annotations Cheat Sheet"
click at [934, 111] on div "Spring Framework Annotations Cheat Sheet Annotations Cheat Sheet by nelson" at bounding box center [971, 99] width 920 height 67
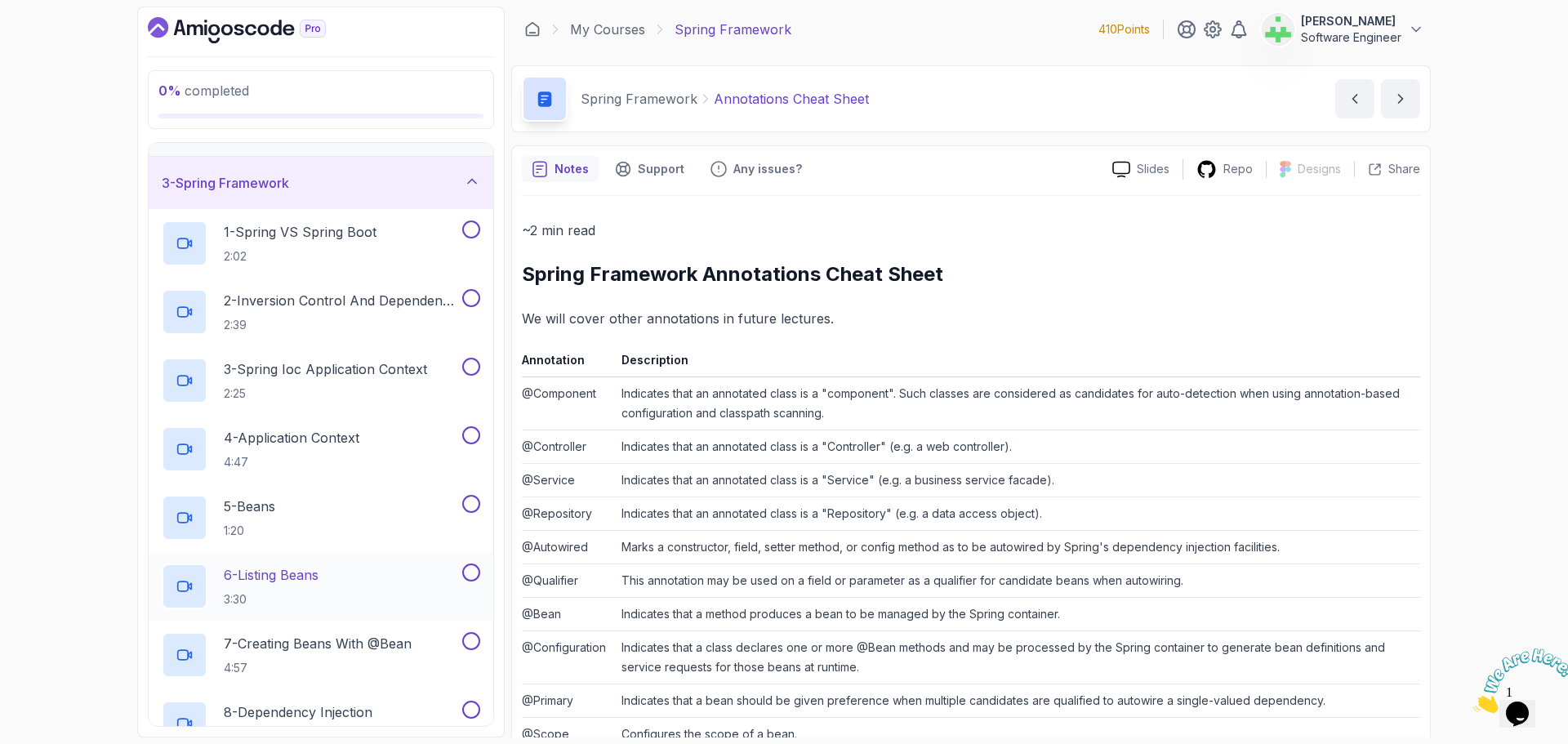
scroll to position [16, 0]
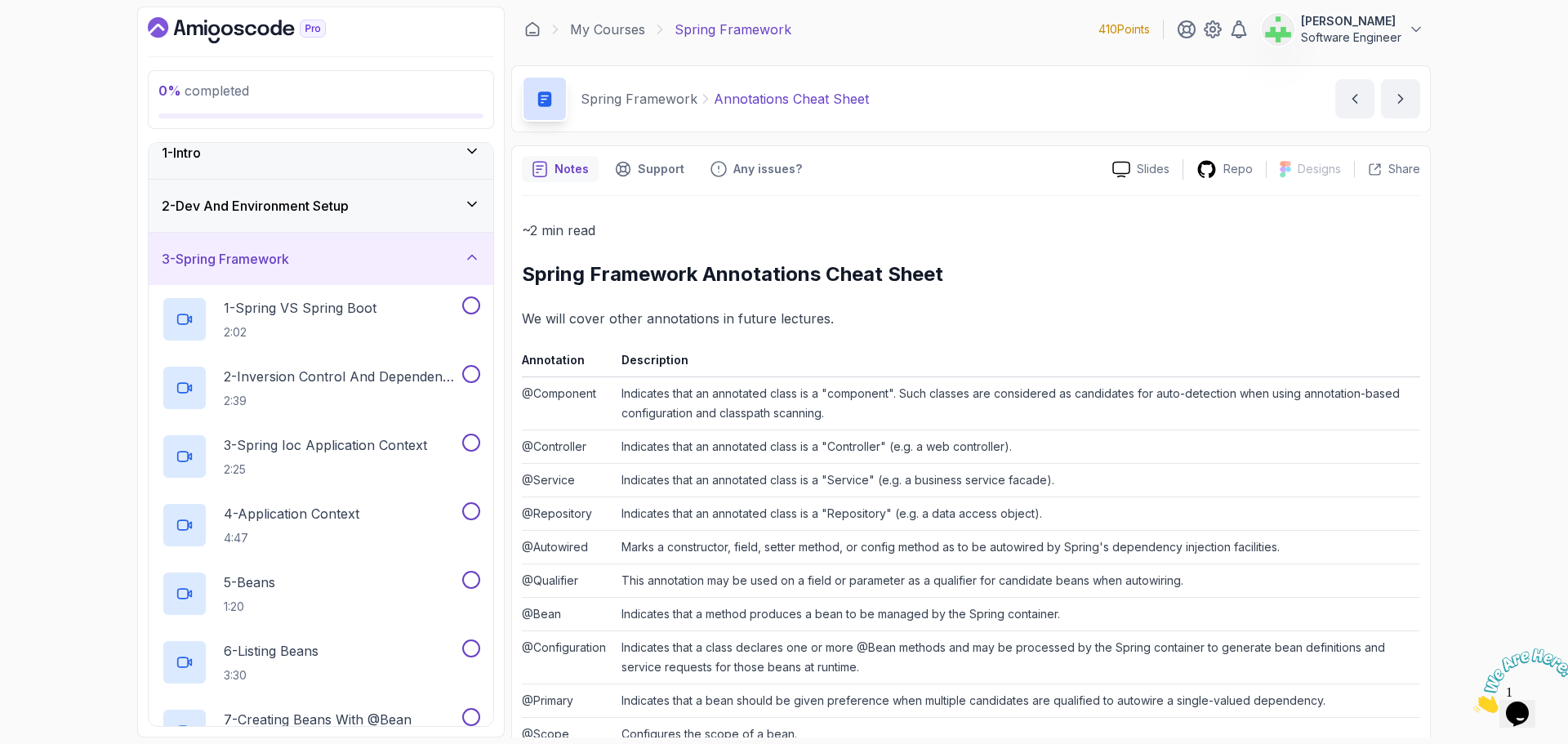
click at [394, 252] on div "3 - Spring Framework" at bounding box center [321, 258] width 318 height 20
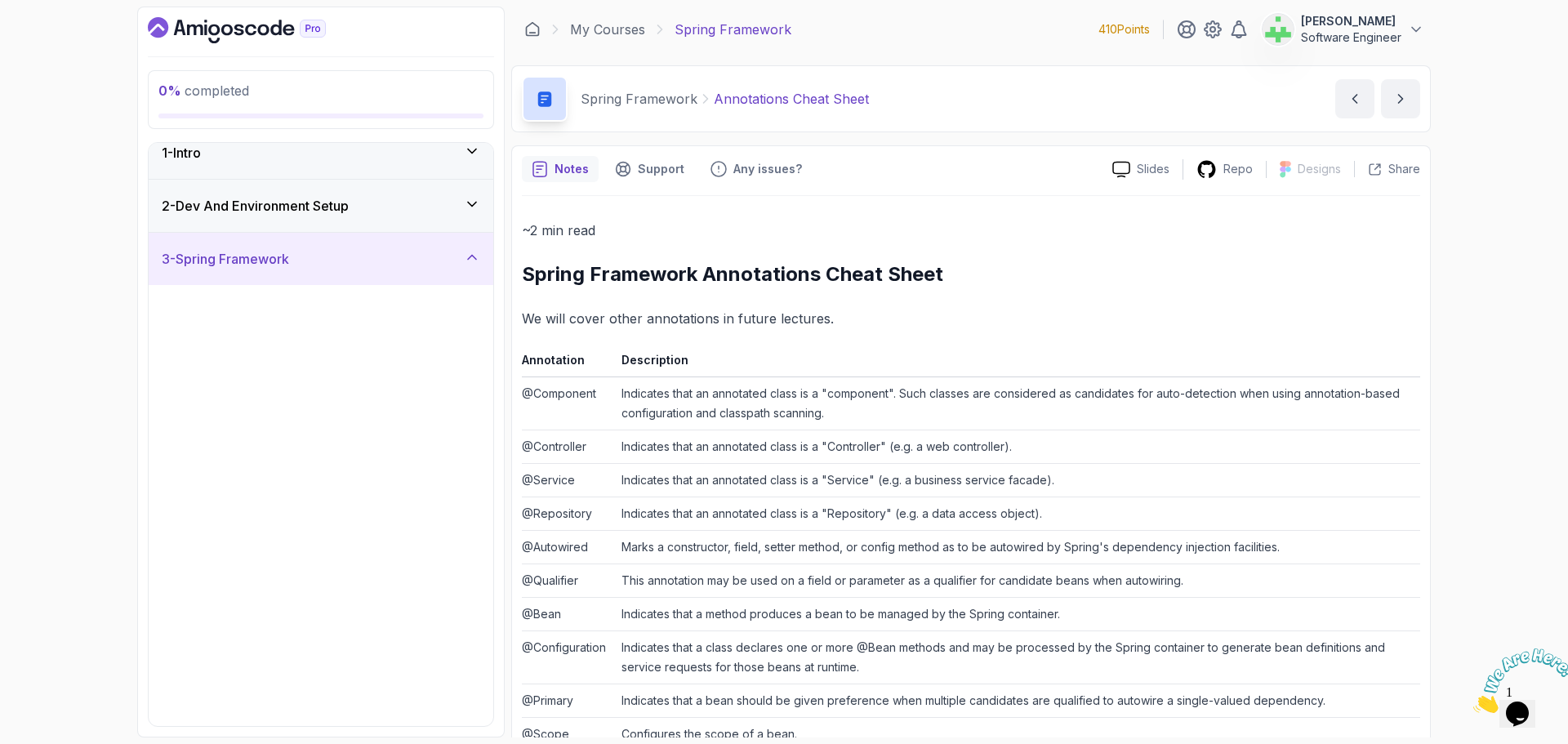
scroll to position [0, 0]
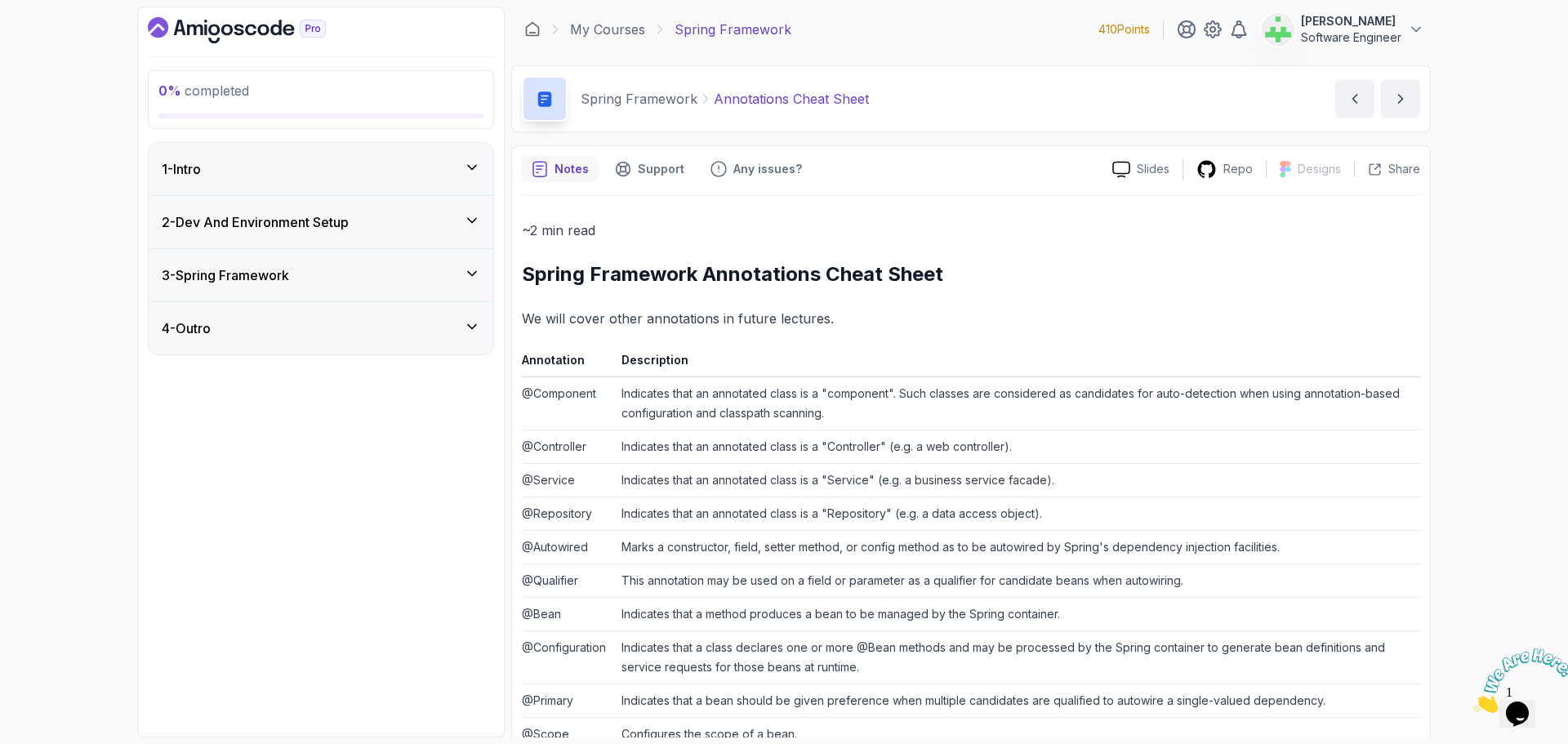
click at [381, 334] on div "4 - Outro" at bounding box center [321, 327] width 318 height 20
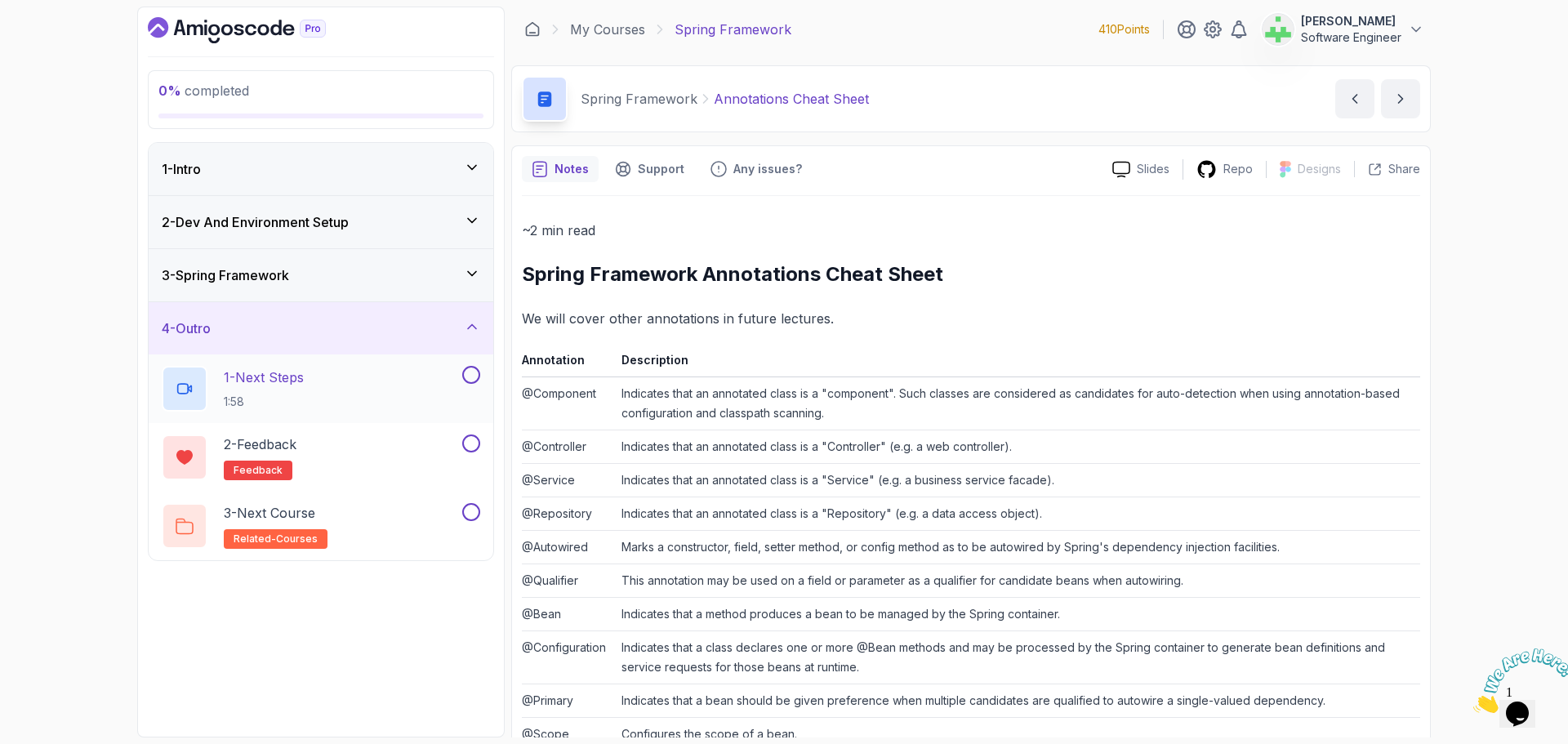
click at [351, 384] on div "1 - Next Steps 1:58" at bounding box center [310, 388] width 297 height 46
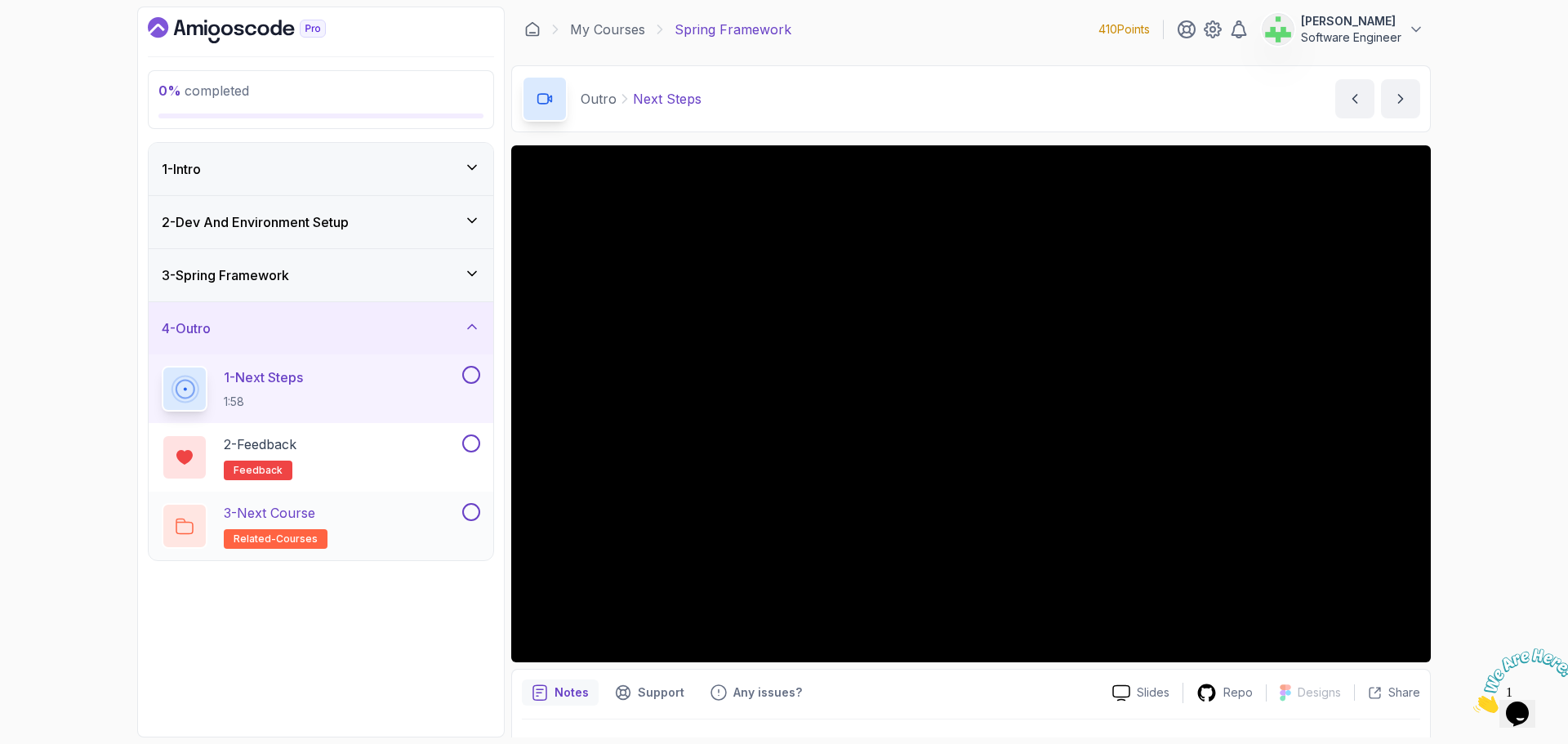
click at [373, 512] on div "3 - Next Course related-courses" at bounding box center [310, 525] width 297 height 46
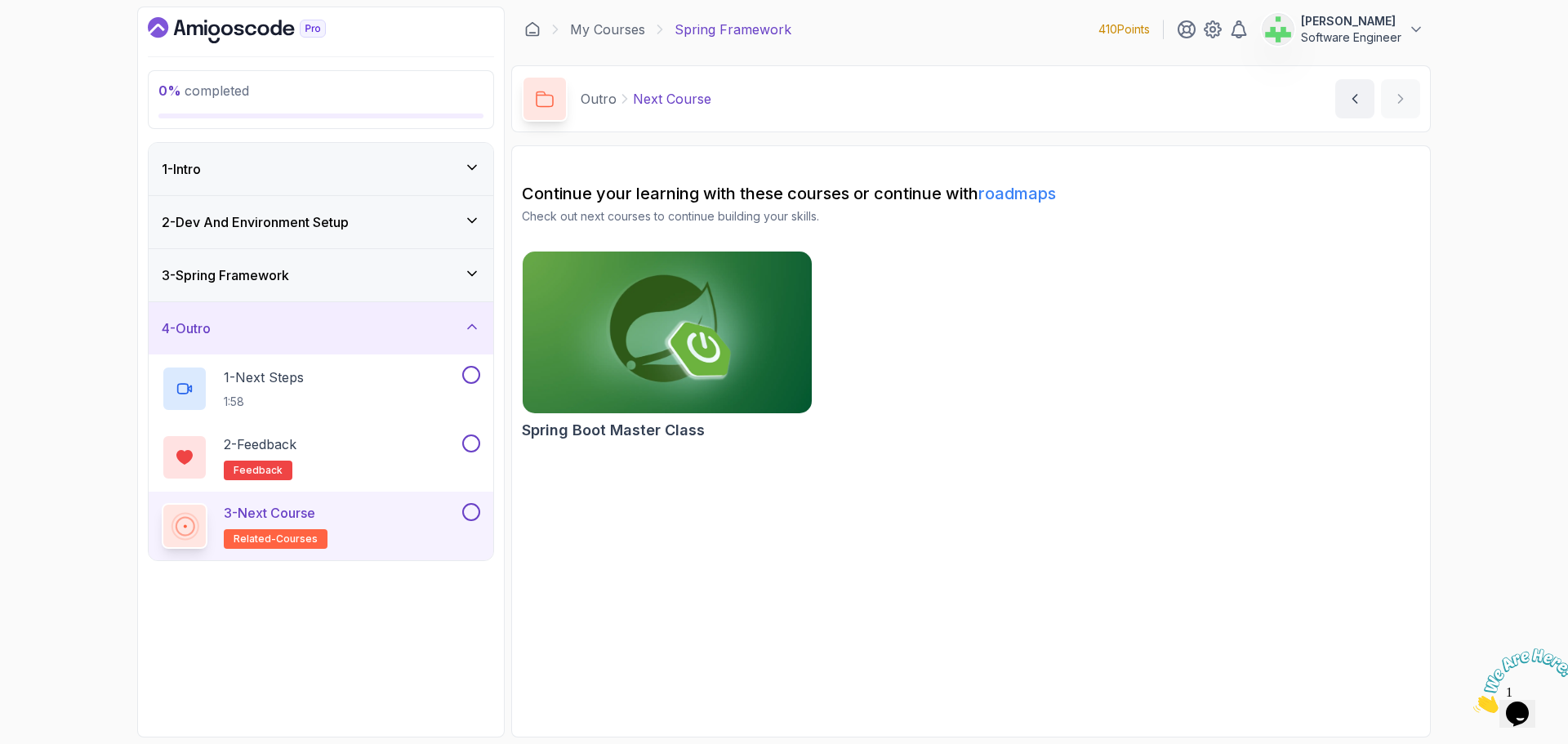
click at [692, 429] on h2 "Spring Boot Master Class" at bounding box center [614, 430] width 183 height 22
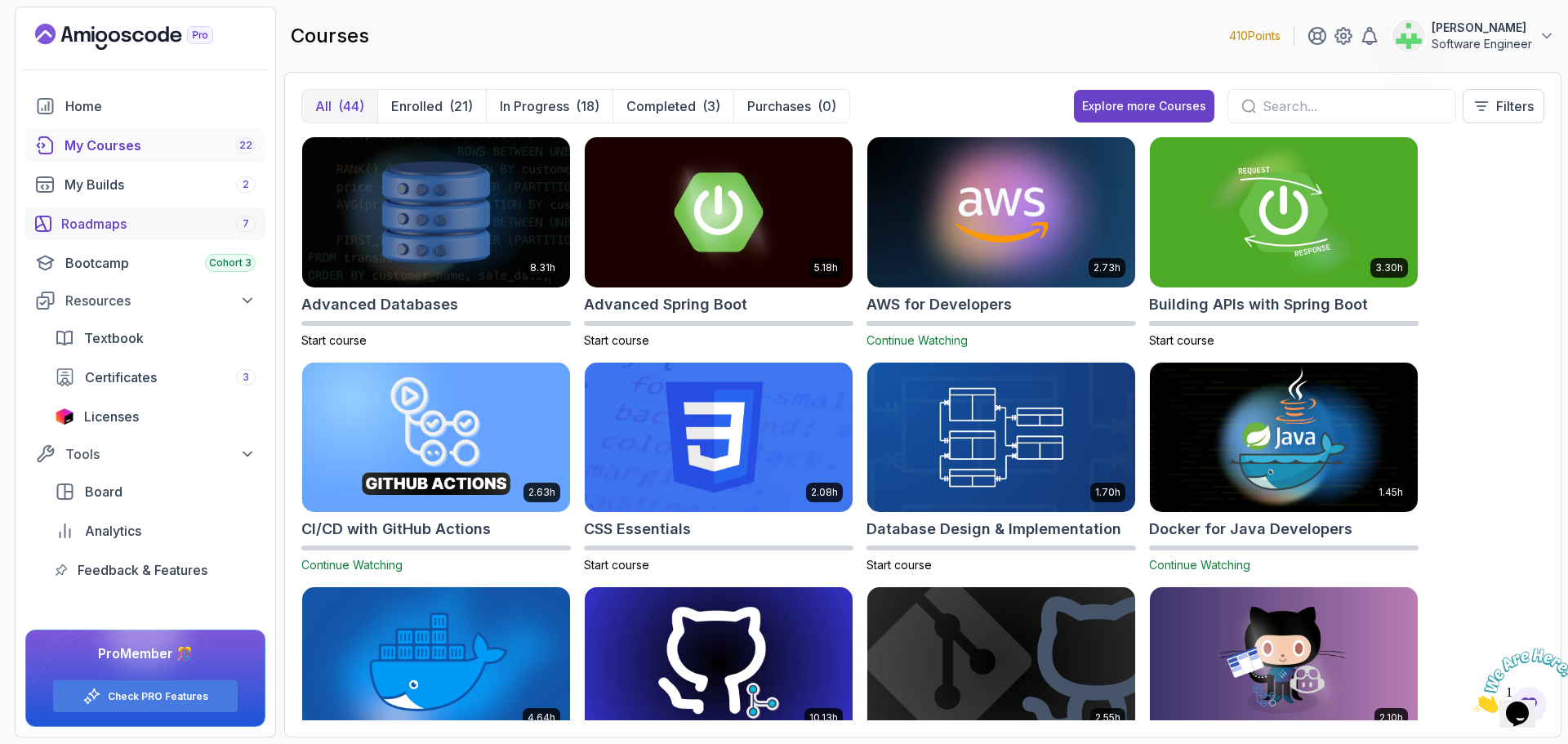
click at [127, 221] on div "Roadmaps 7" at bounding box center [158, 223] width 194 height 20
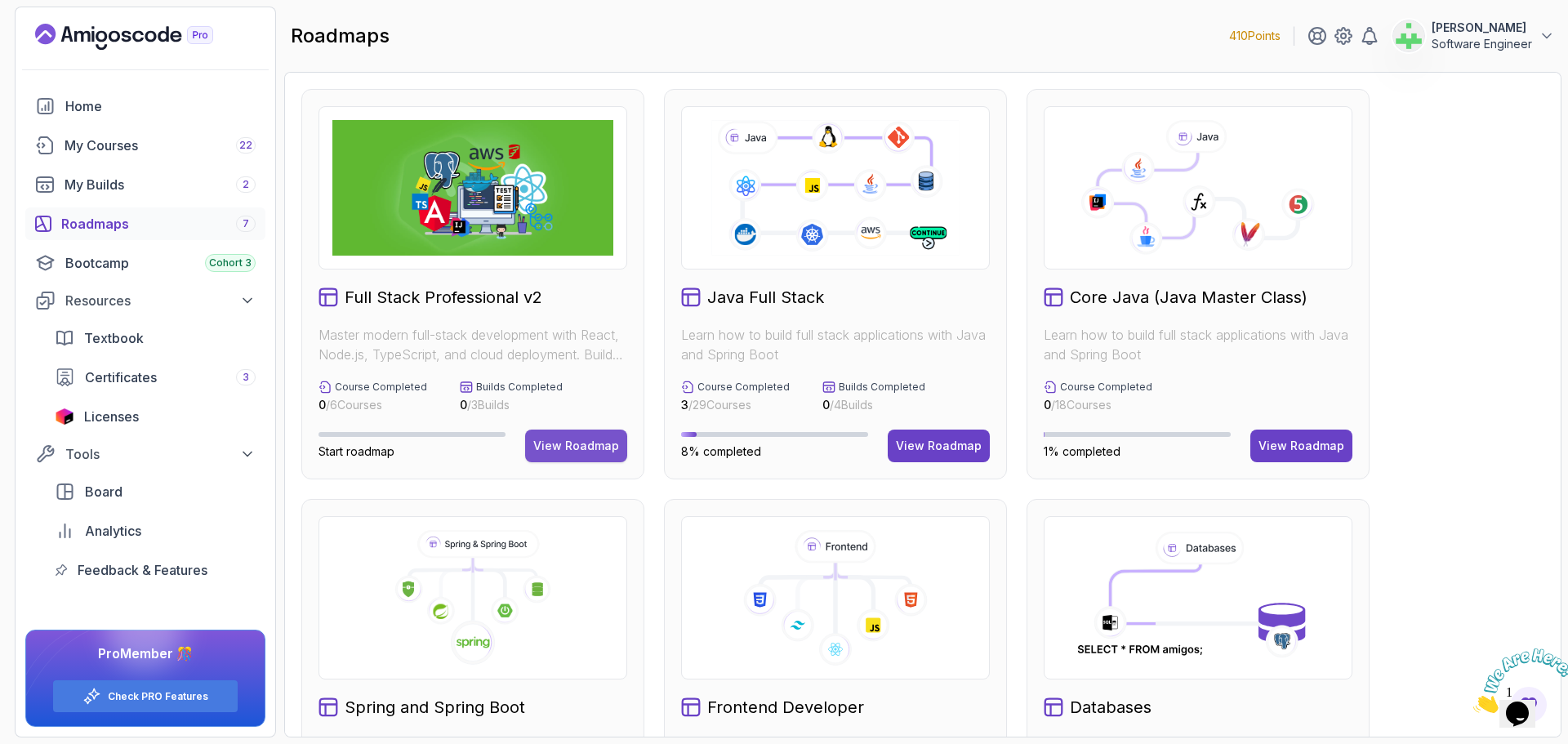
click at [590, 442] on div "View Roadmap" at bounding box center [576, 445] width 86 height 16
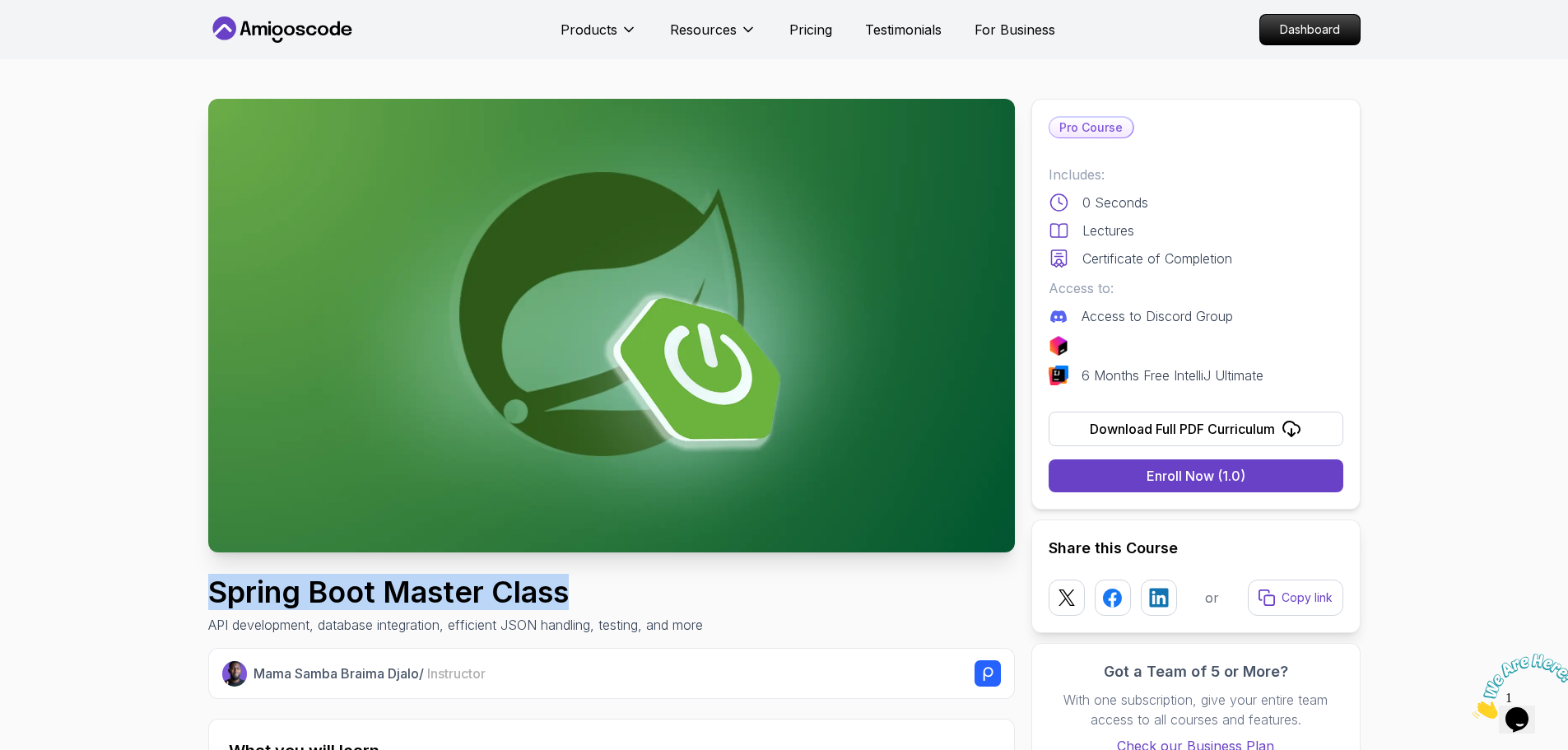
drag, startPoint x: 213, startPoint y: 598, endPoint x: 735, endPoint y: 597, distance: 522.0
click at [735, 597] on div "Spring Boot Master Class API development, database integration, efficient JSON …" at bounding box center [612, 605] width 807 height 59
copy h1 "Spring Boot Master Class"
click at [732, 597] on div "Spring Boot Master Class API development, database integration, efficient JSON …" at bounding box center [612, 605] width 807 height 59
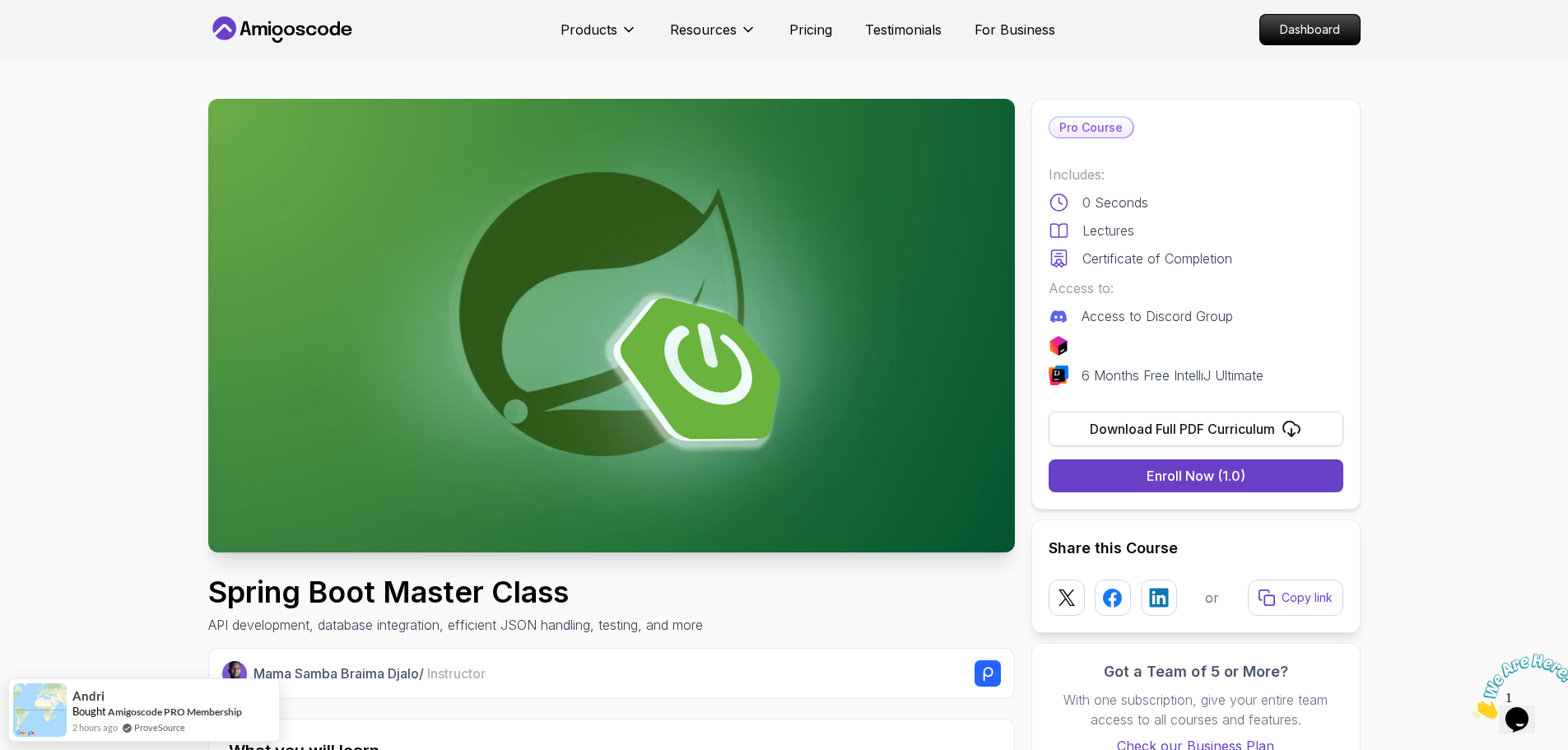
click at [1267, 425] on div "Download Full PDF Curriculum" at bounding box center [1183, 429] width 186 height 20
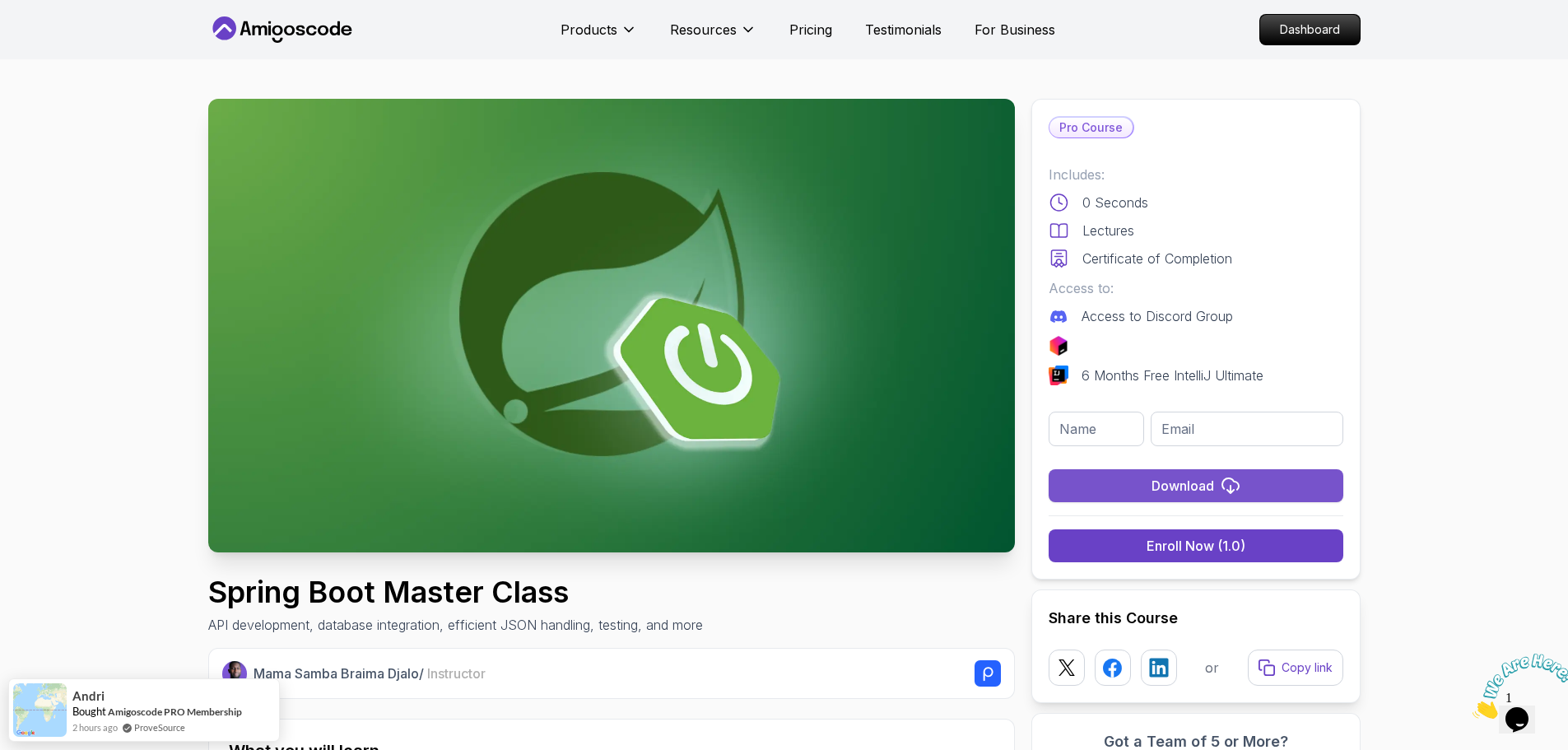
click at [1197, 483] on div "Download" at bounding box center [1183, 485] width 63 height 20
click at [1077, 436] on input "text" at bounding box center [1096, 429] width 97 height 35
type input "[PERSON_NAME]"
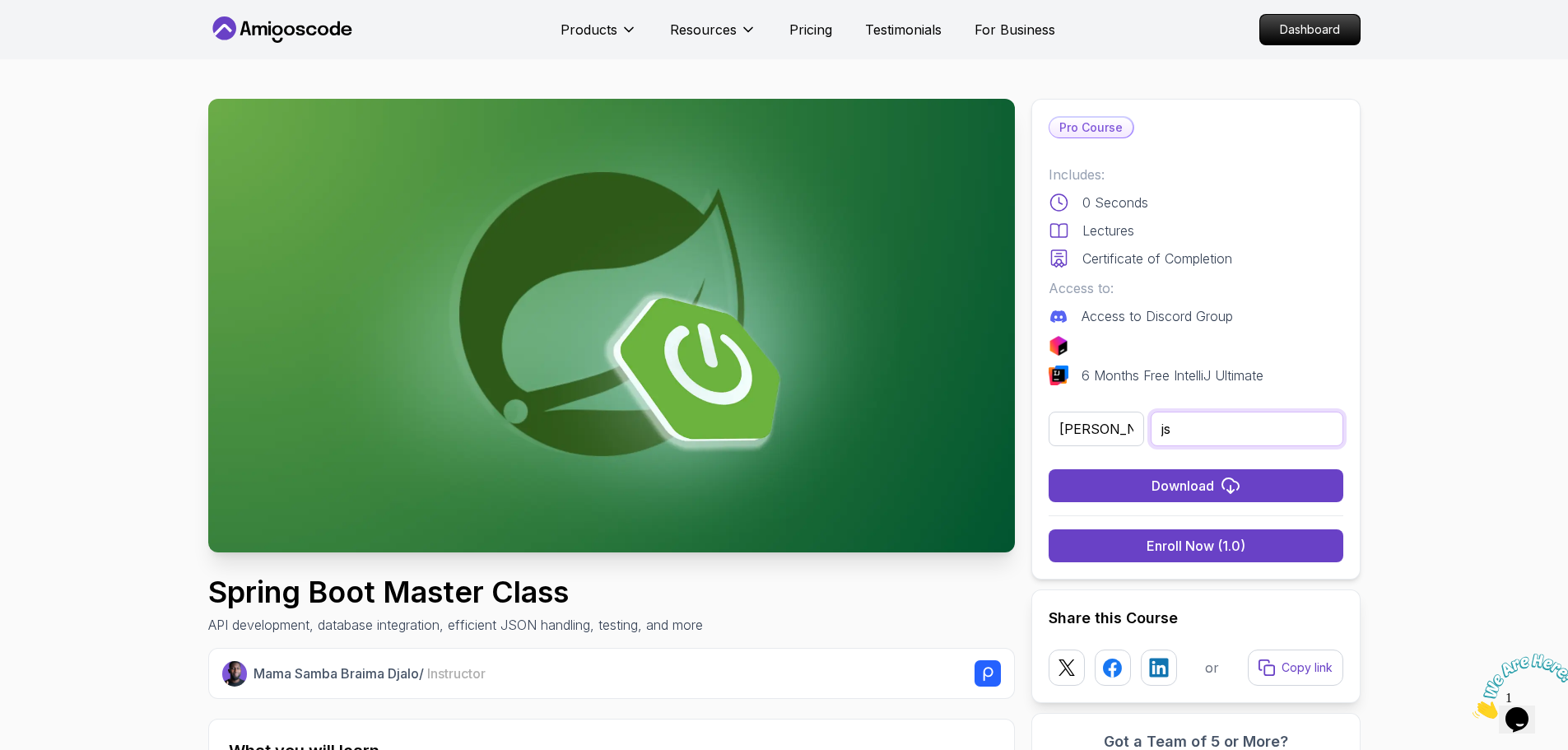
type input "j"
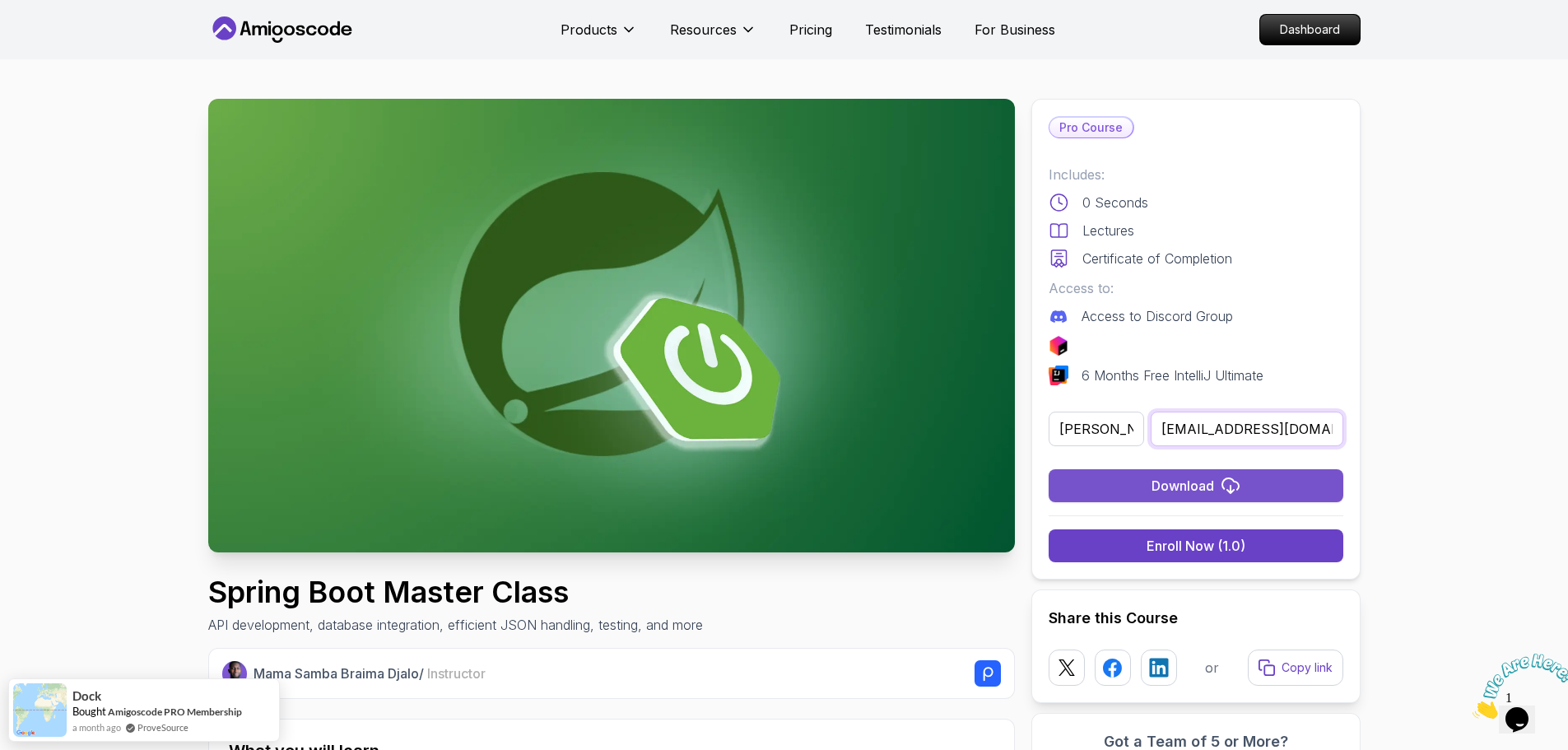
type input "[EMAIL_ADDRESS][DOMAIN_NAME]"
click at [1191, 484] on div "Download" at bounding box center [1183, 485] width 63 height 20
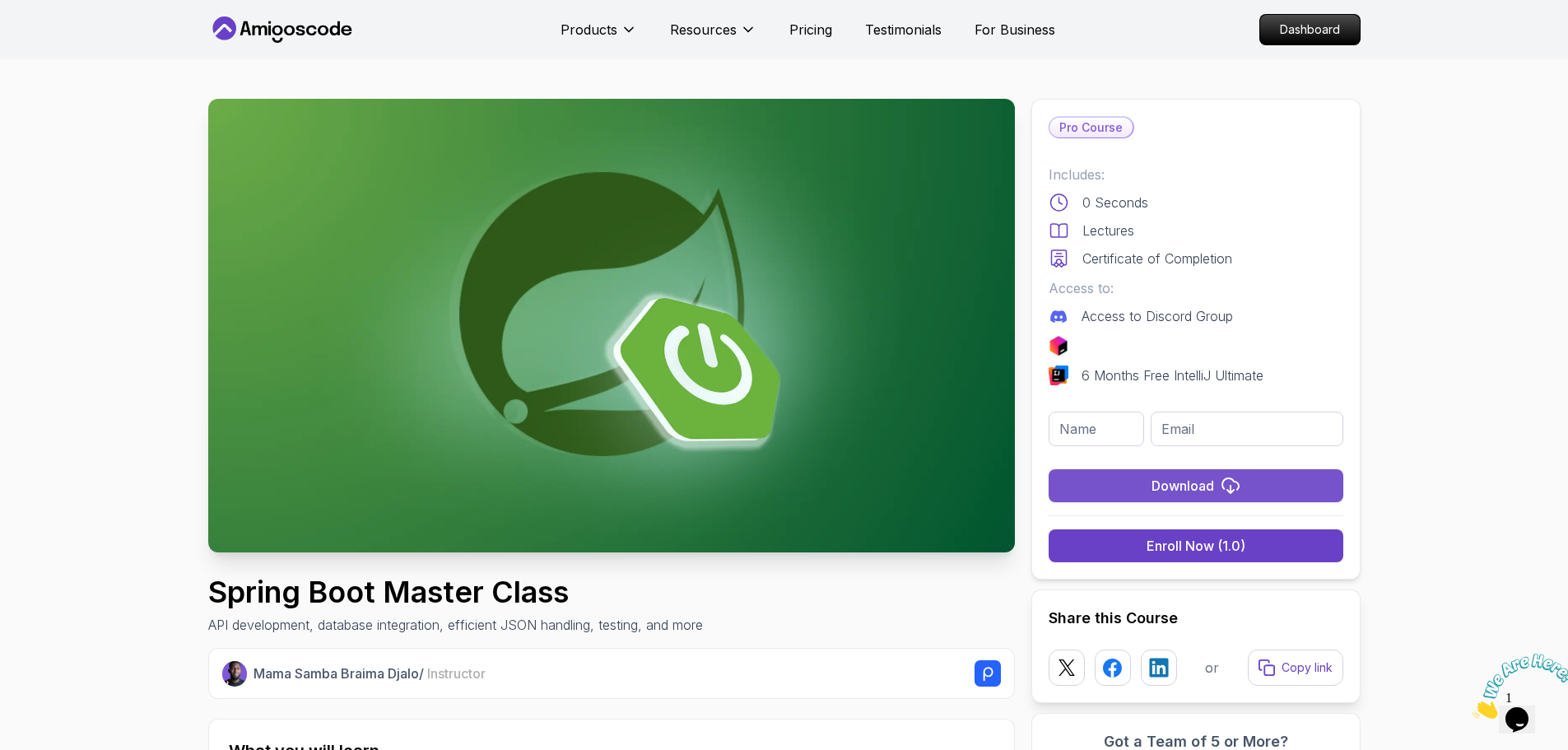
click at [1225, 488] on icon "submit" at bounding box center [1231, 485] width 17 height 15
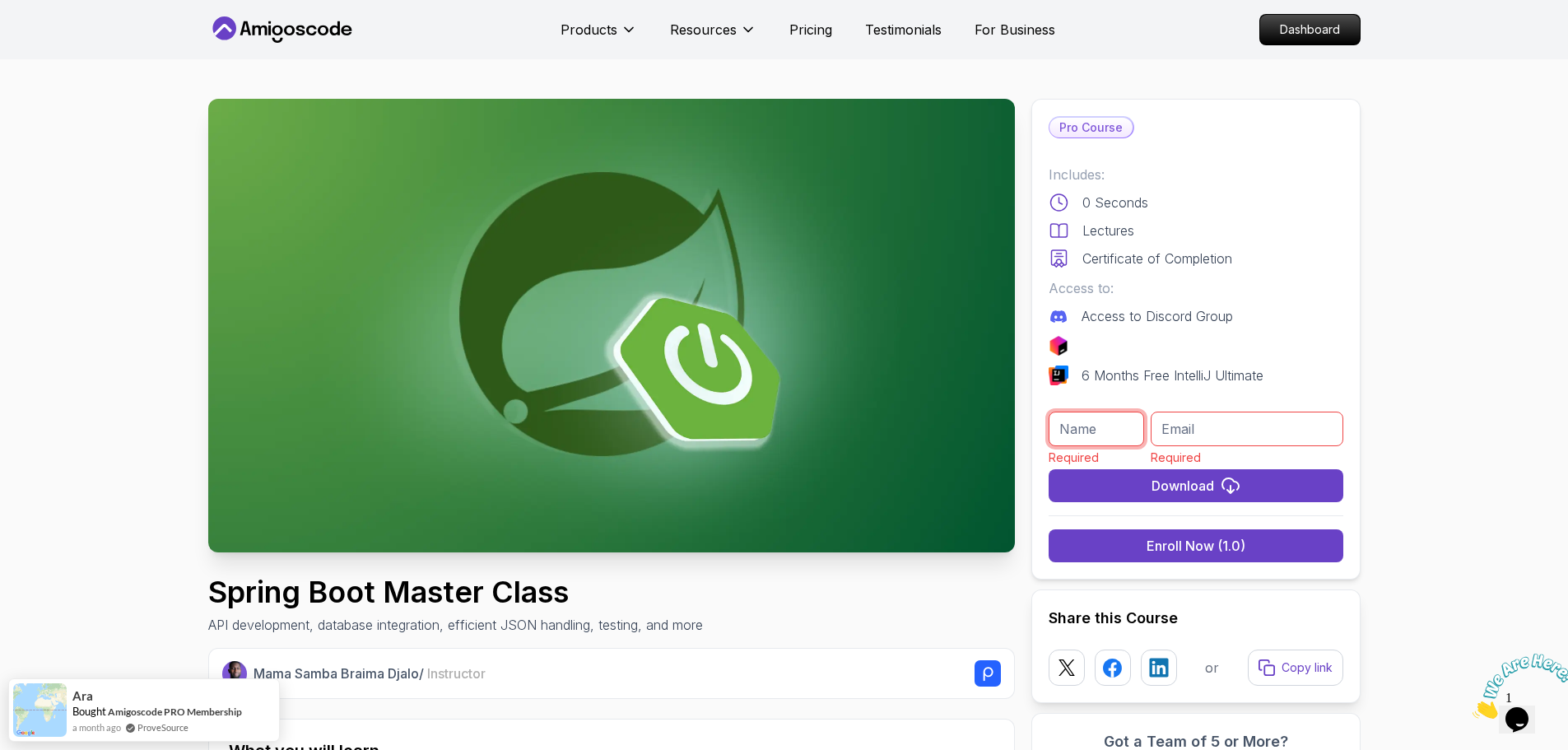
click at [1067, 433] on input "text" at bounding box center [1096, 429] width 97 height 35
click at [1085, 429] on input "text" at bounding box center [1096, 429] width 97 height 35
type input "[PERSON_NAME]"
type input "[EMAIL_ADDRESS][DOMAIN_NAME]"
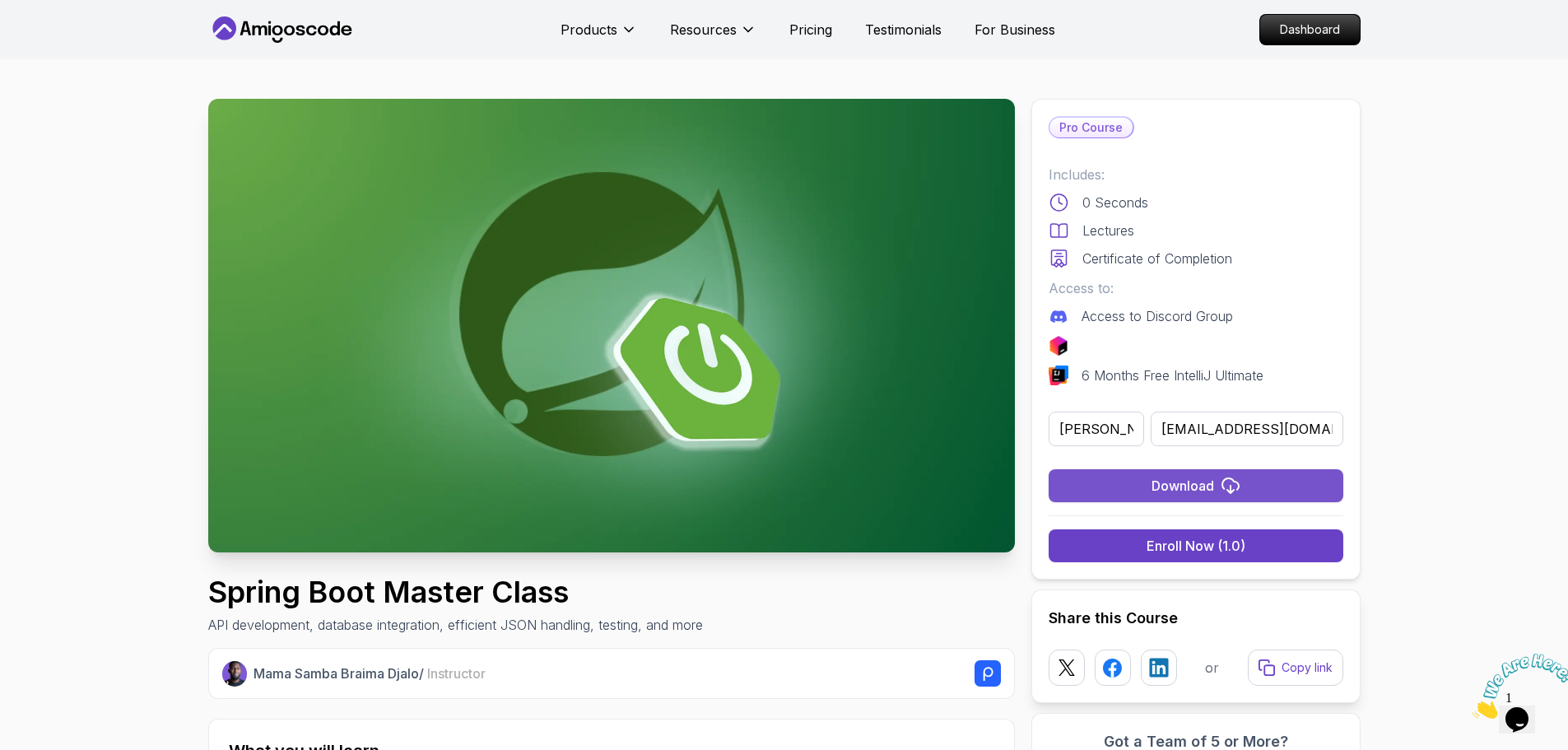
click at [1199, 483] on div "Download" at bounding box center [1183, 485] width 63 height 20
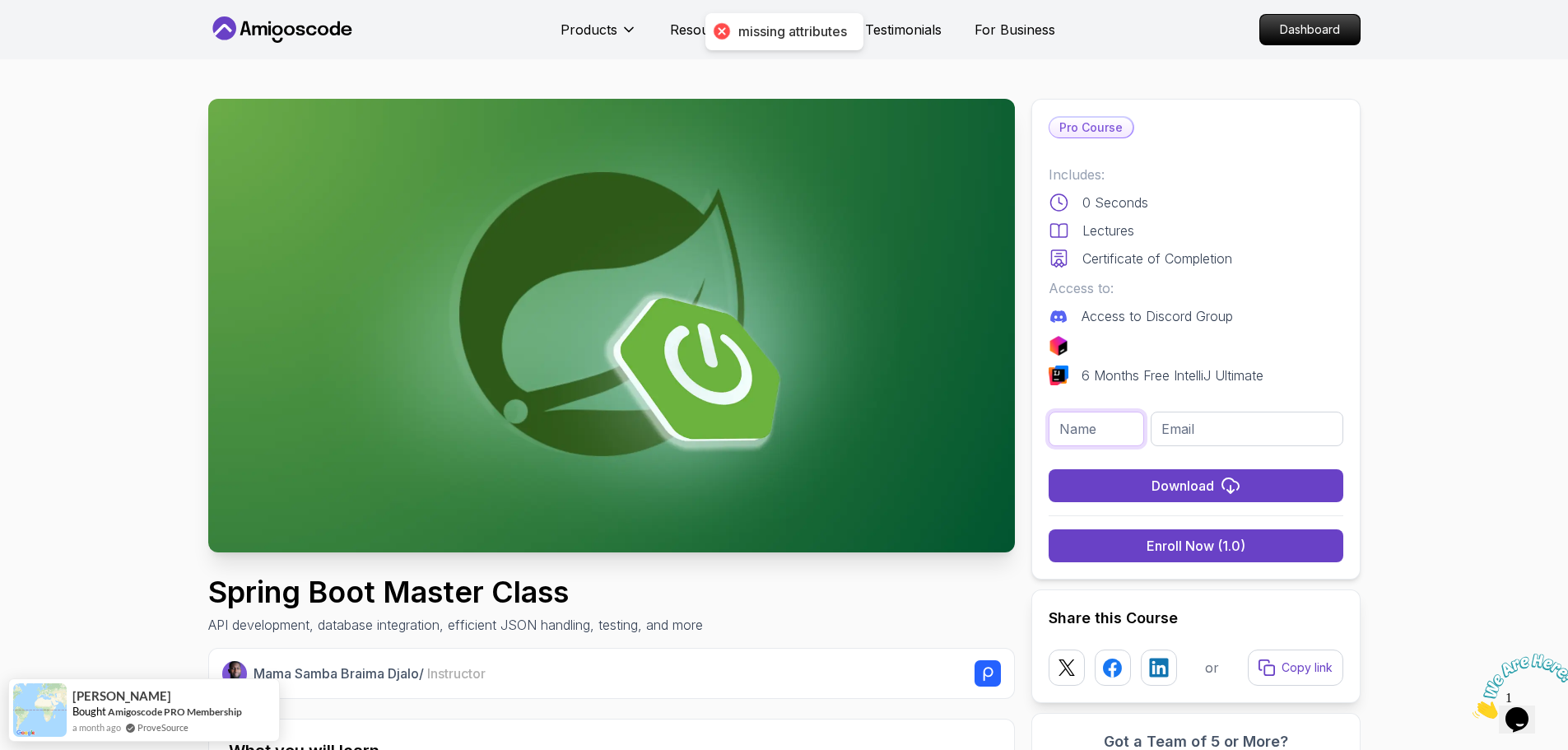
click at [1098, 428] on input "text" at bounding box center [1096, 429] width 97 height 35
click at [1188, 433] on input "email" at bounding box center [1247, 429] width 192 height 35
click at [1191, 483] on div "Download" at bounding box center [1183, 485] width 63 height 20
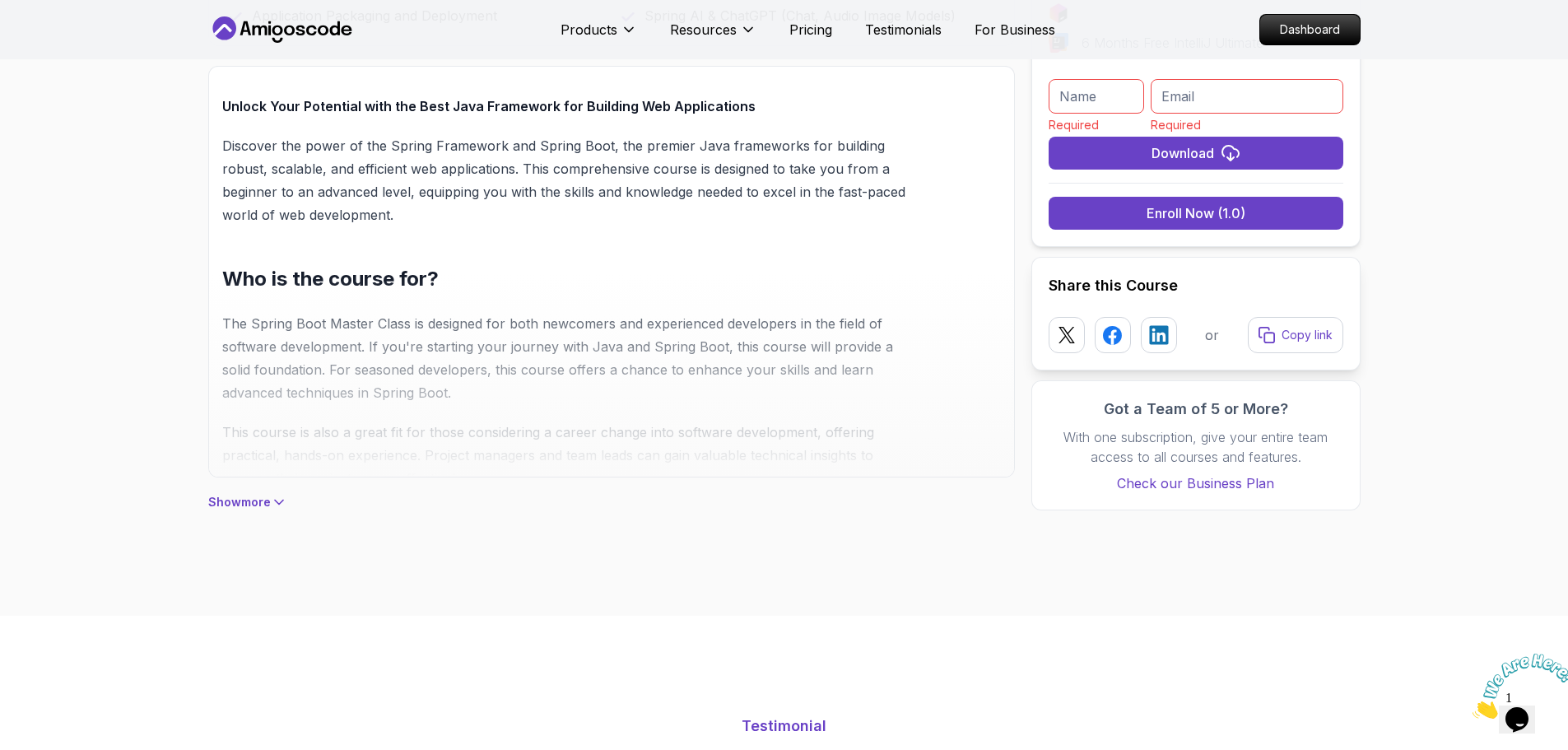
scroll to position [1481, 0]
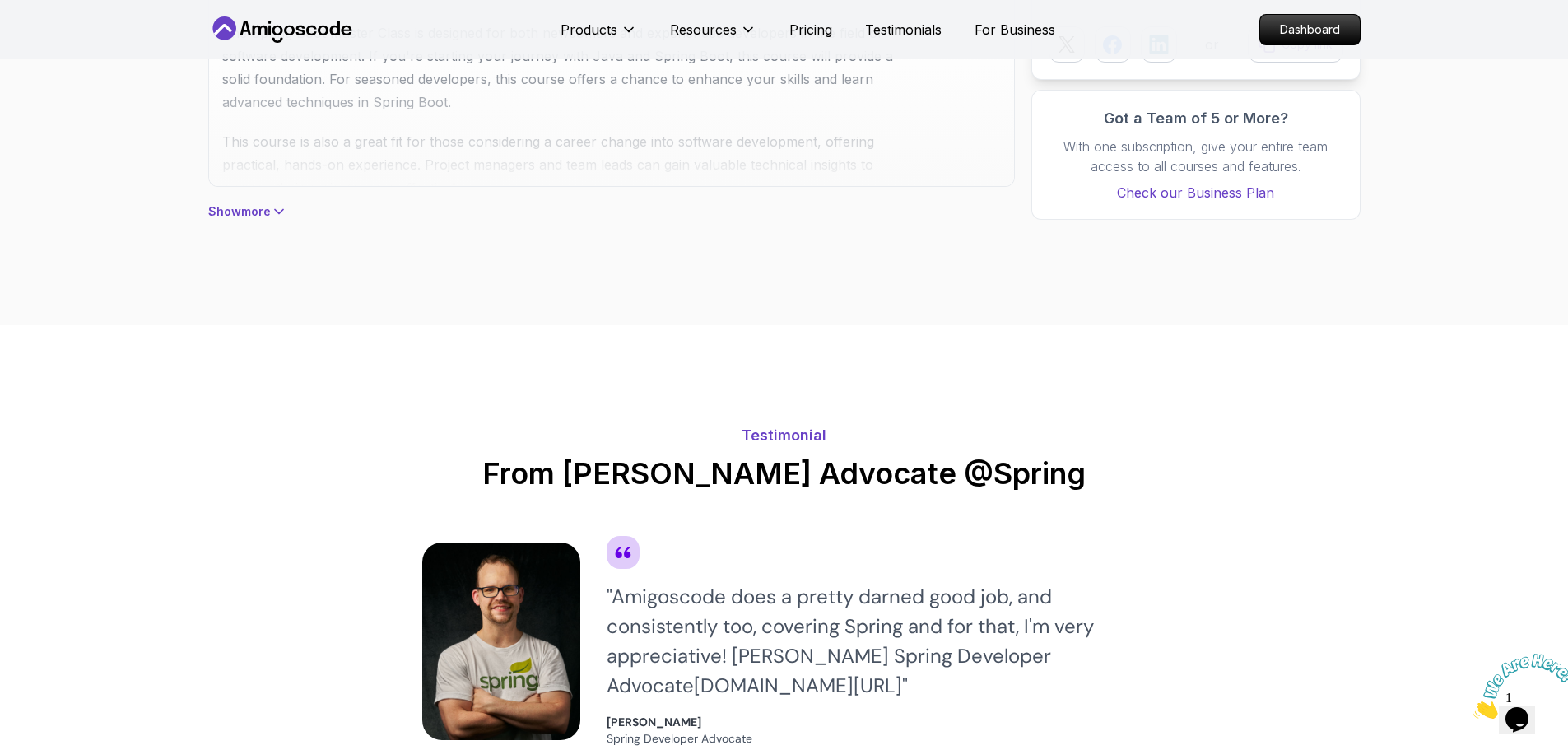
click at [263, 210] on p "Show more" at bounding box center [240, 211] width 63 height 17
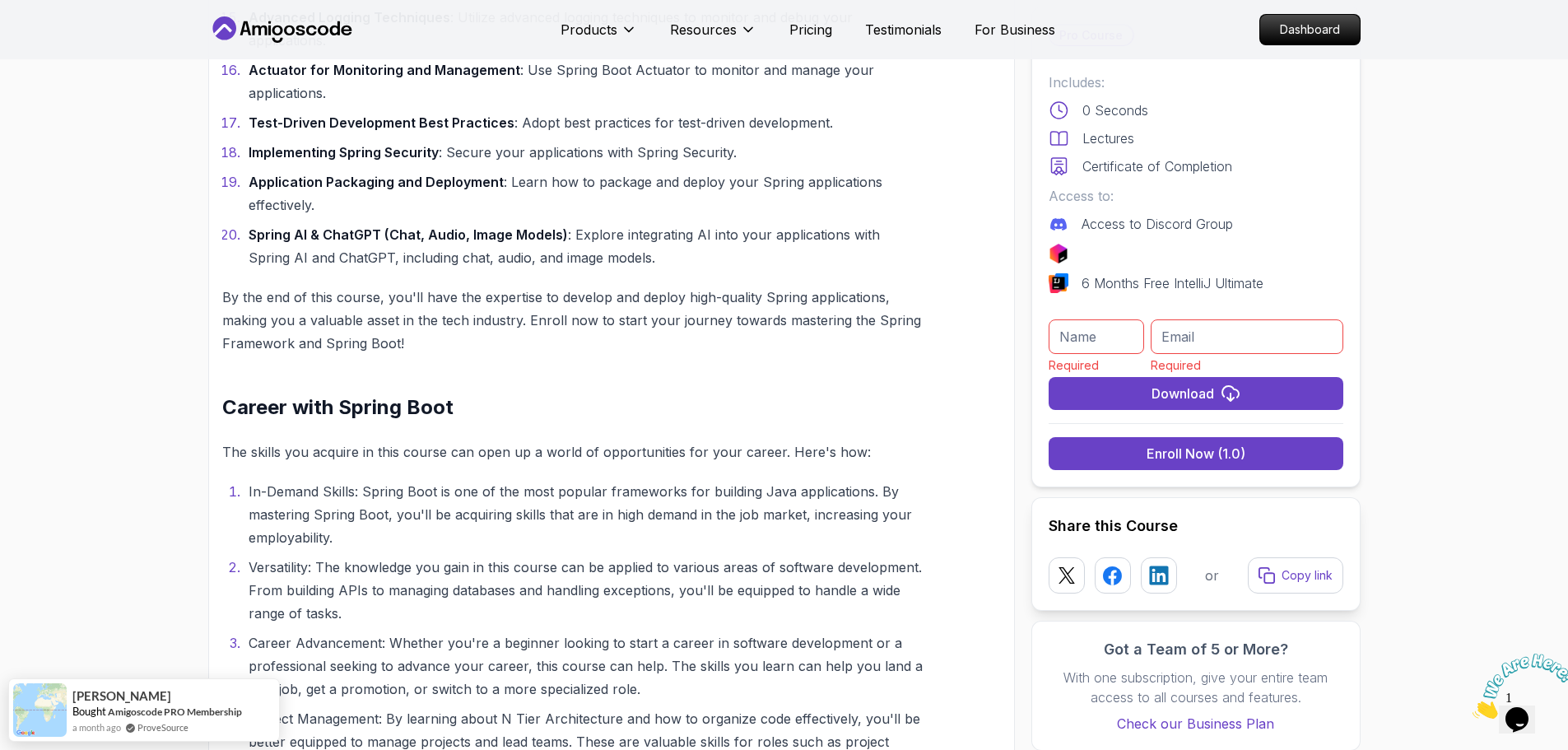
scroll to position [2386, 0]
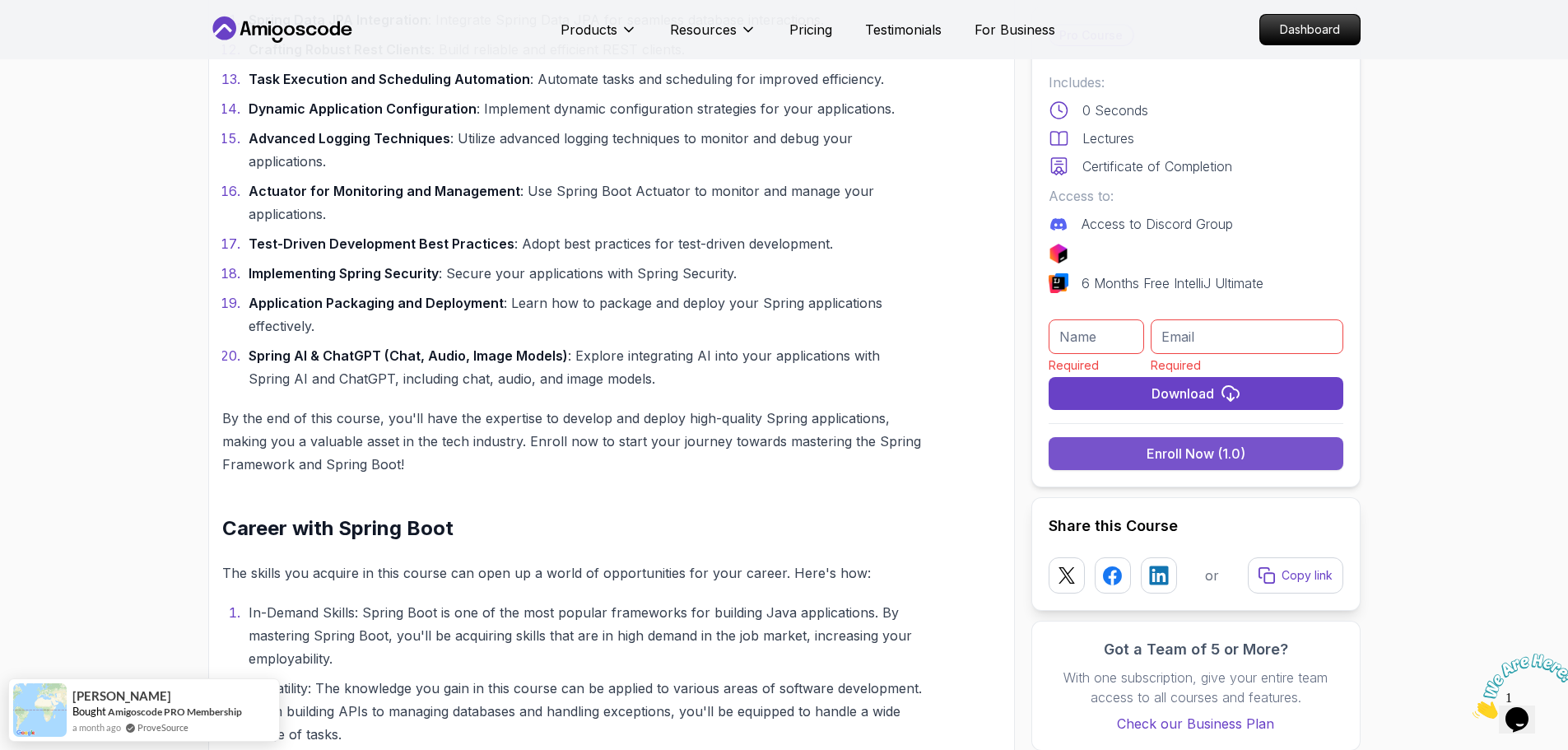
click at [1226, 451] on div "Enroll Now (1.0)" at bounding box center [1196, 453] width 98 height 20
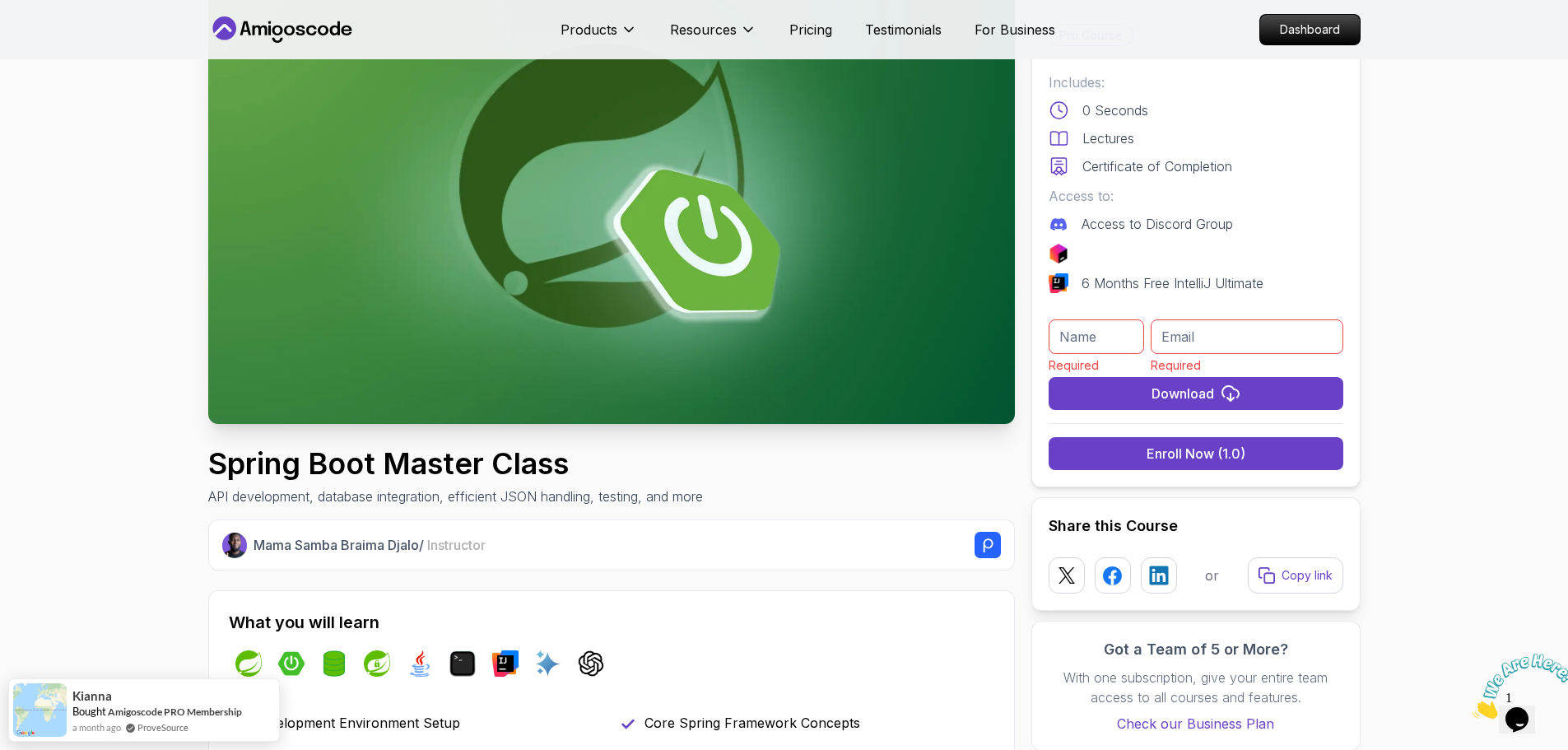
scroll to position [0, 0]
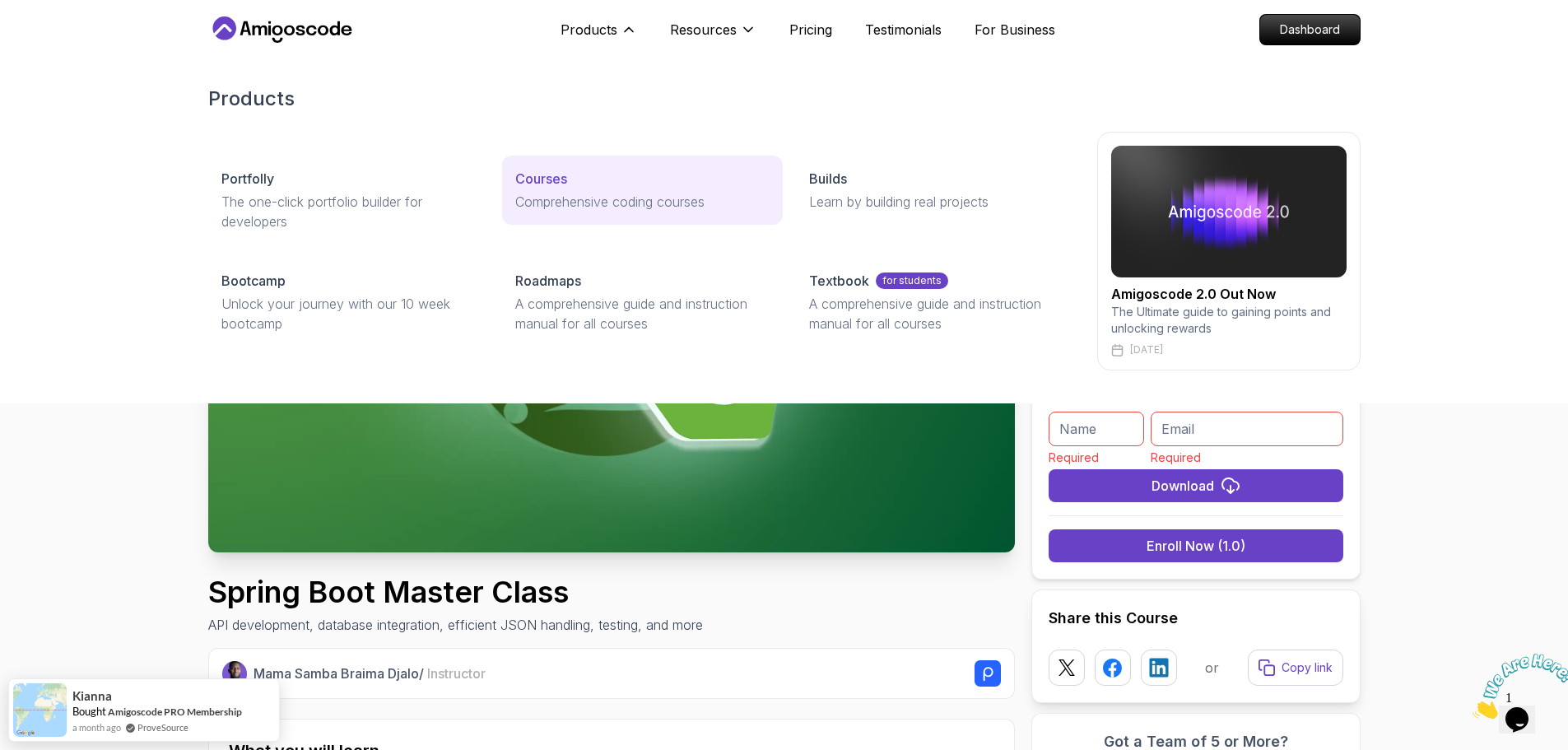
click at [541, 185] on p "Courses" at bounding box center [541, 179] width 52 height 20
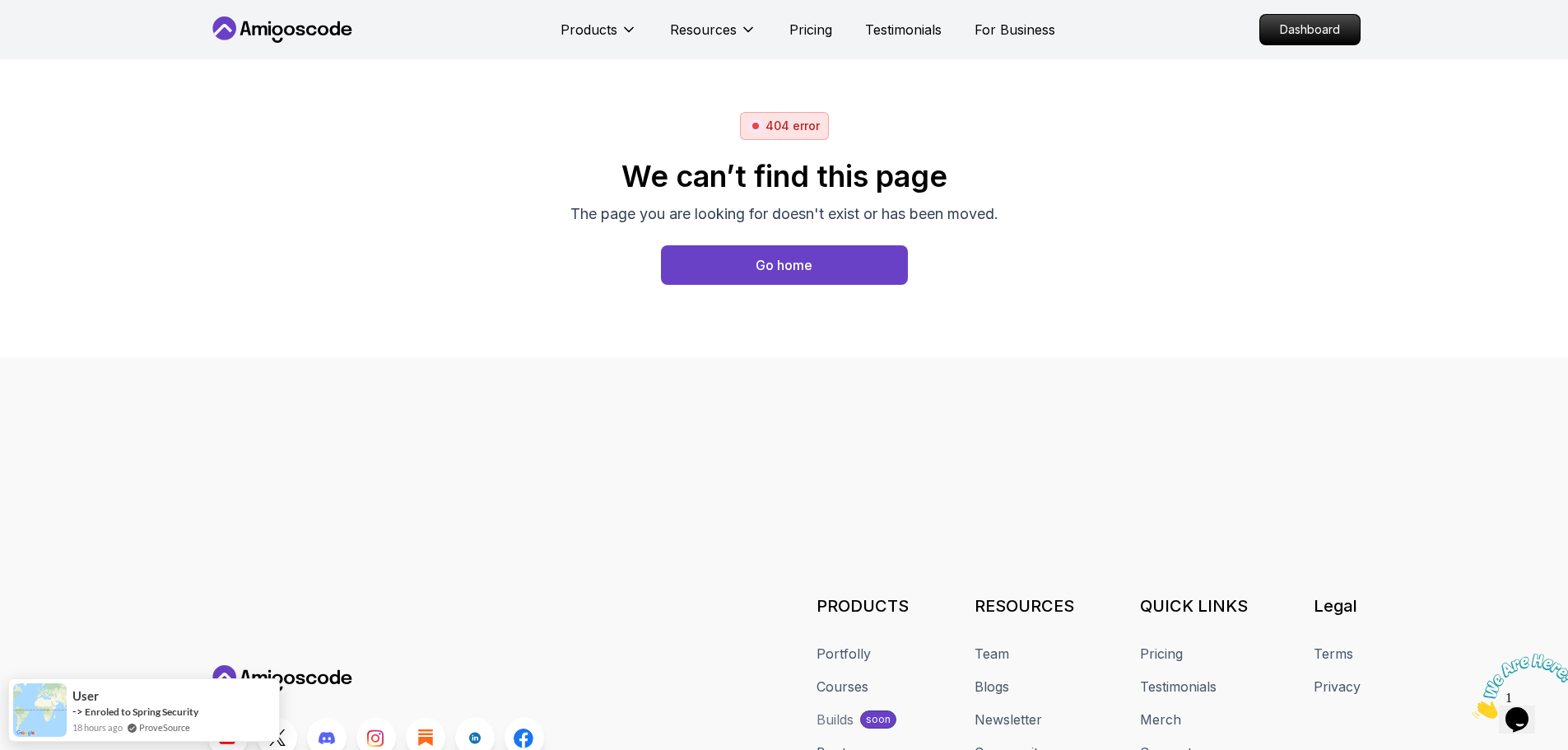
click at [1029, 235] on body "Products Resources Pricing Testimonials For Business Dashboard 404 error We can…" at bounding box center [784, 375] width 1568 height 750
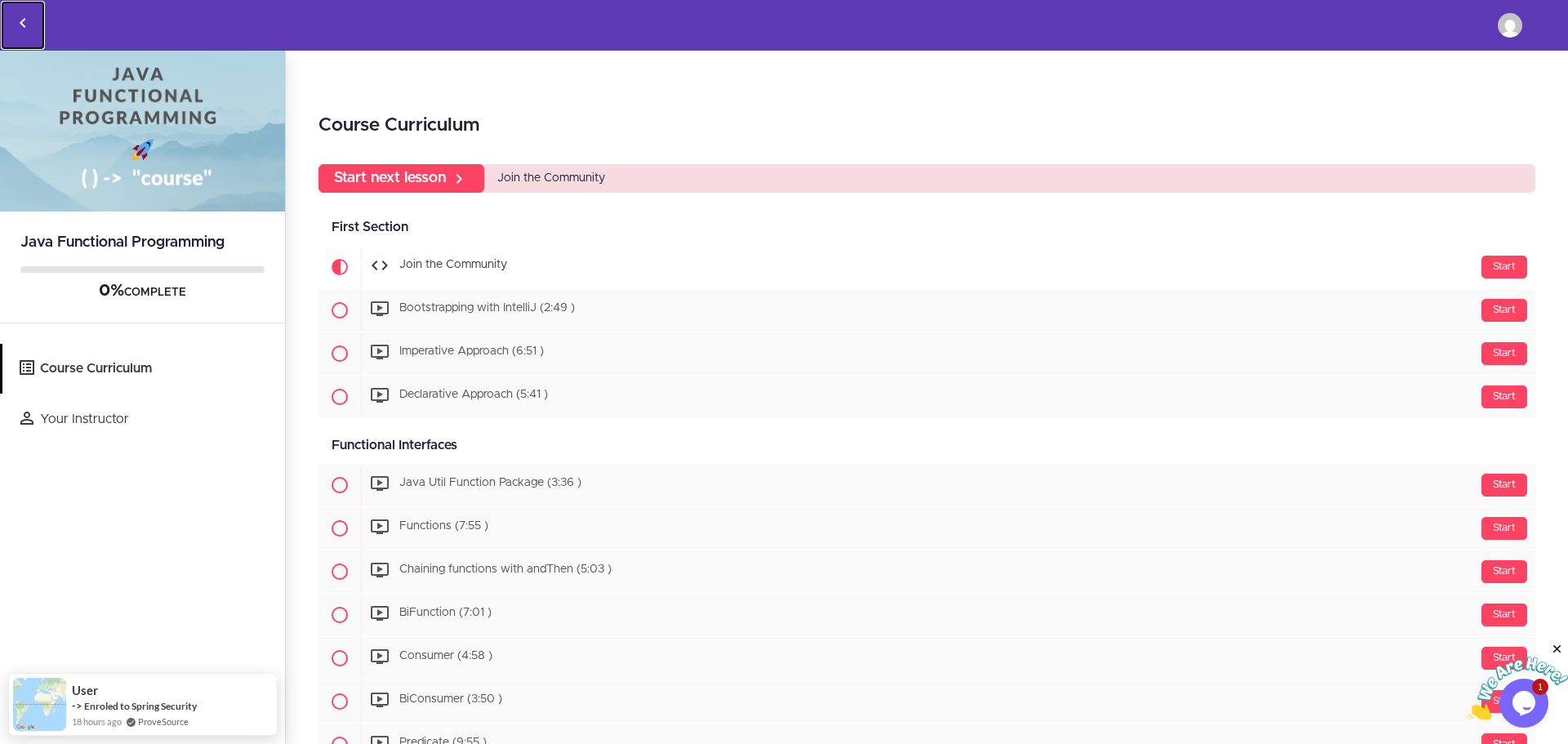
click at [22, 21] on use "Back to courses" at bounding box center [22, 22] width 6 height 10
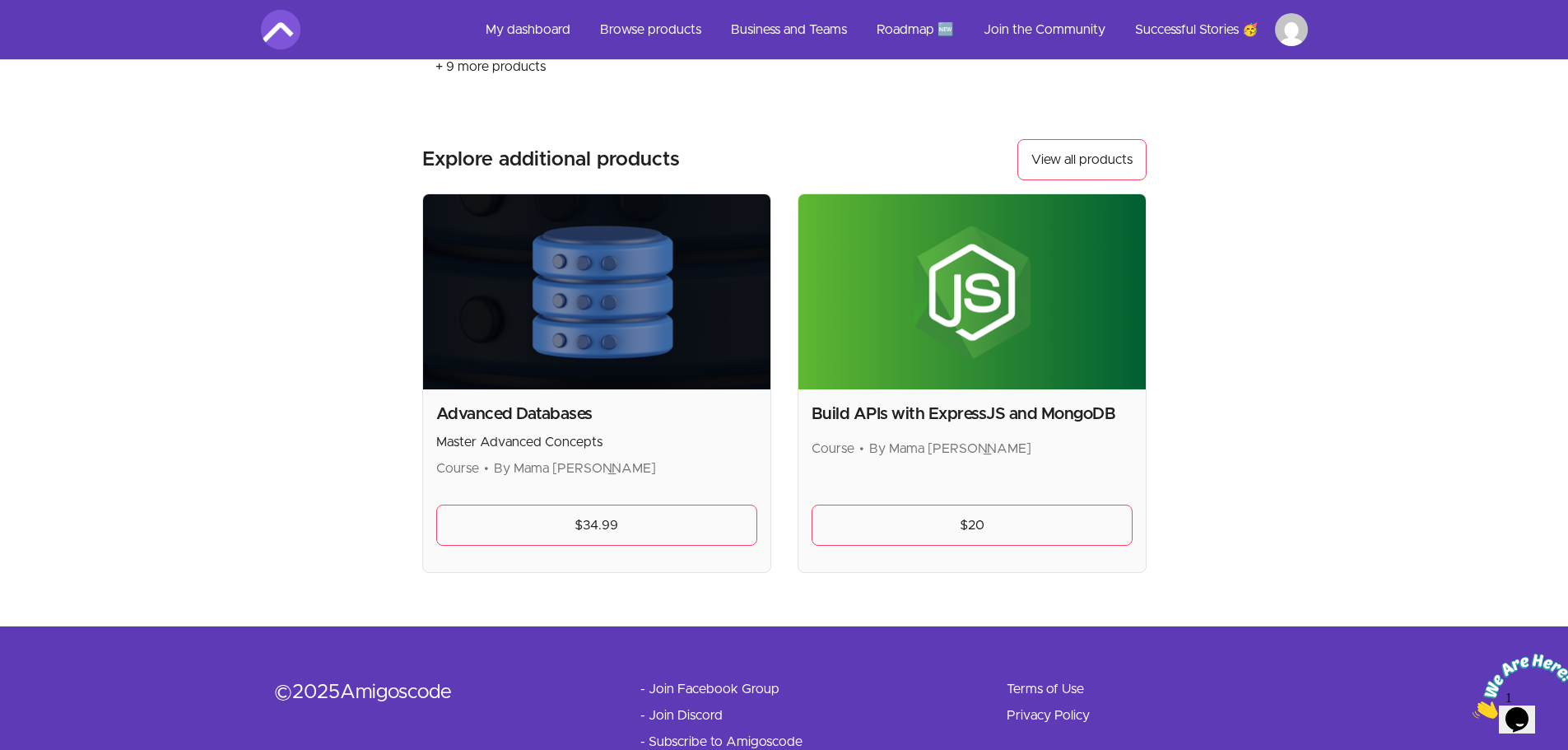
scroll to position [764, 0]
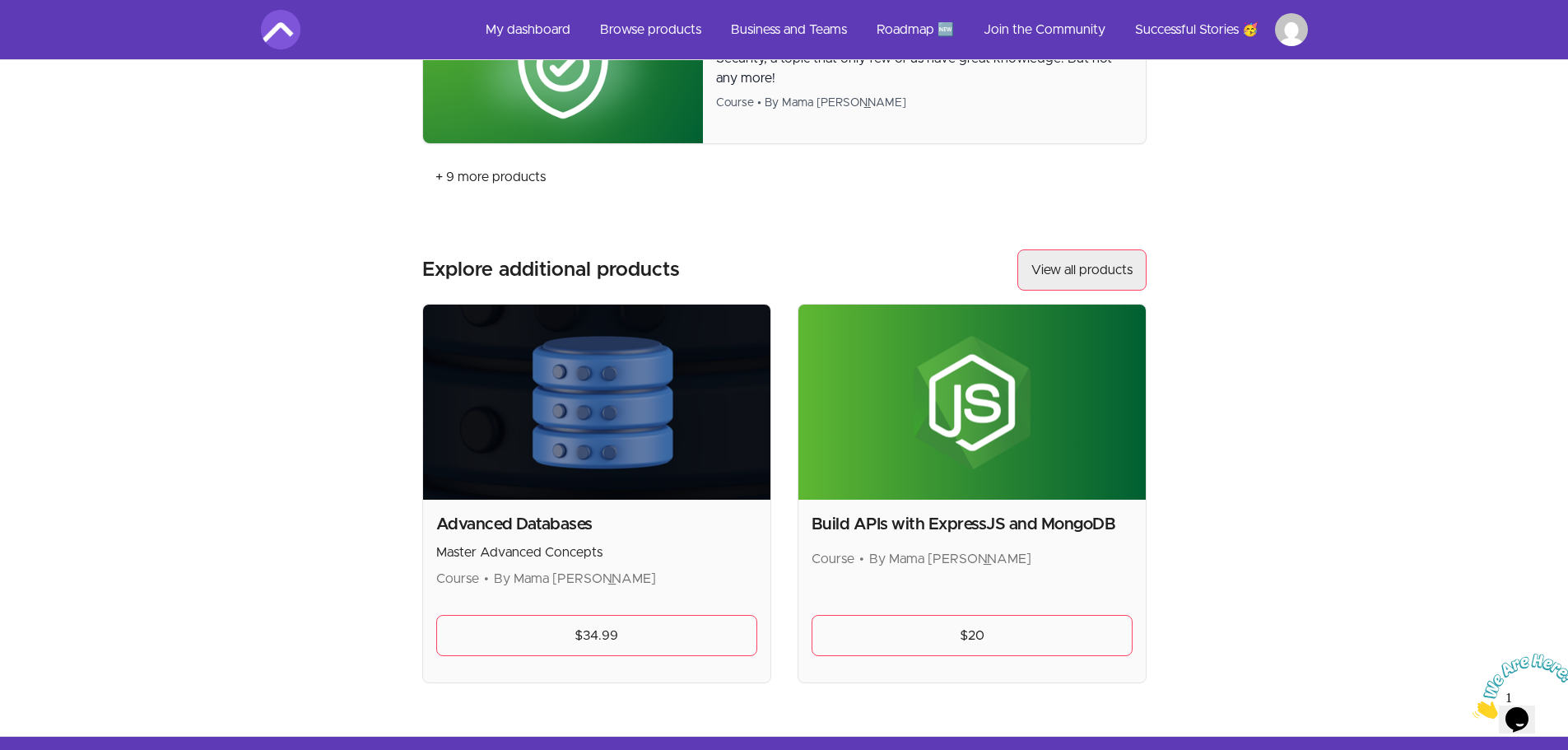
click at [1100, 268] on button "View all products" at bounding box center [1083, 269] width 129 height 41
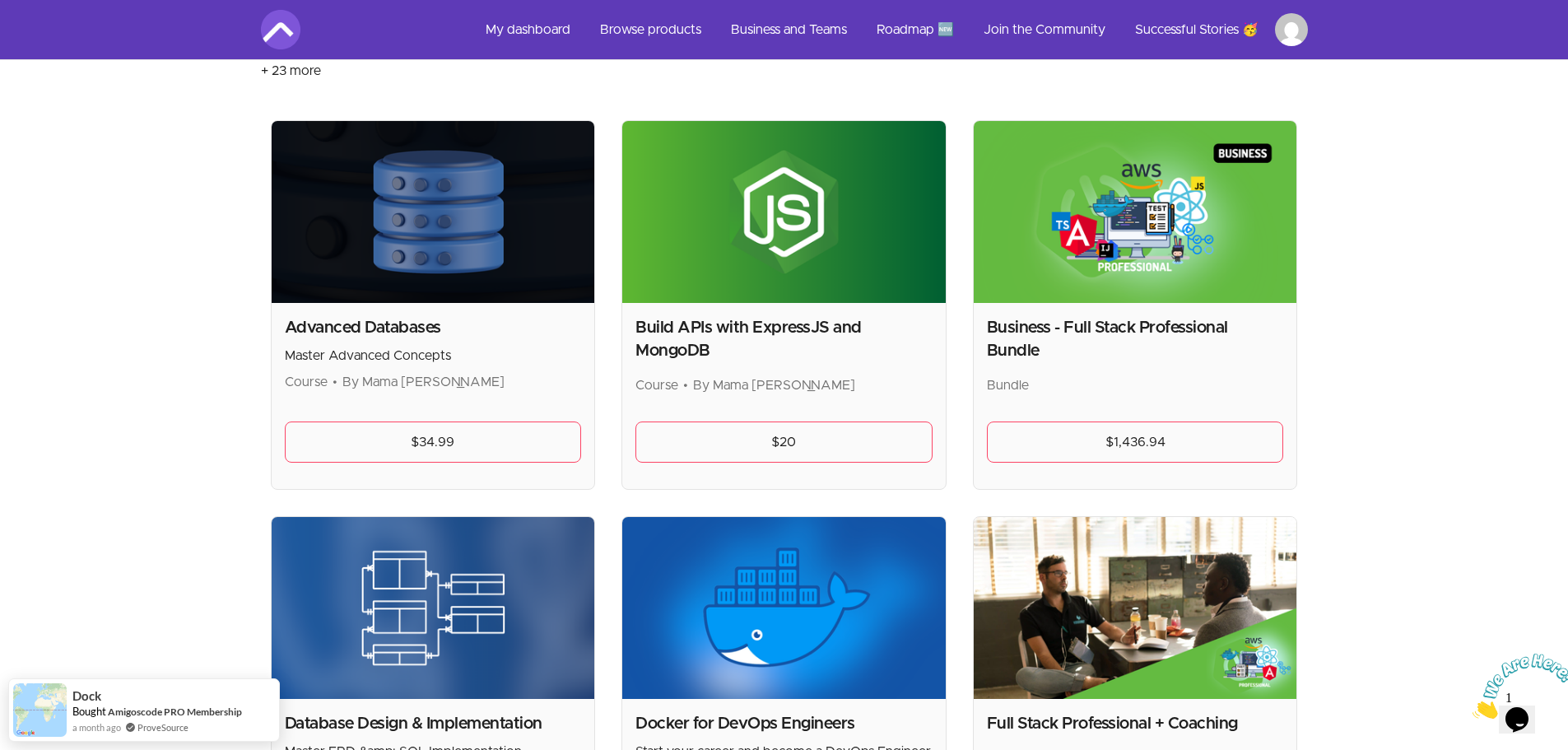
scroll to position [494, 0]
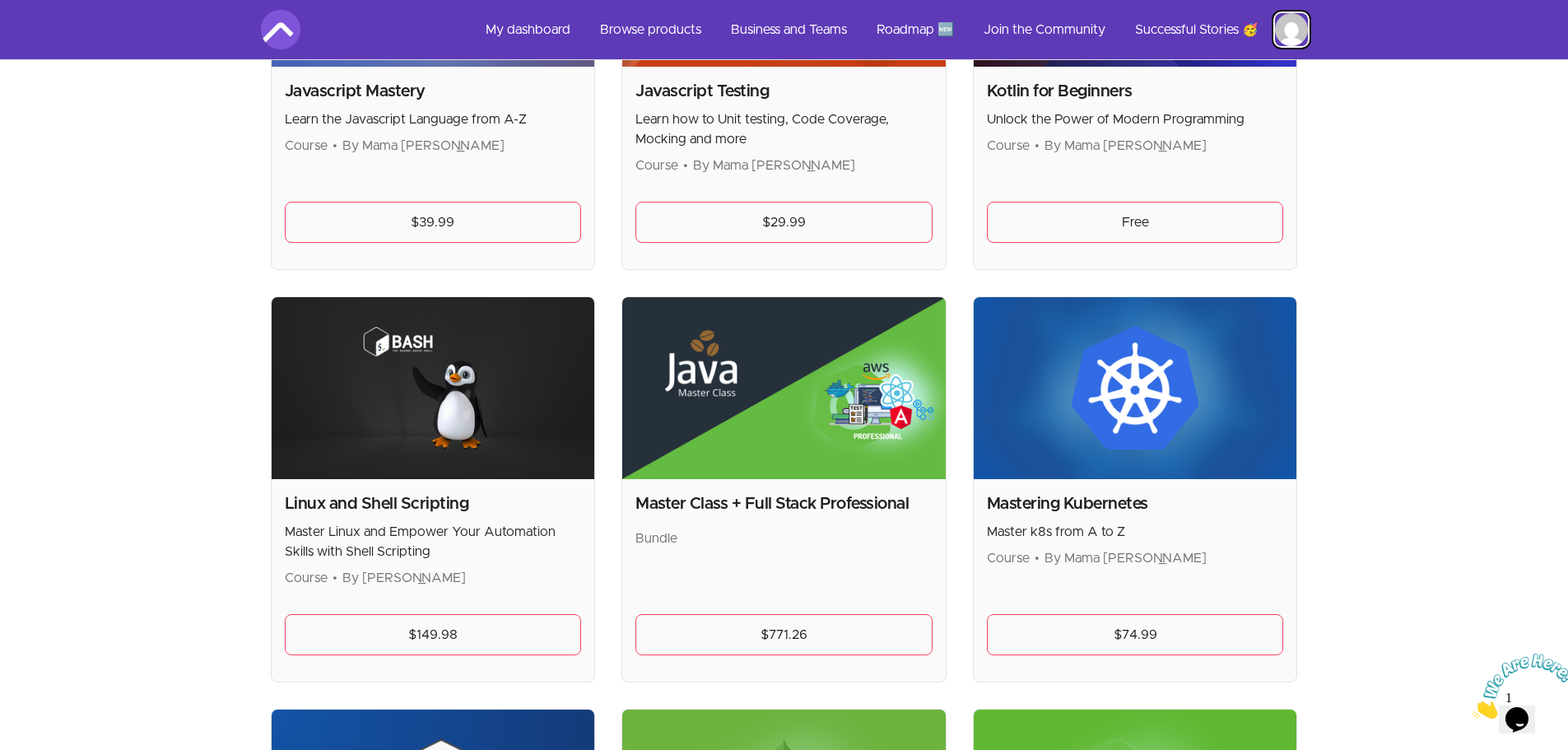
scroll to position [2798, 0]
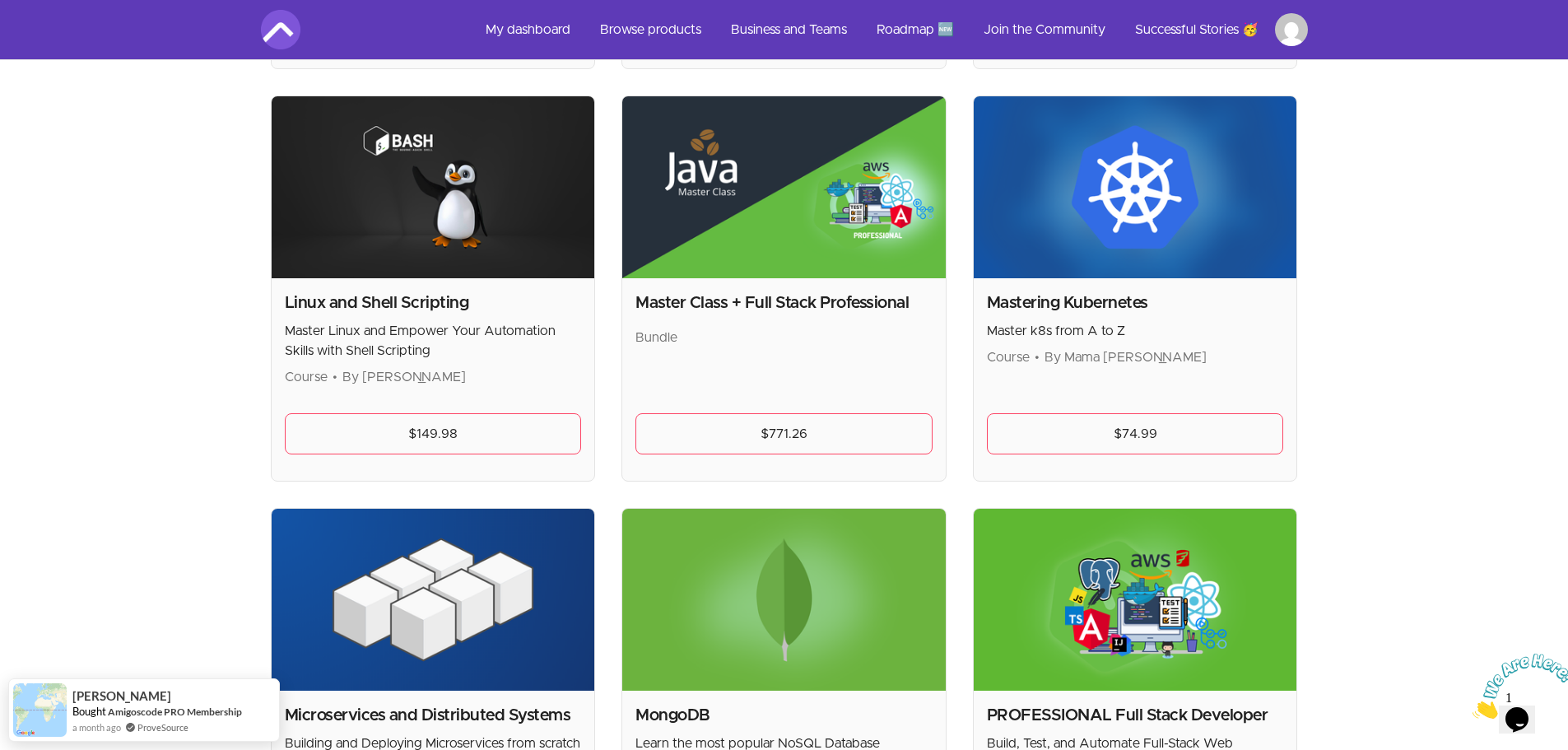
click at [1083, 314] on h2 "Mastering Kubernetes" at bounding box center [1136, 302] width 297 height 23
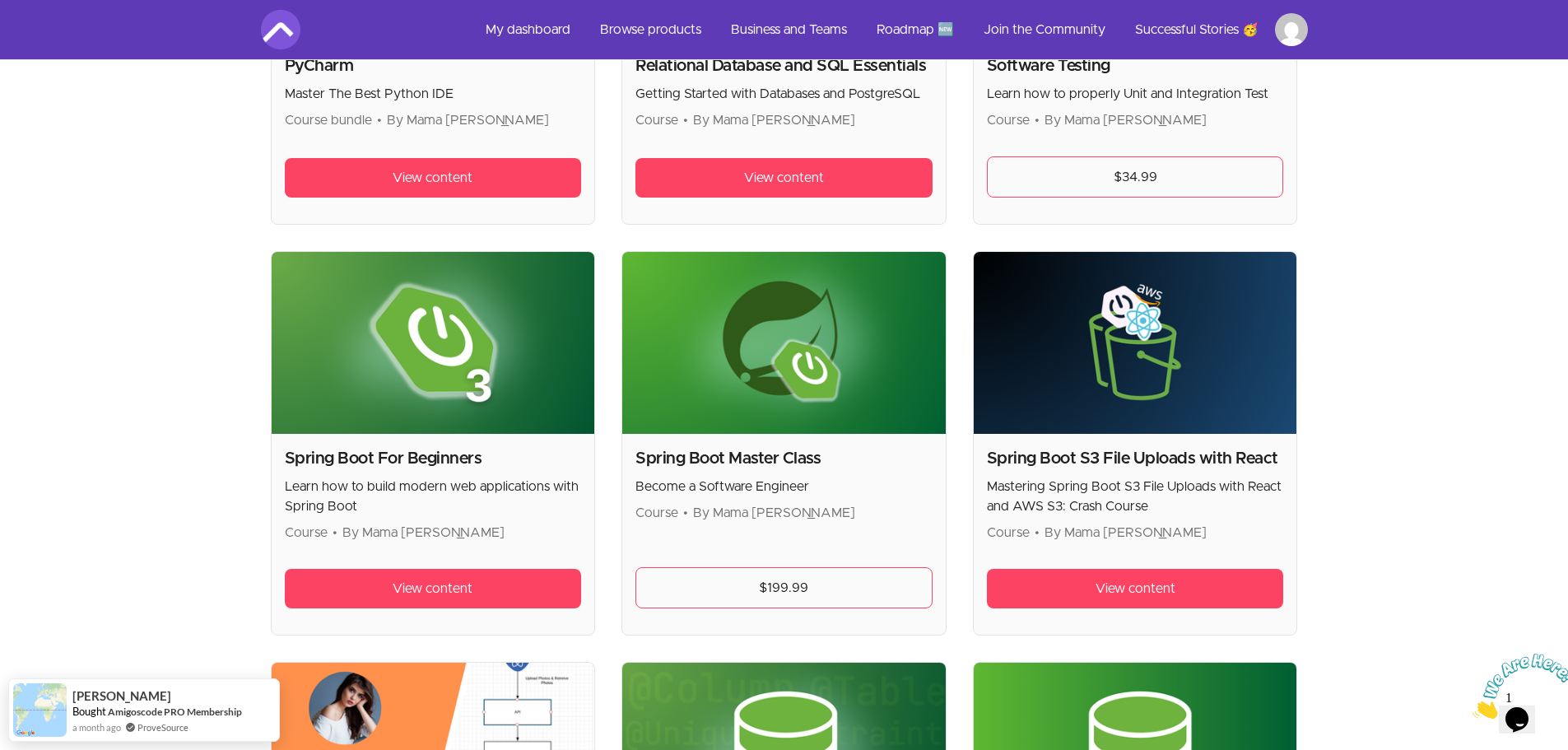
scroll to position [3868, 0]
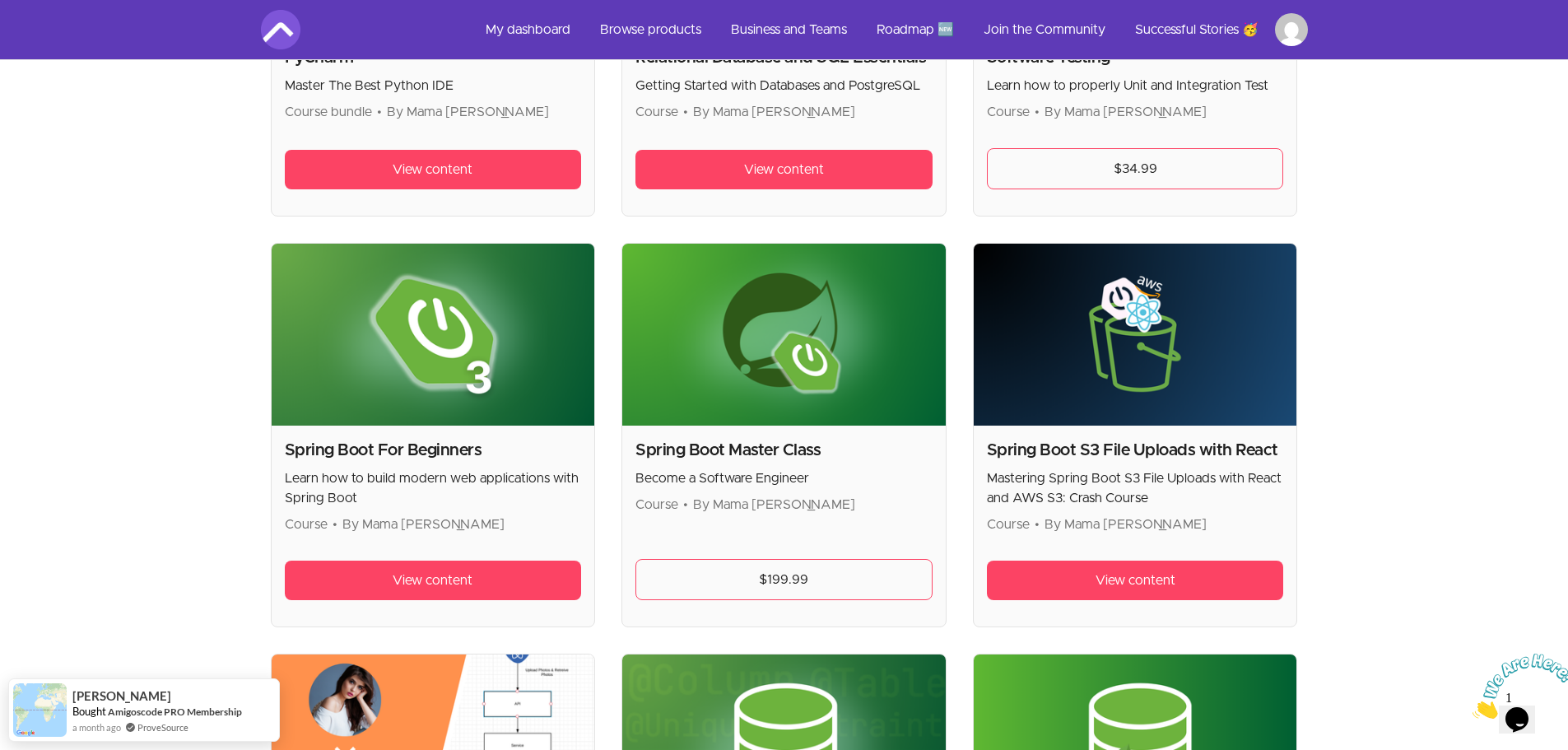
click at [777, 449] on h2 "Spring Boot Master Class" at bounding box center [784, 449] width 297 height 23
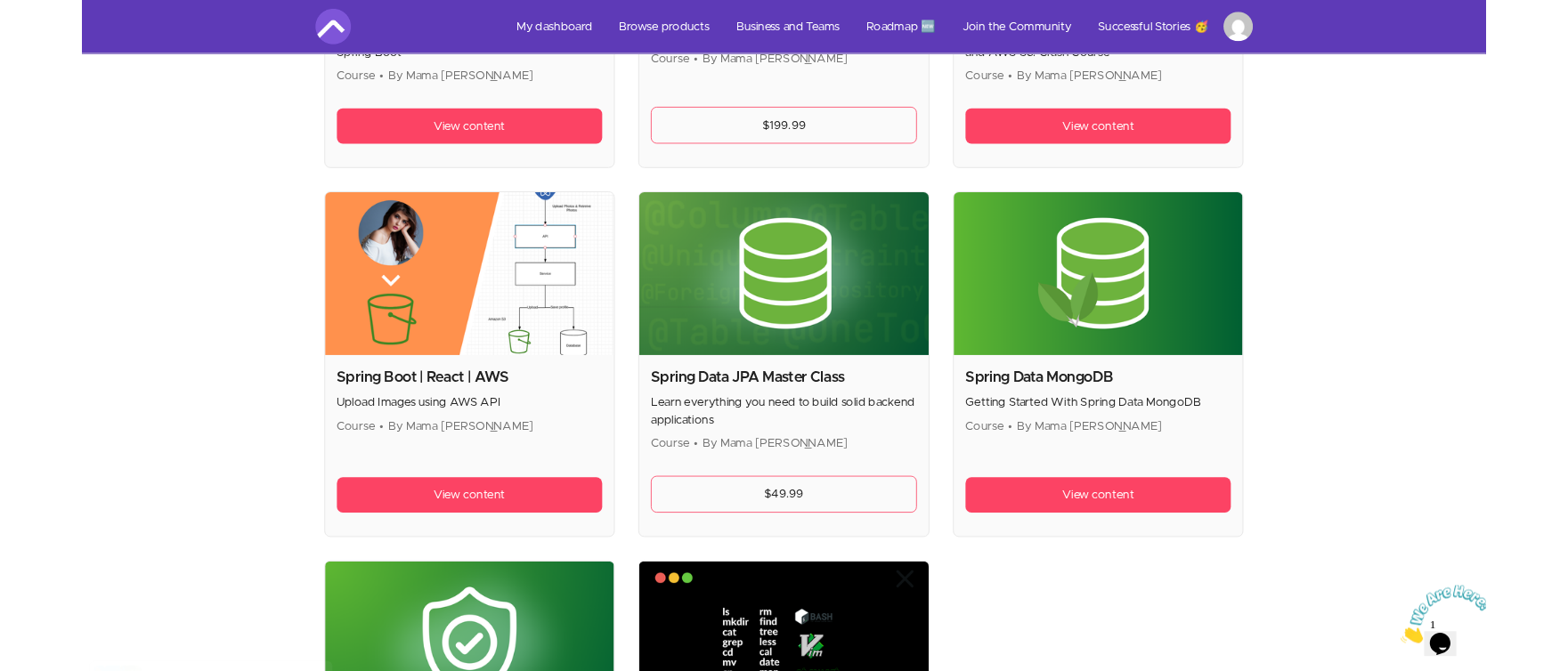
scroll to position [4985, 0]
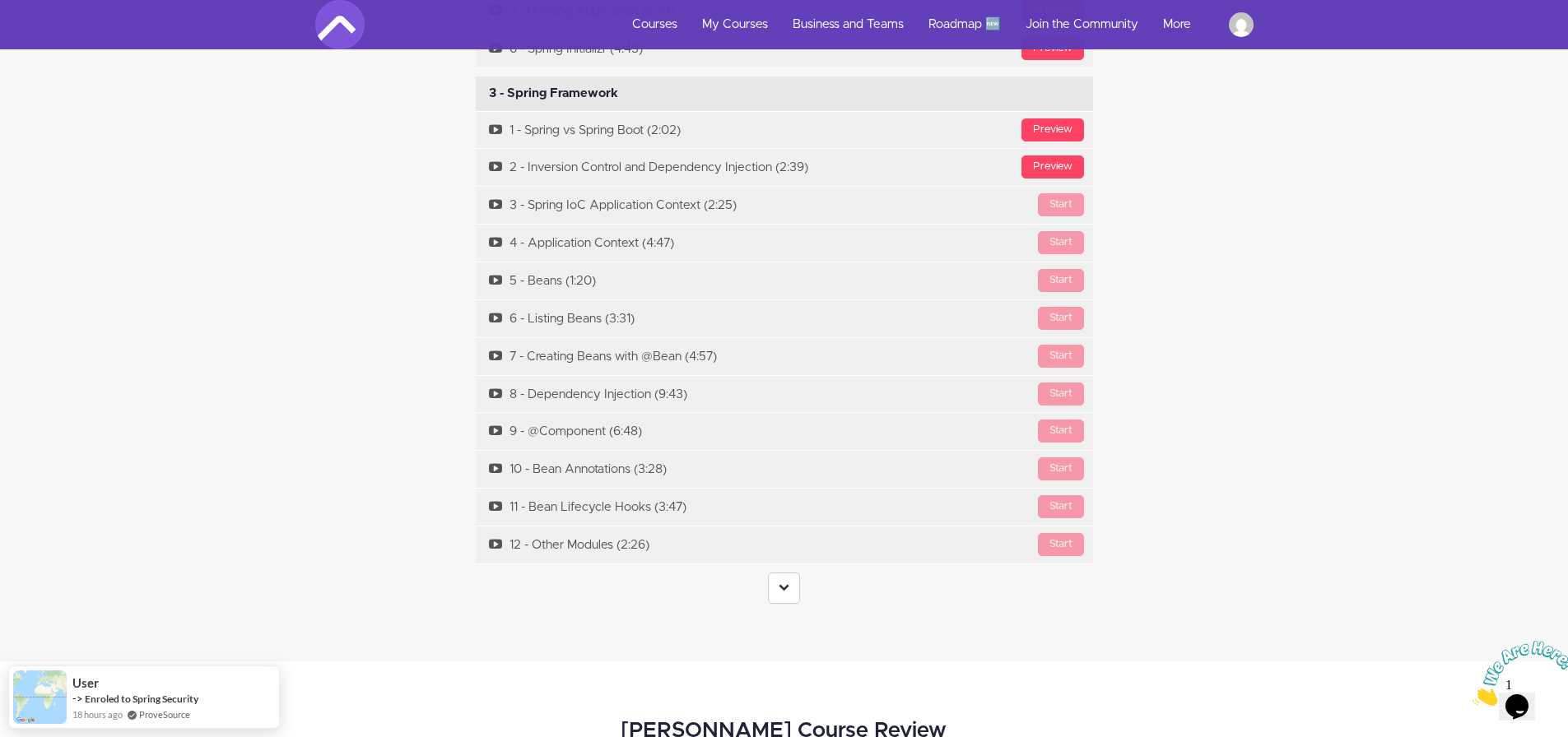
scroll to position [5760, 0]
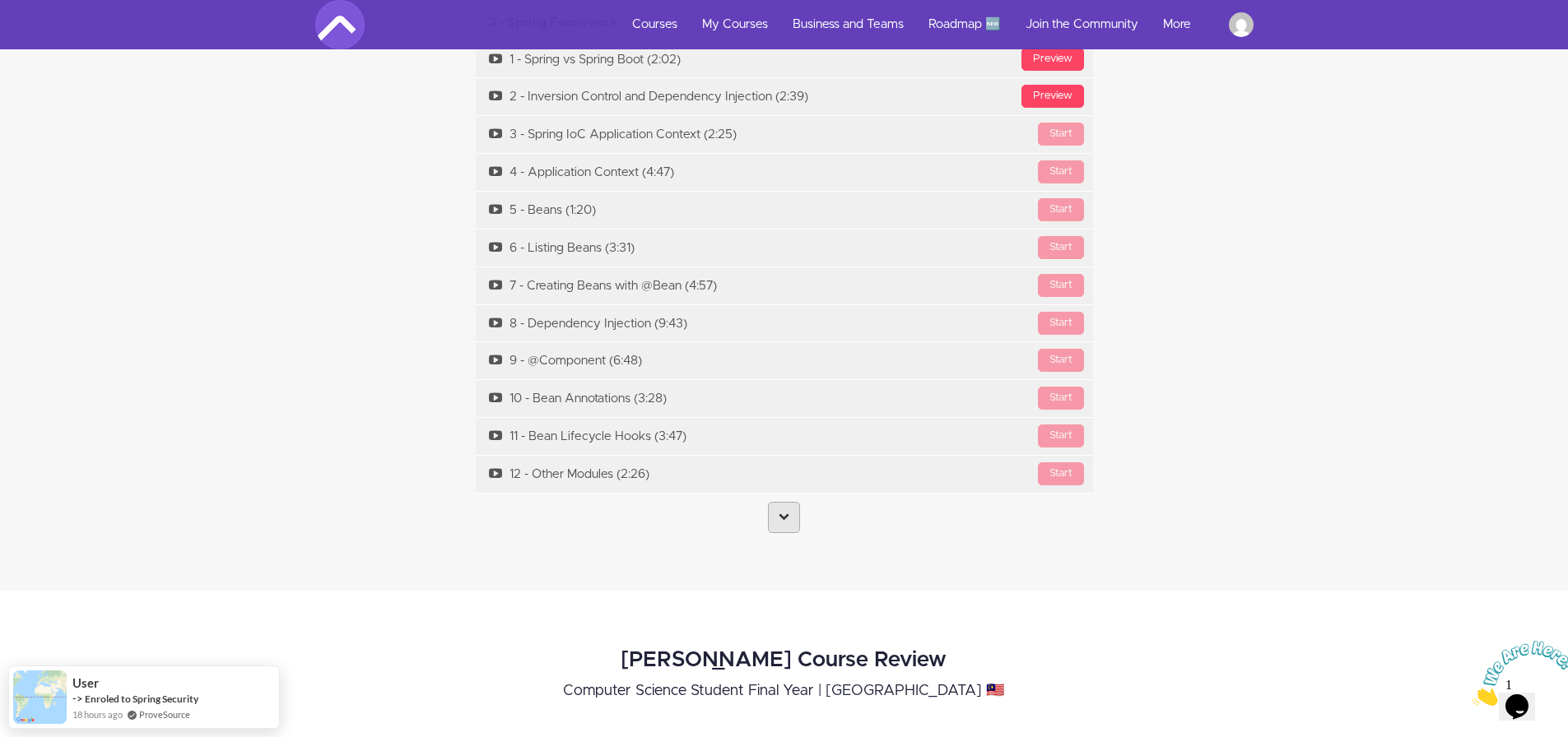
click at [783, 511] on icon at bounding box center [784, 517] width 10 height 10
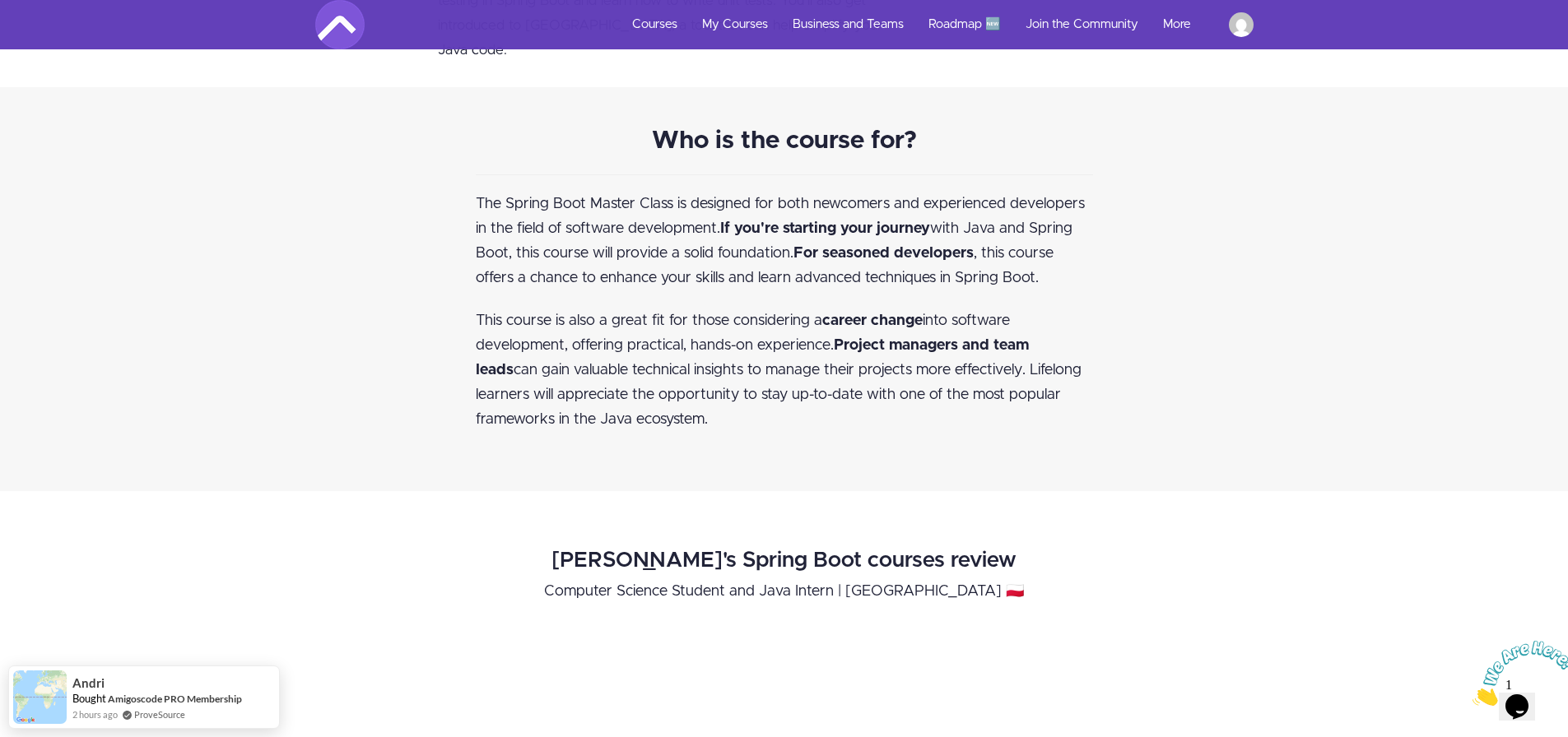
scroll to position [0, 0]
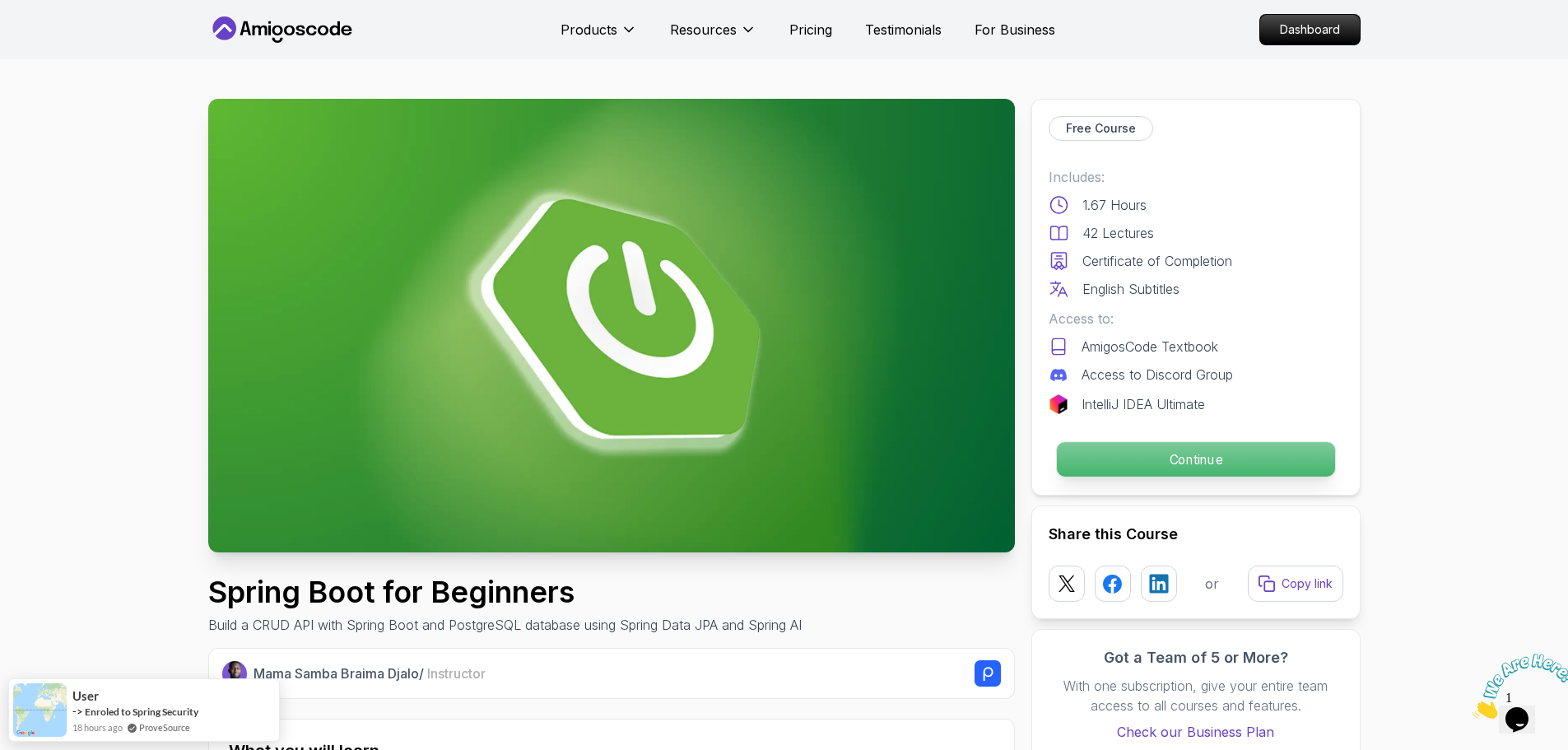
click at [1221, 458] on p "Continue" at bounding box center [1195, 459] width 278 height 35
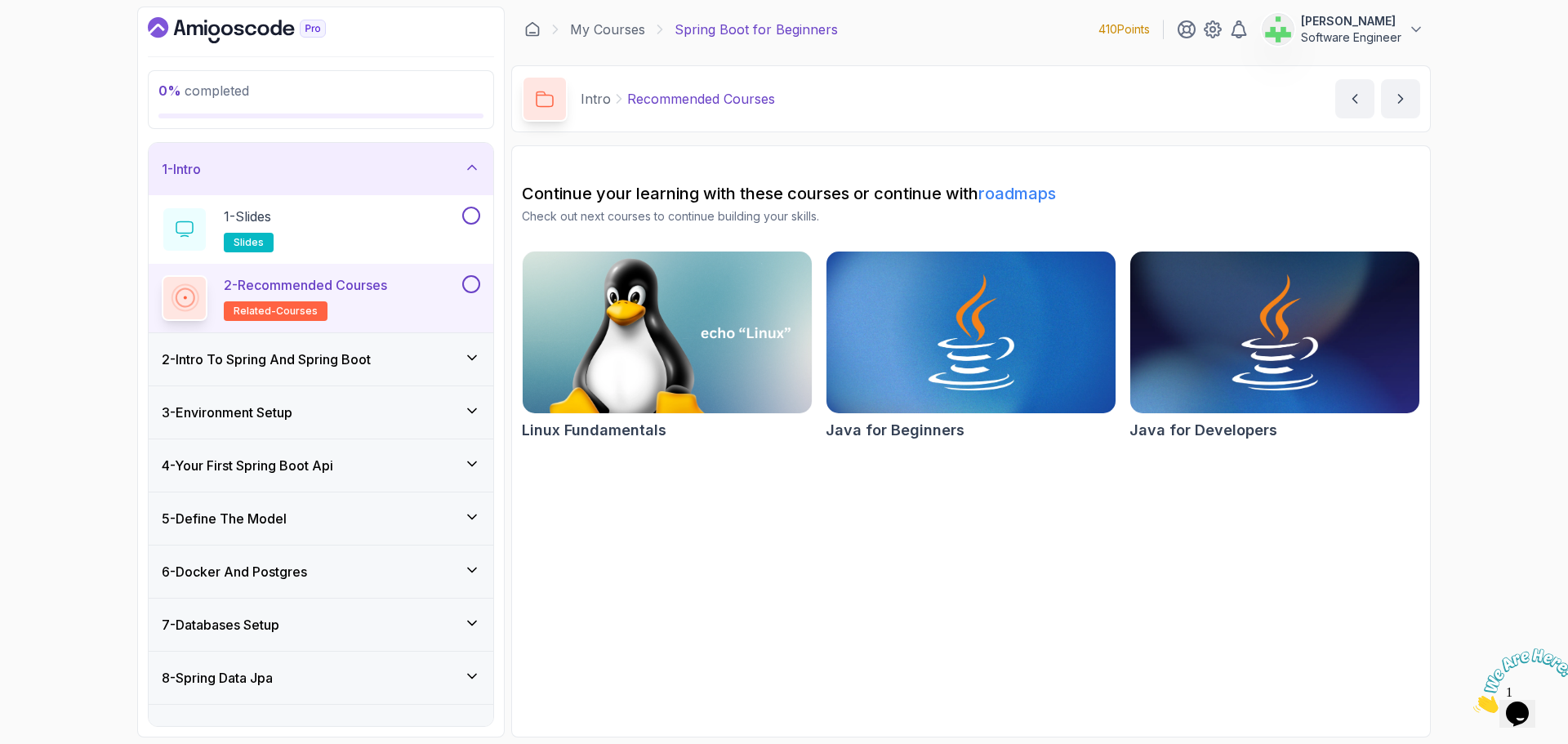
click at [376, 165] on div "1 - Intro" at bounding box center [321, 169] width 318 height 20
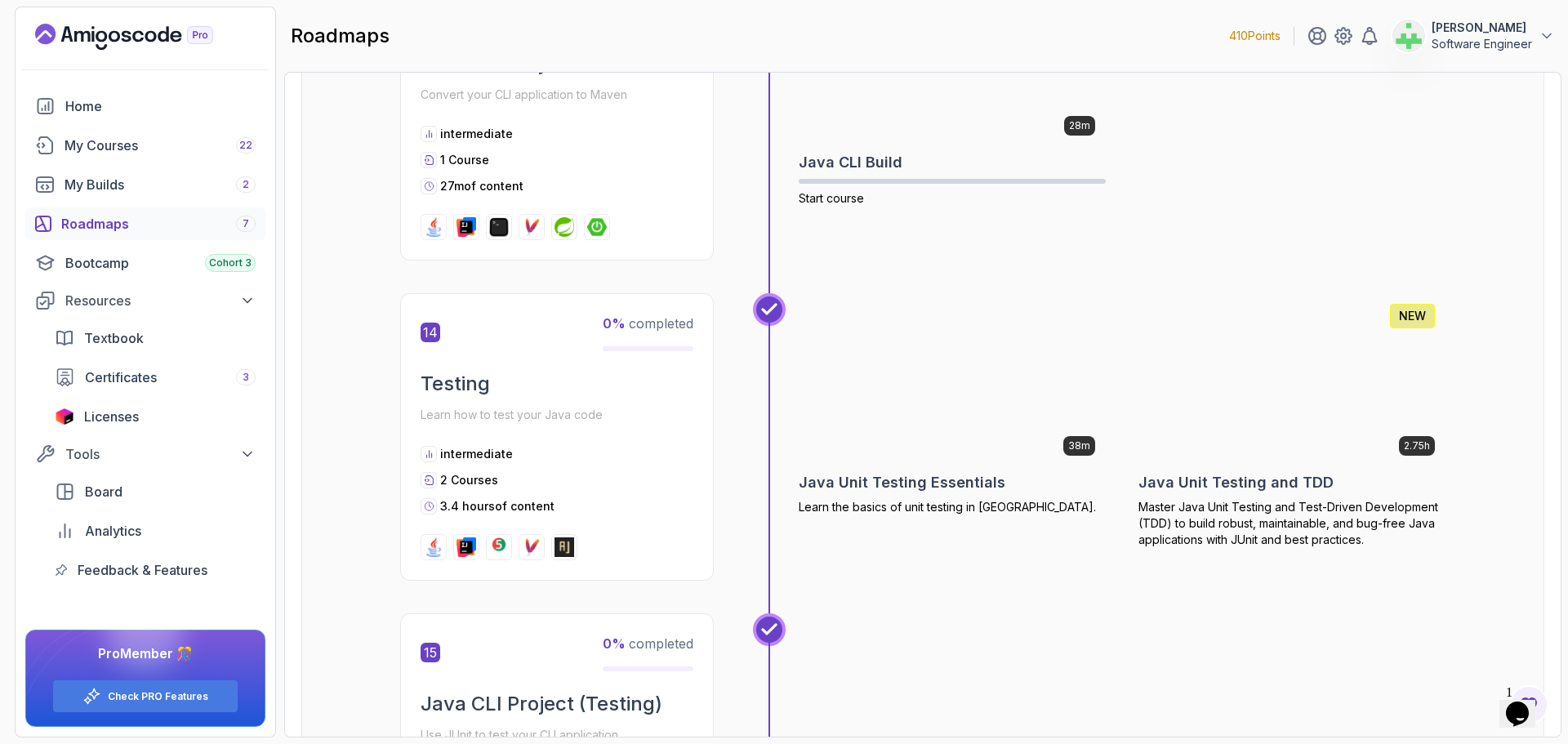
scroll to position [4979, 0]
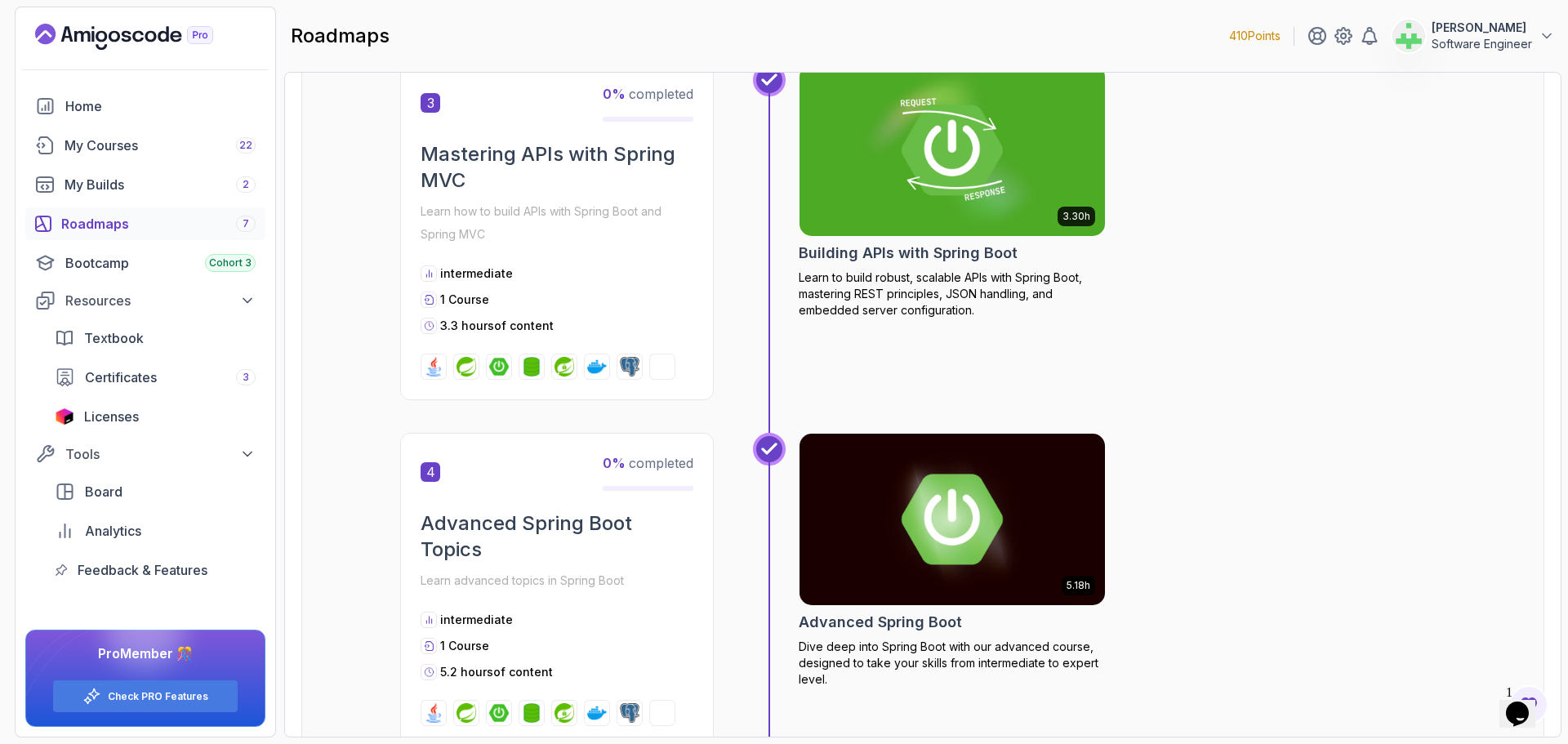
scroll to position [1469, 0]
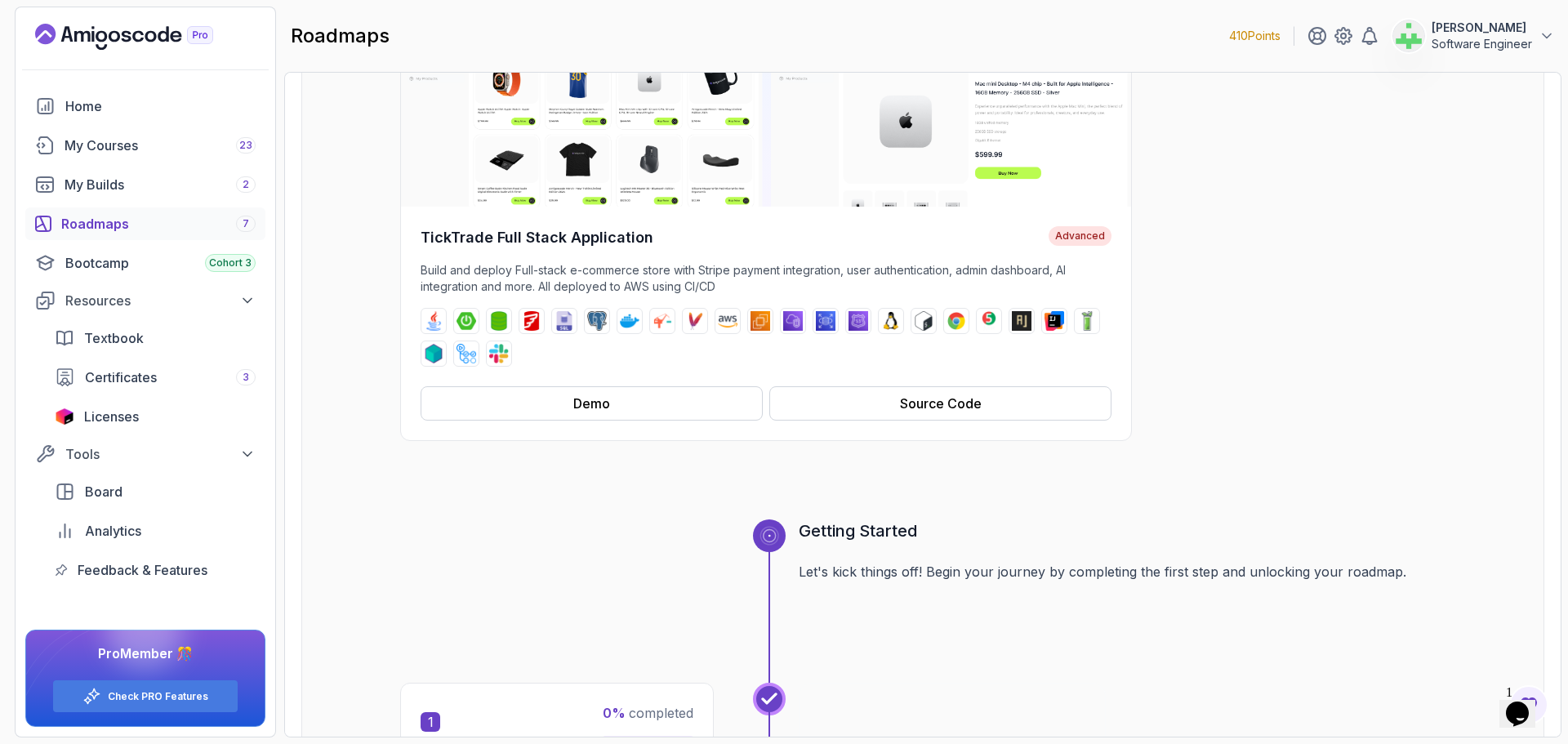
scroll to position [189, 0]
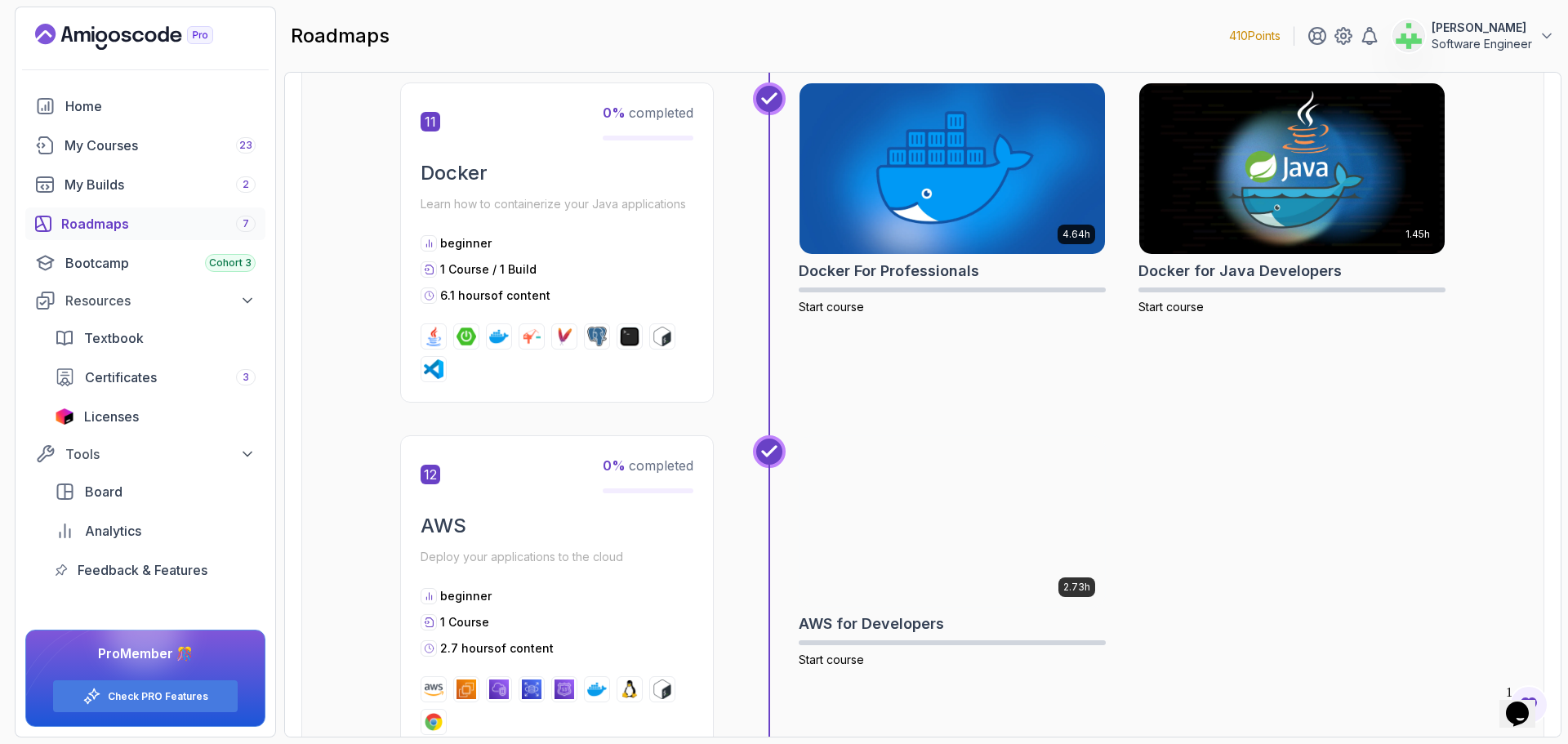
scroll to position [4543, 0]
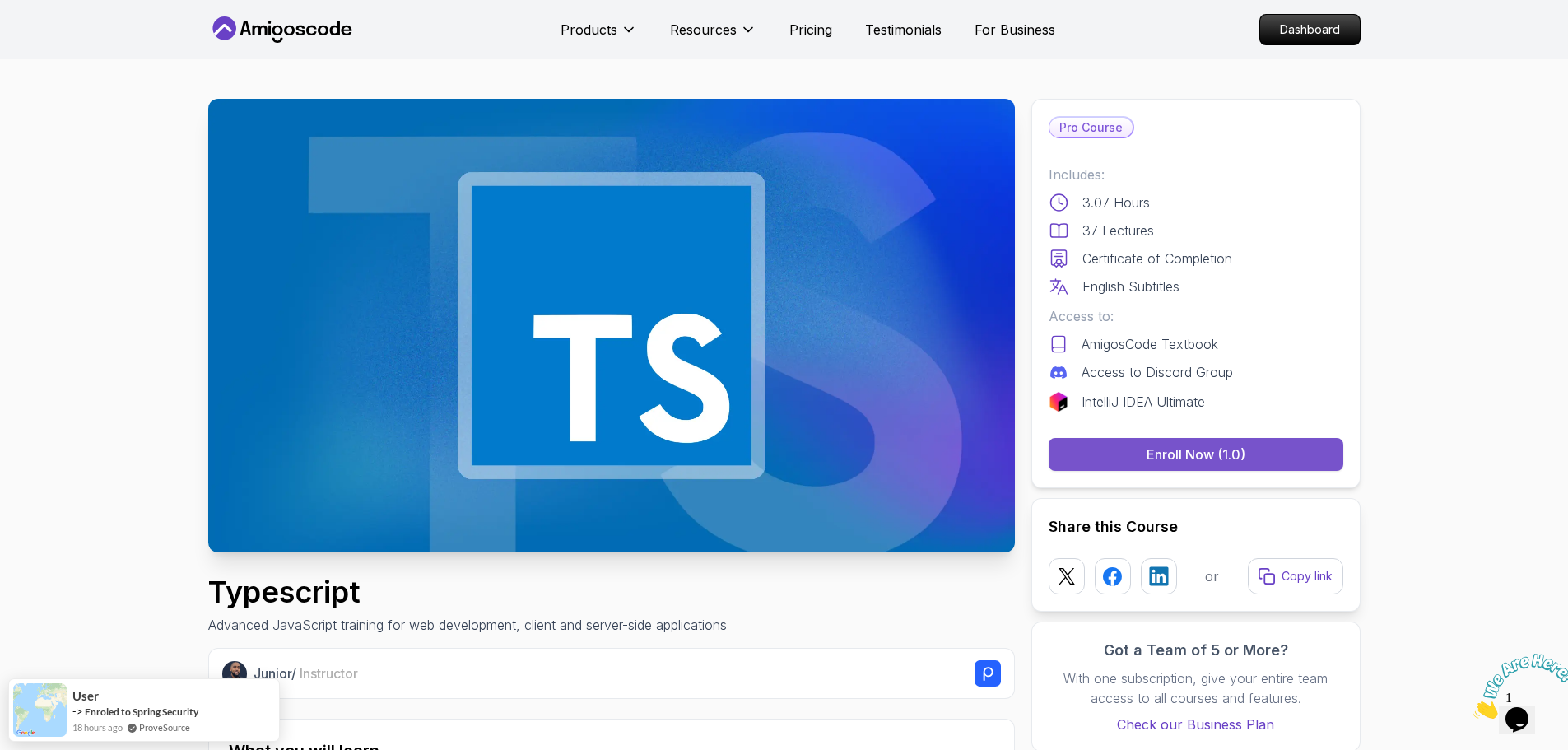
click at [1215, 453] on div "Enroll Now (1.0)" at bounding box center [1196, 454] width 98 height 20
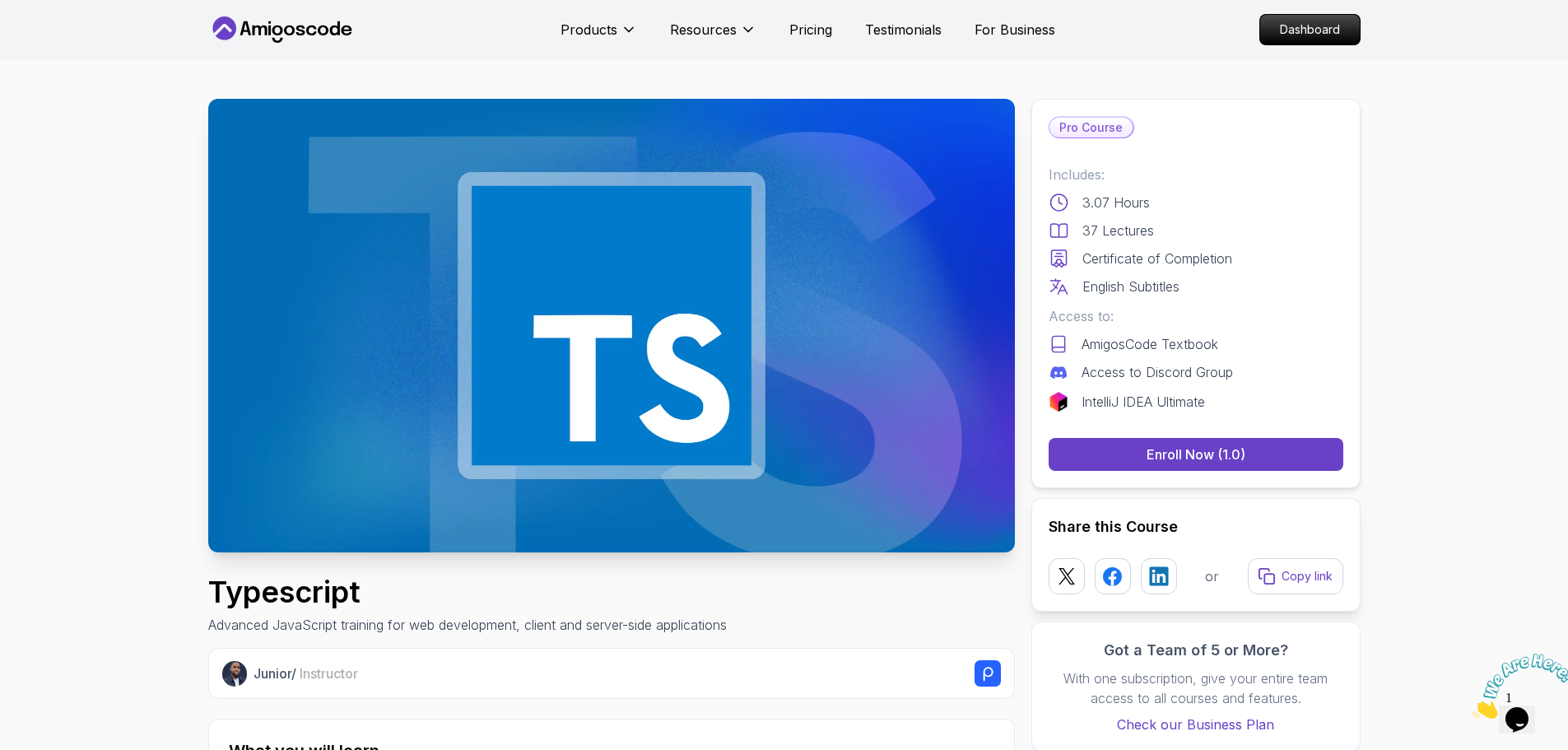
click at [1473, 706] on icon "Close" at bounding box center [1473, 713] width 0 height 14
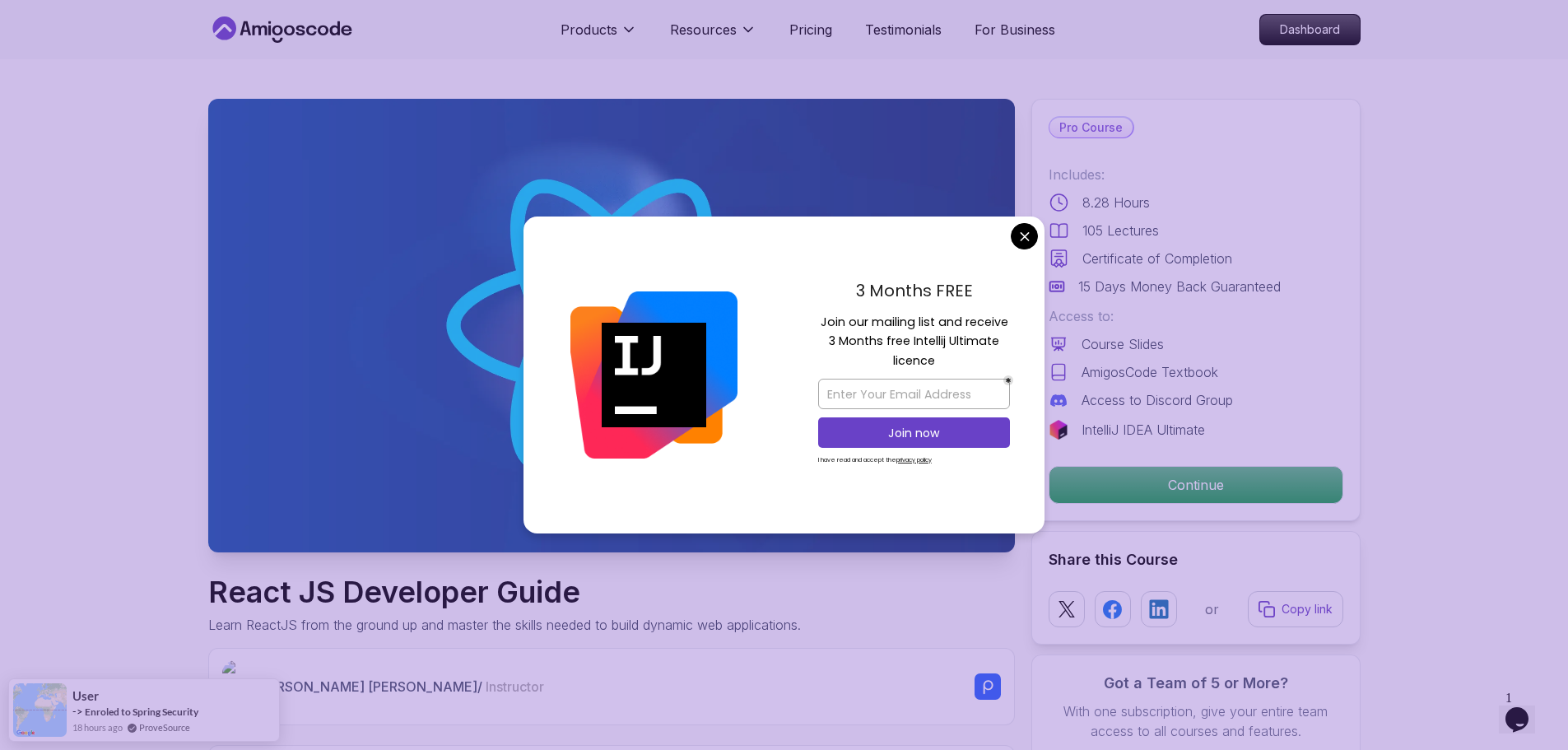
drag, startPoint x: 1030, startPoint y: 238, endPoint x: 1013, endPoint y: 247, distance: 19.2
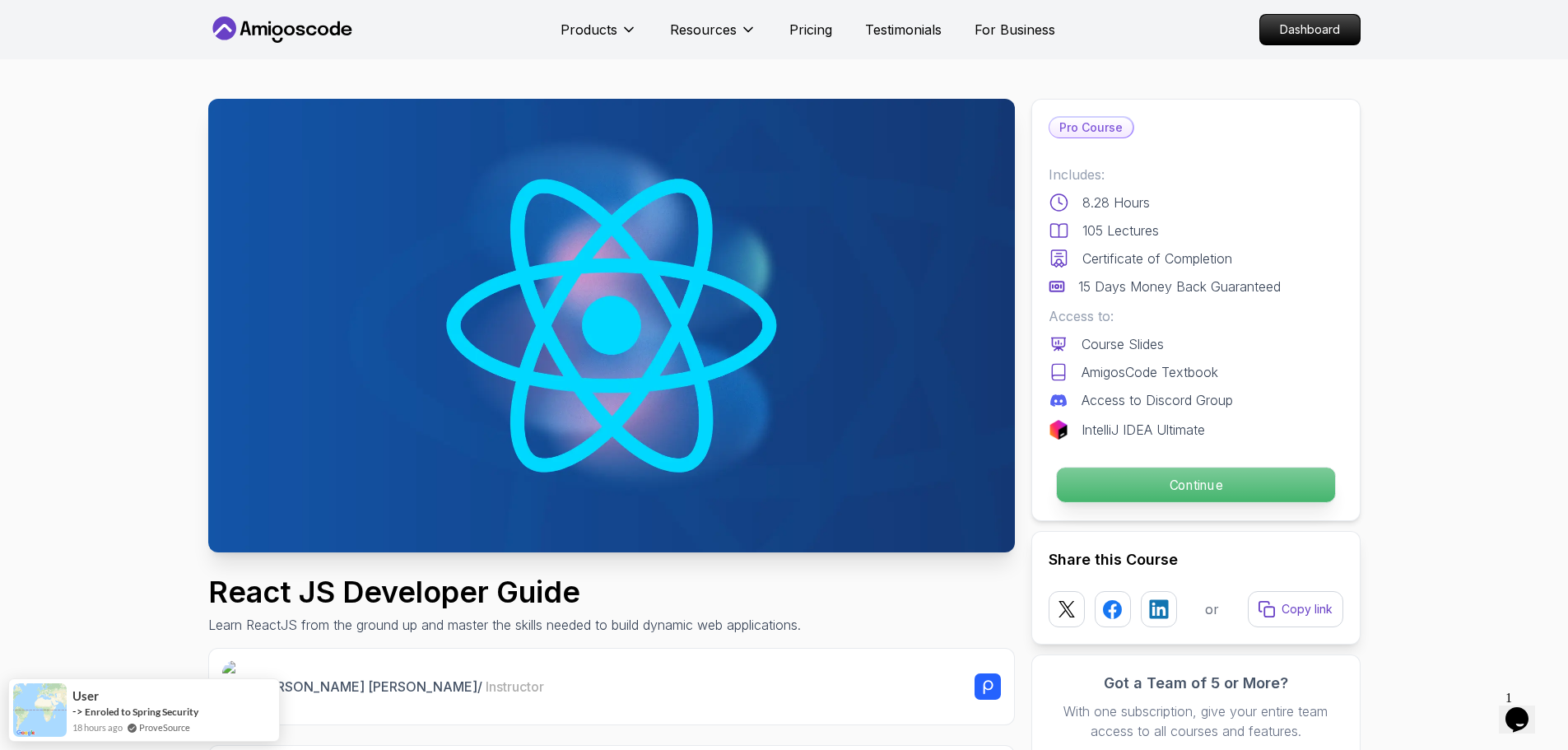
click at [1208, 483] on p "Continue" at bounding box center [1195, 485] width 278 height 35
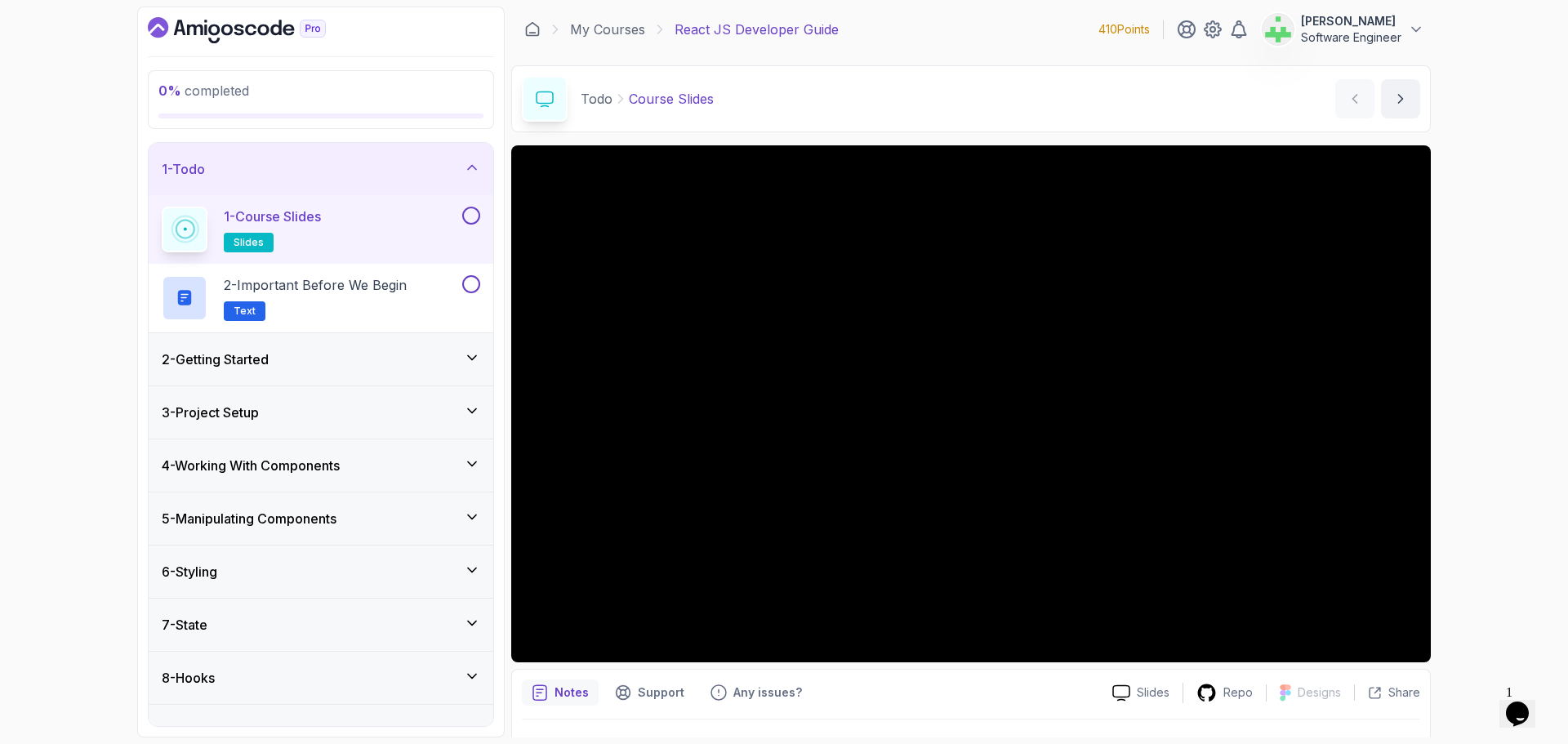
click at [465, 162] on icon at bounding box center [472, 167] width 16 height 16
